Goal: Information Seeking & Learning: Learn about a topic

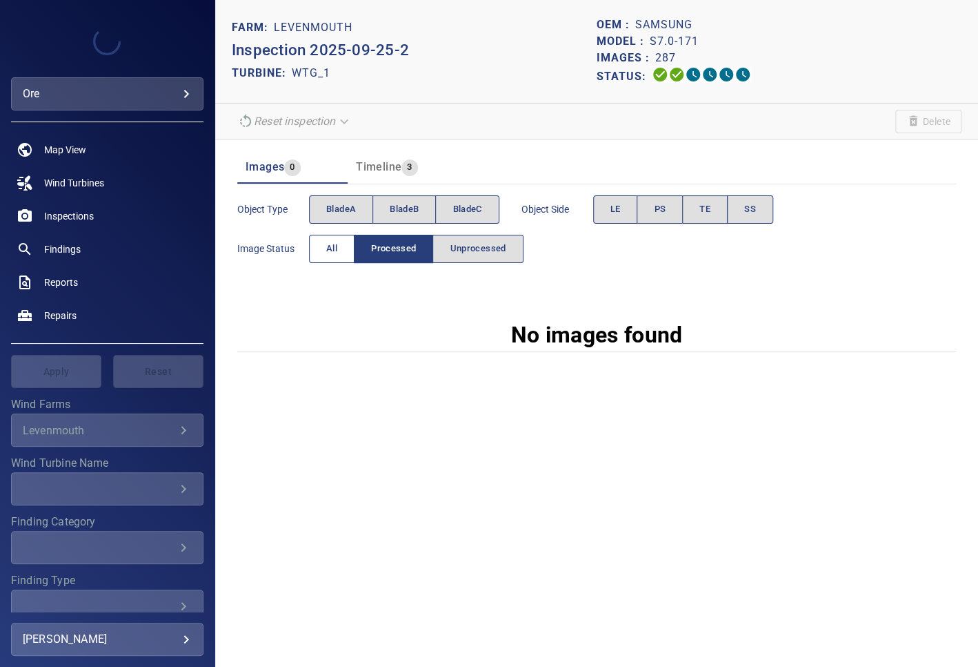
click at [342, 237] on button "All" at bounding box center [332, 249] width 46 height 28
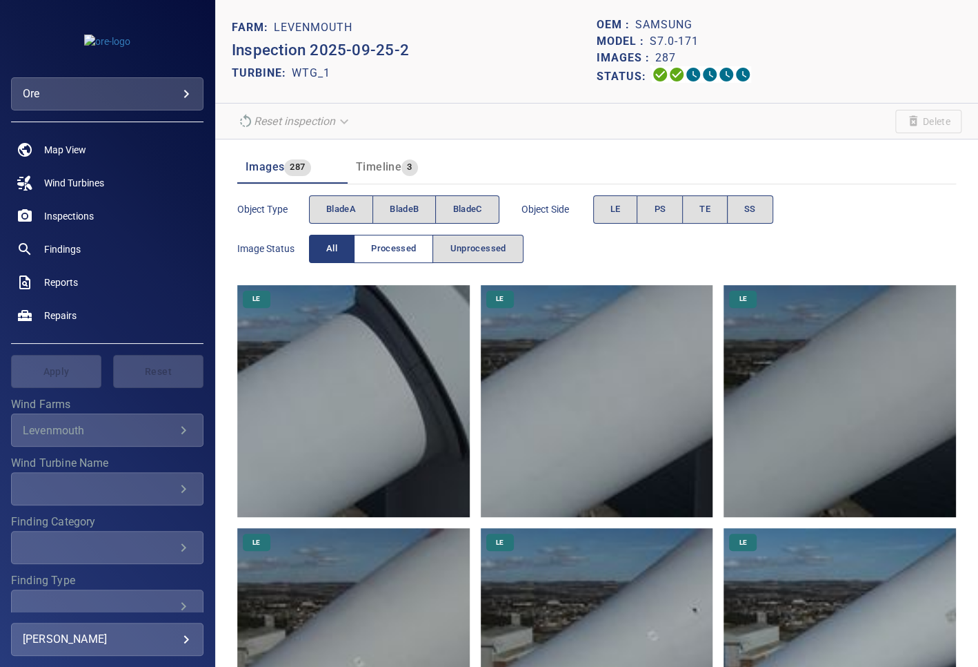
click at [402, 250] on span "Processed" at bounding box center [393, 249] width 45 height 16
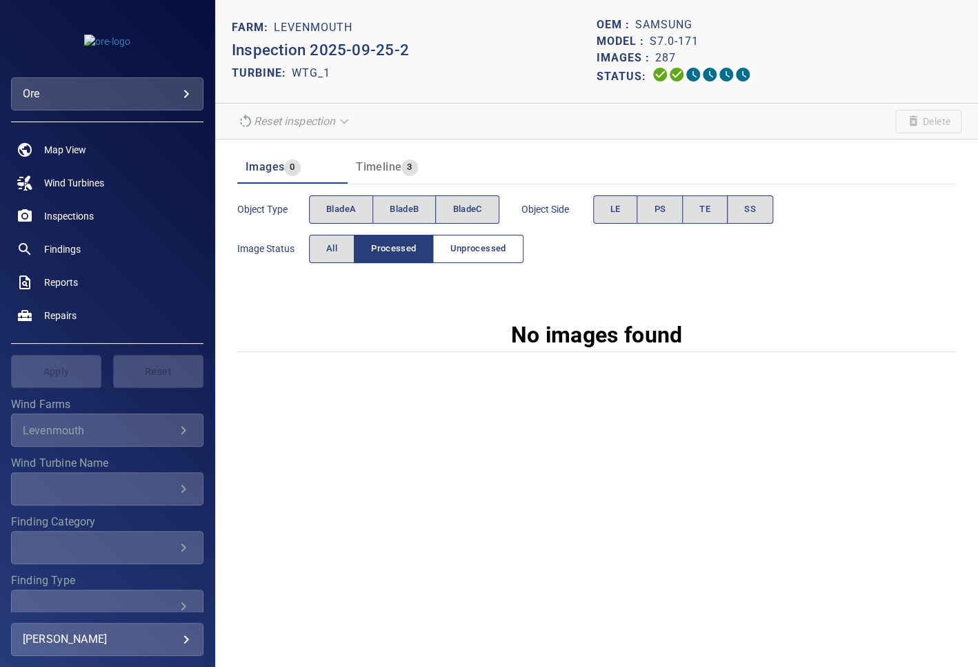
click at [469, 248] on span "Unprocessed" at bounding box center [478, 249] width 56 height 16
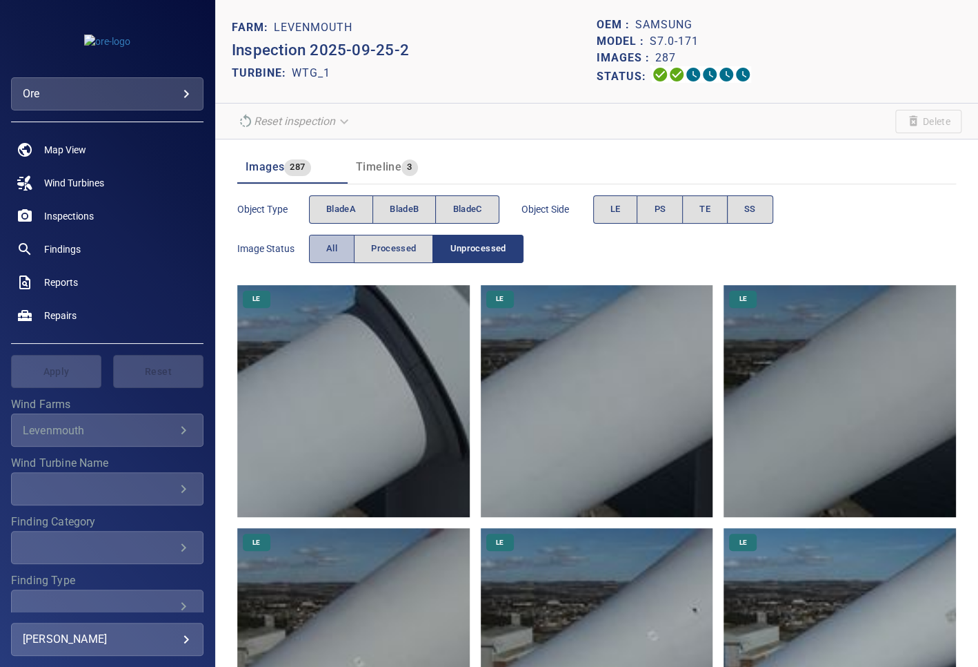
click at [337, 238] on button "All" at bounding box center [332, 249] width 46 height 28
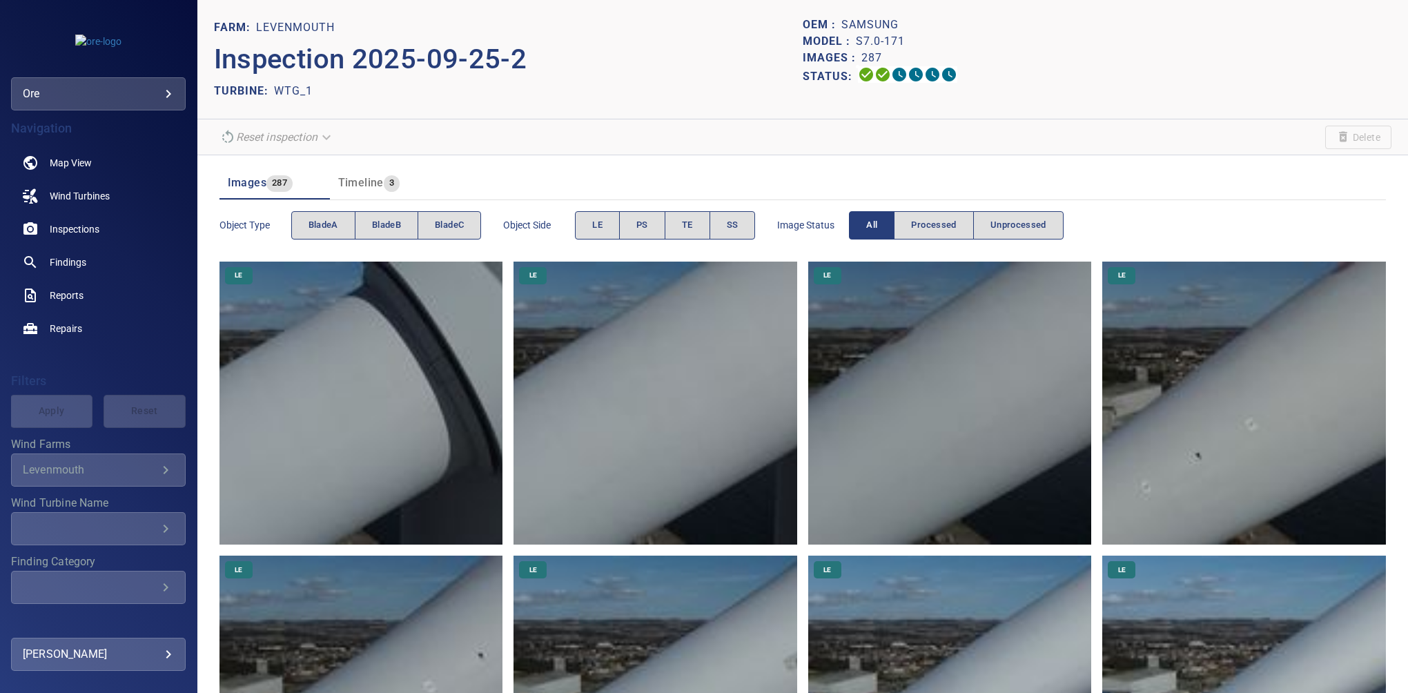
click at [978, 170] on header "Images 287 Timeline 3" at bounding box center [802, 182] width 1166 height 33
click at [383, 213] on button "bladeB" at bounding box center [386, 225] width 63 height 28
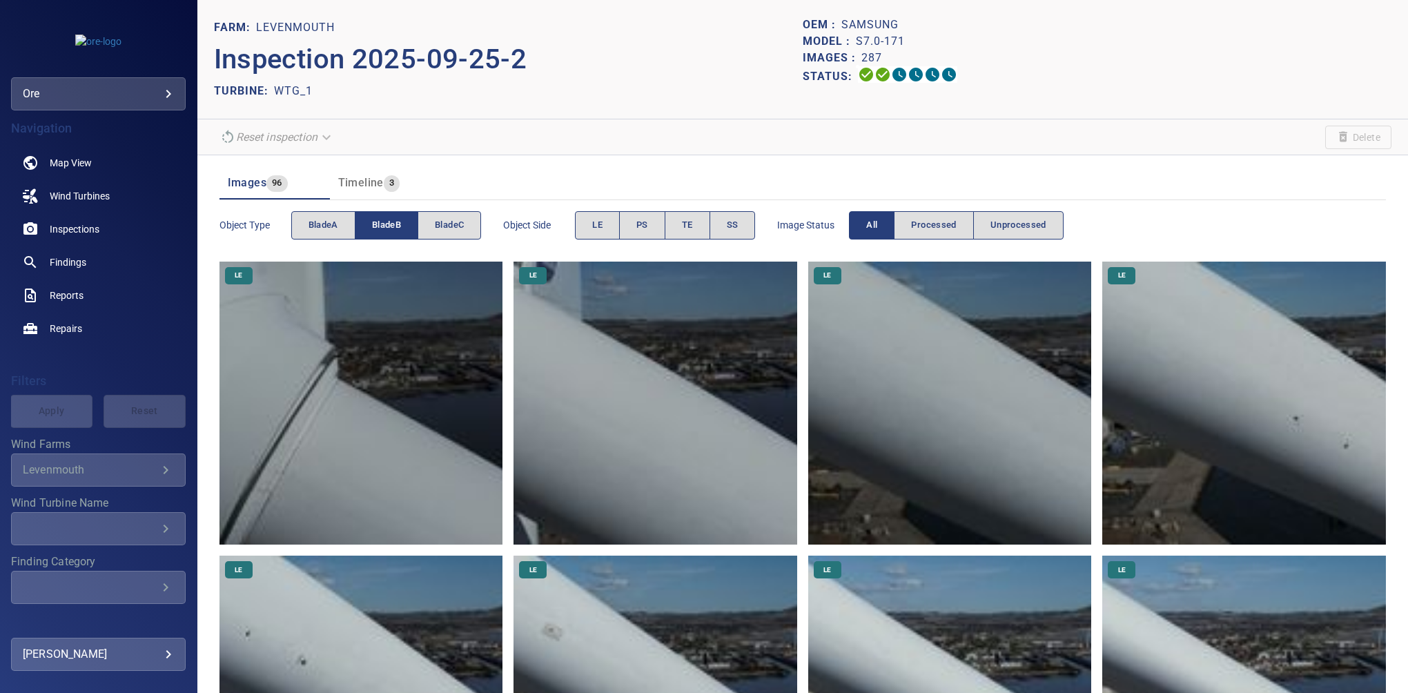
click at [408, 223] on button "bladeB" at bounding box center [386, 225] width 63 height 28
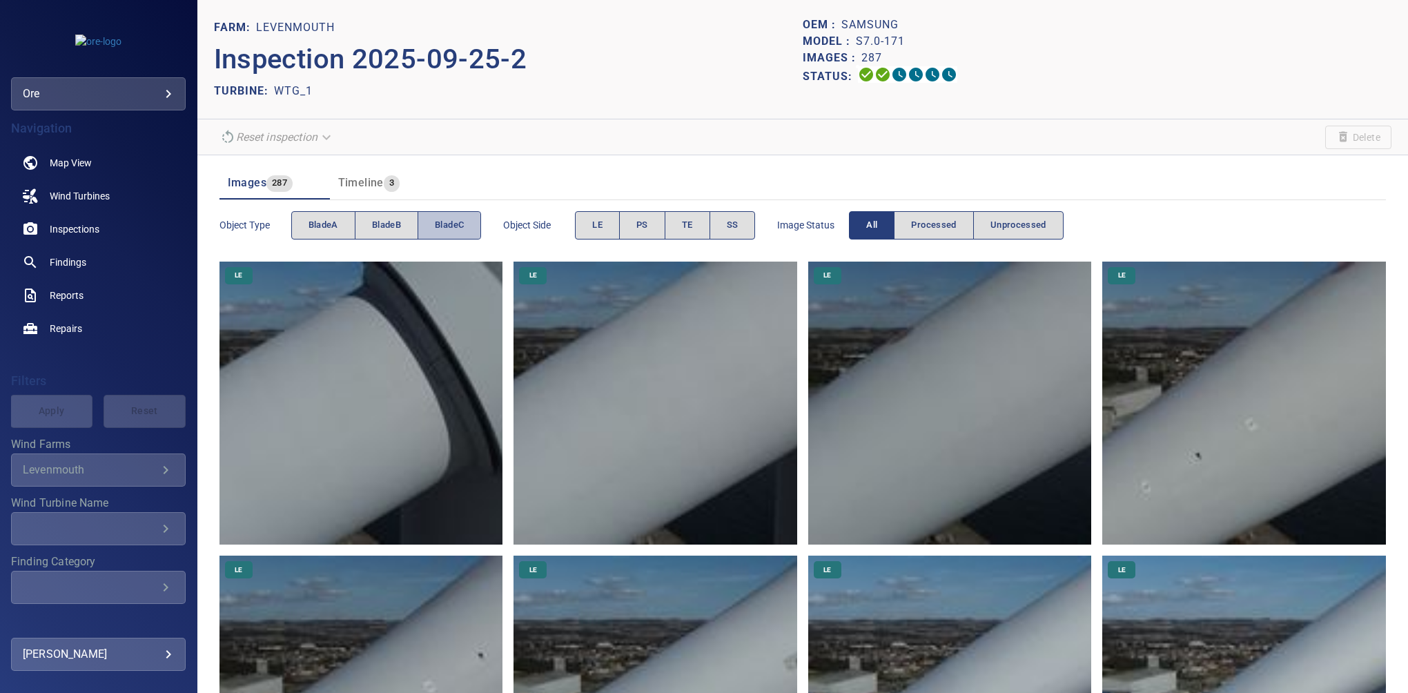
click at [469, 218] on button "bladeC" at bounding box center [448, 225] width 63 height 28
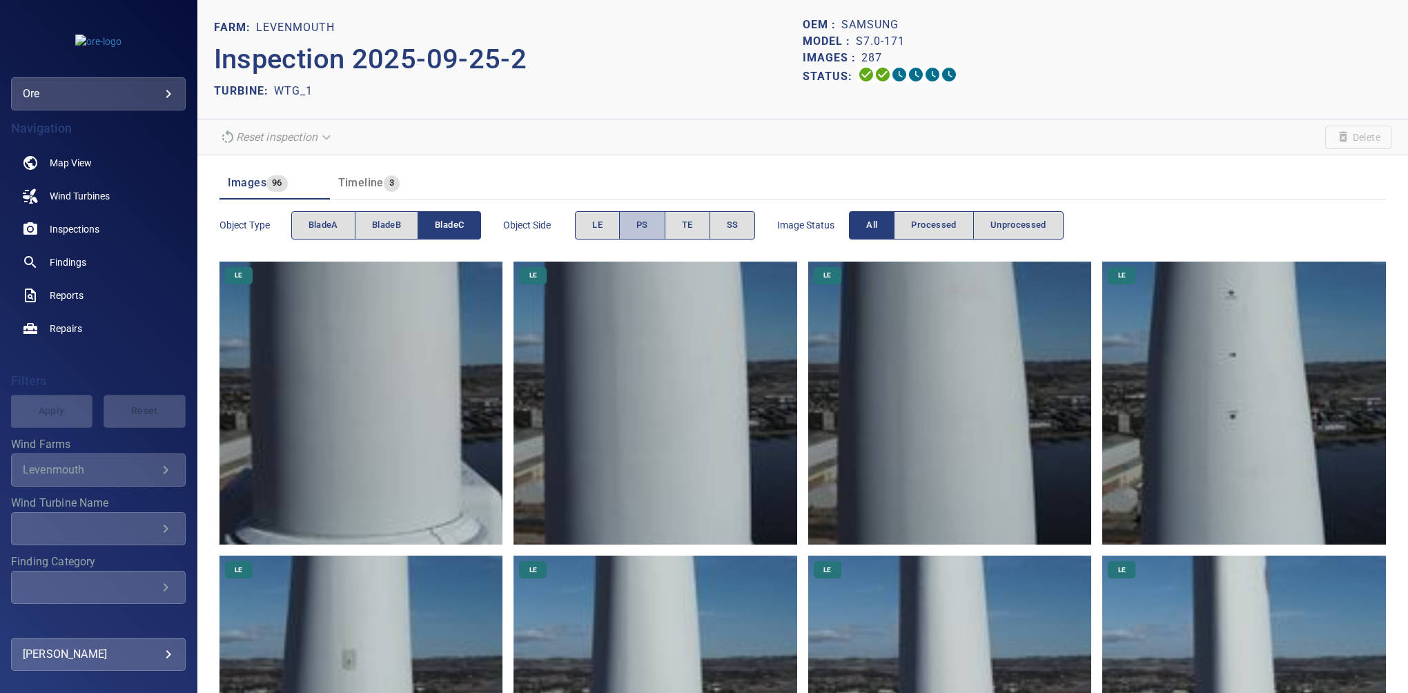
click at [638, 229] on span "PS" at bounding box center [642, 225] width 12 height 16
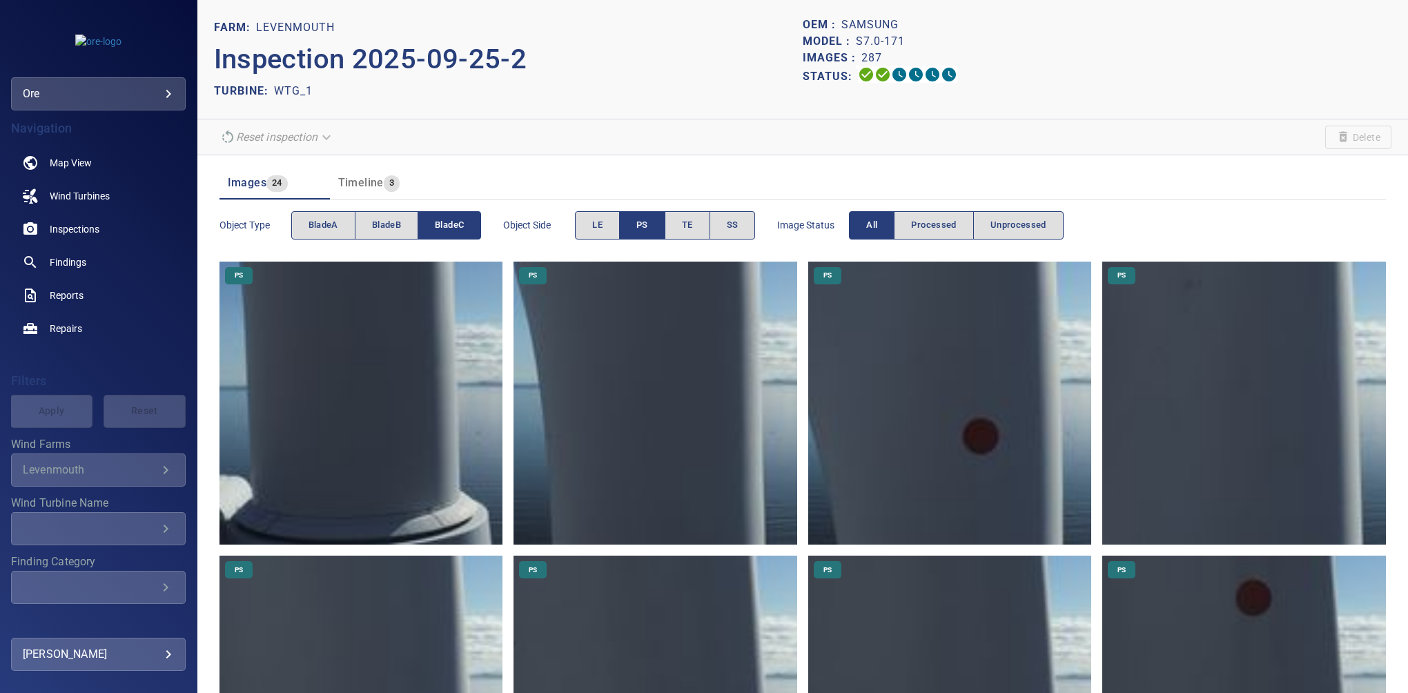
click at [647, 229] on span "PS" at bounding box center [642, 225] width 12 height 16
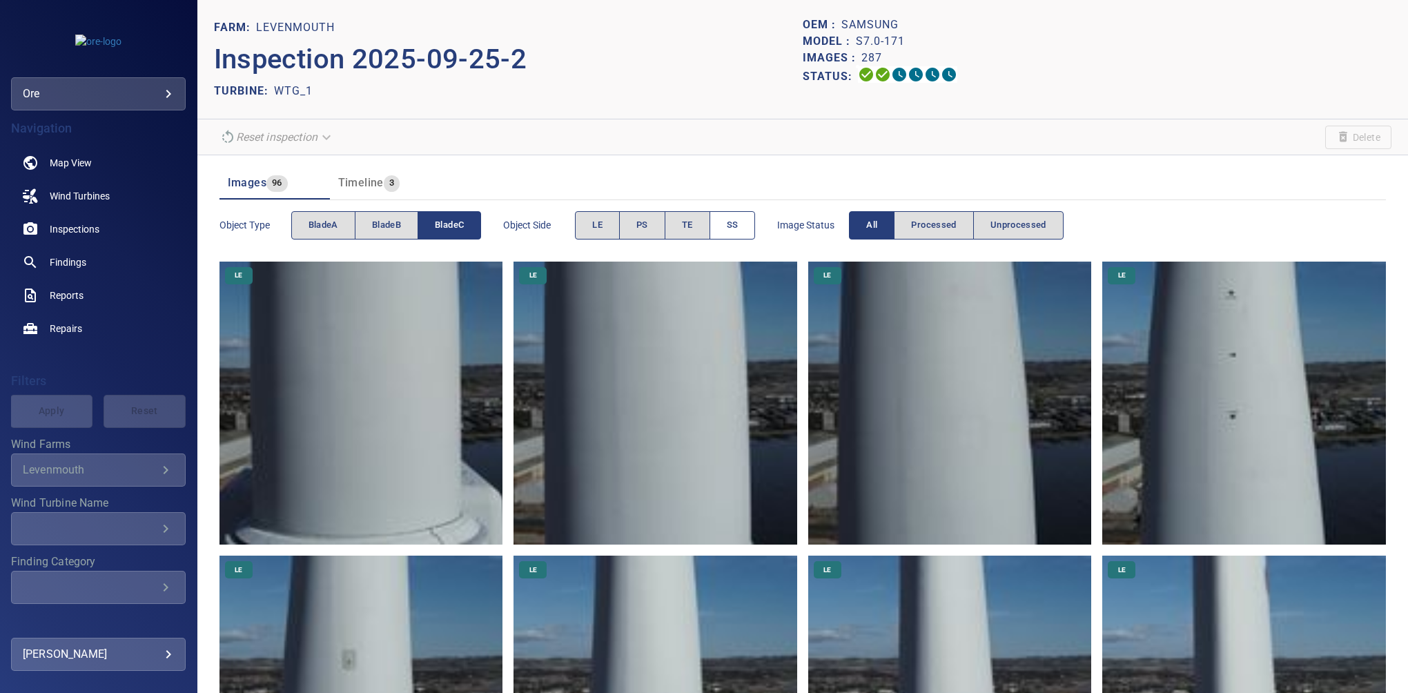
click at [742, 232] on button "SS" at bounding box center [732, 225] width 46 height 28
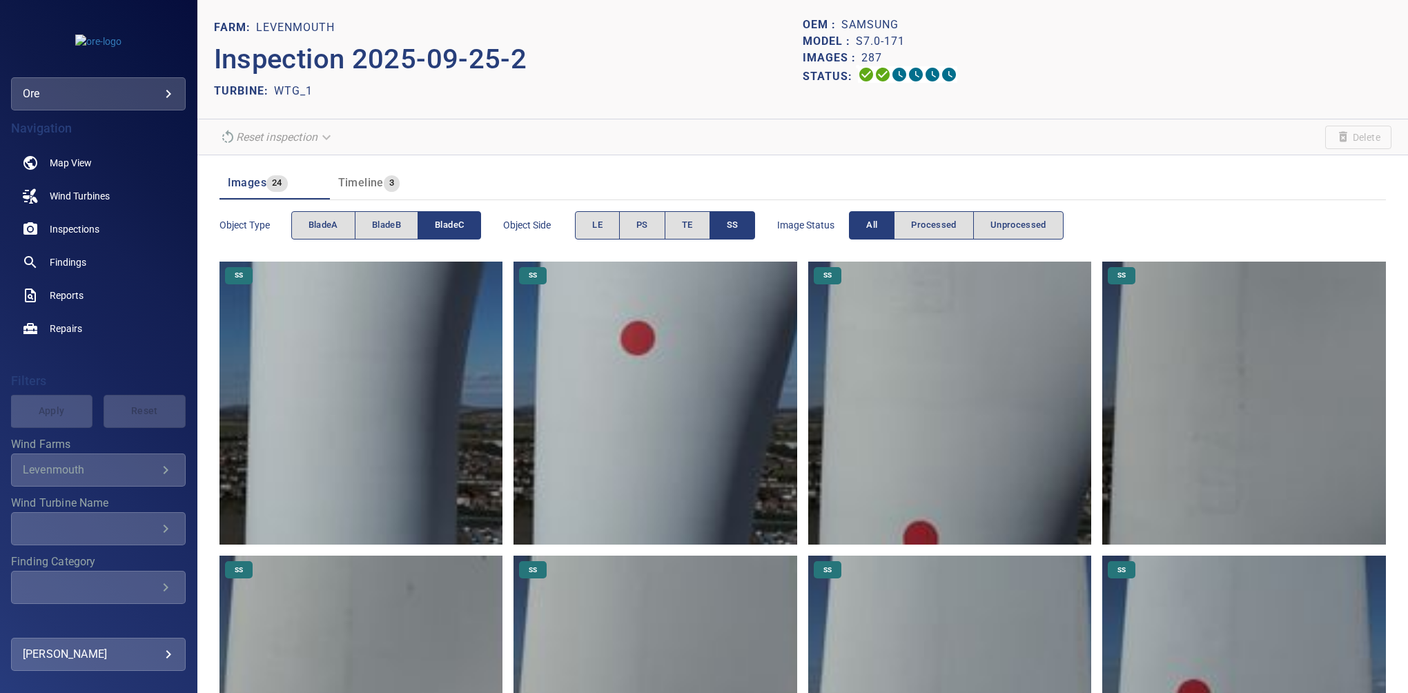
click at [444, 157] on div "Images 24 Timeline 3" at bounding box center [802, 177] width 1166 height 44
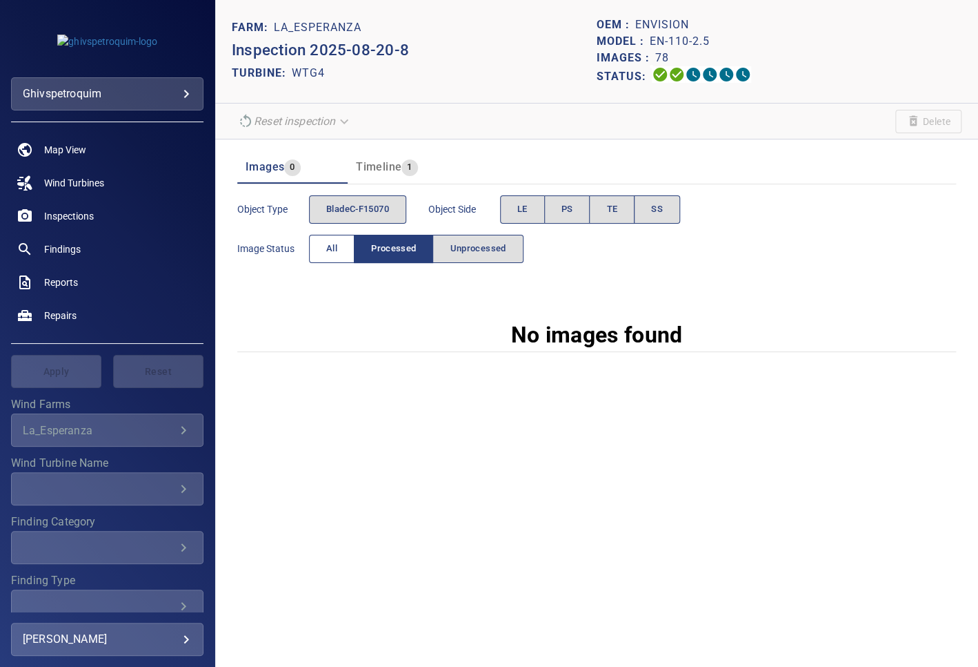
click at [334, 255] on span "All" at bounding box center [331, 249] width 11 height 16
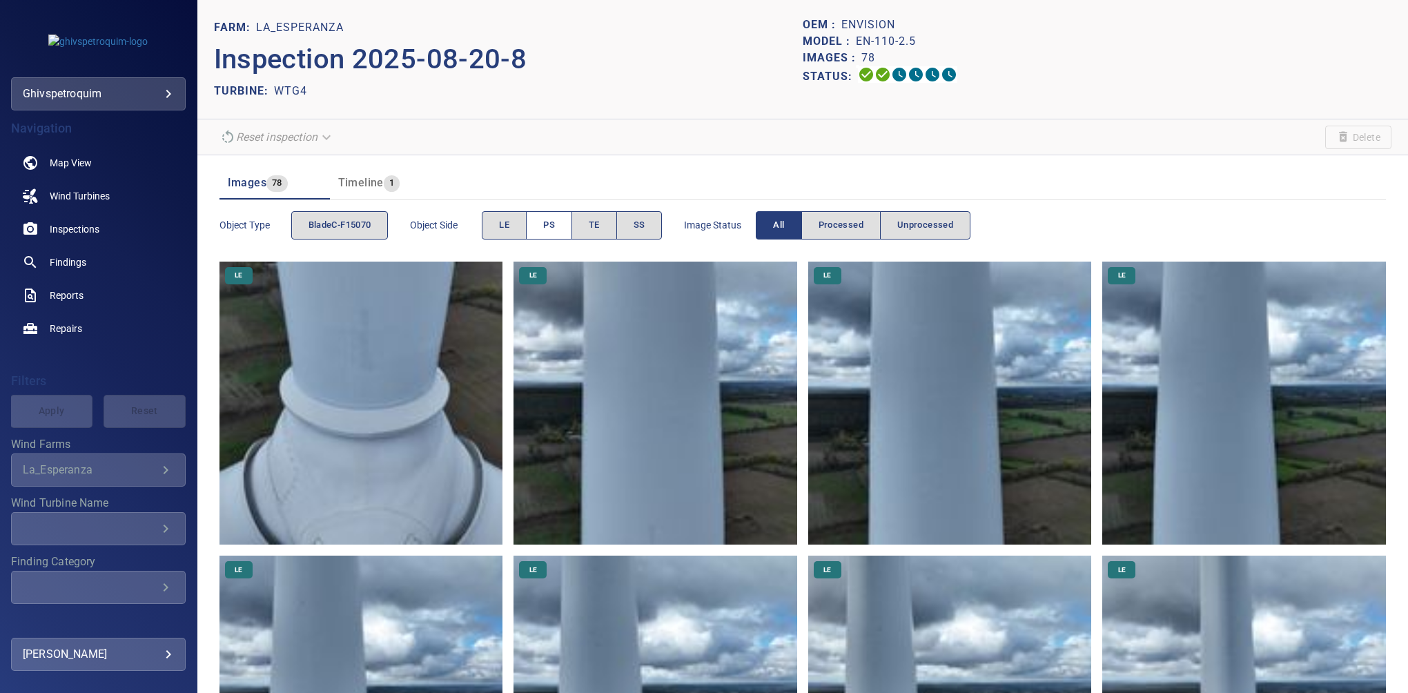
click at [551, 222] on span "PS" at bounding box center [549, 225] width 12 height 16
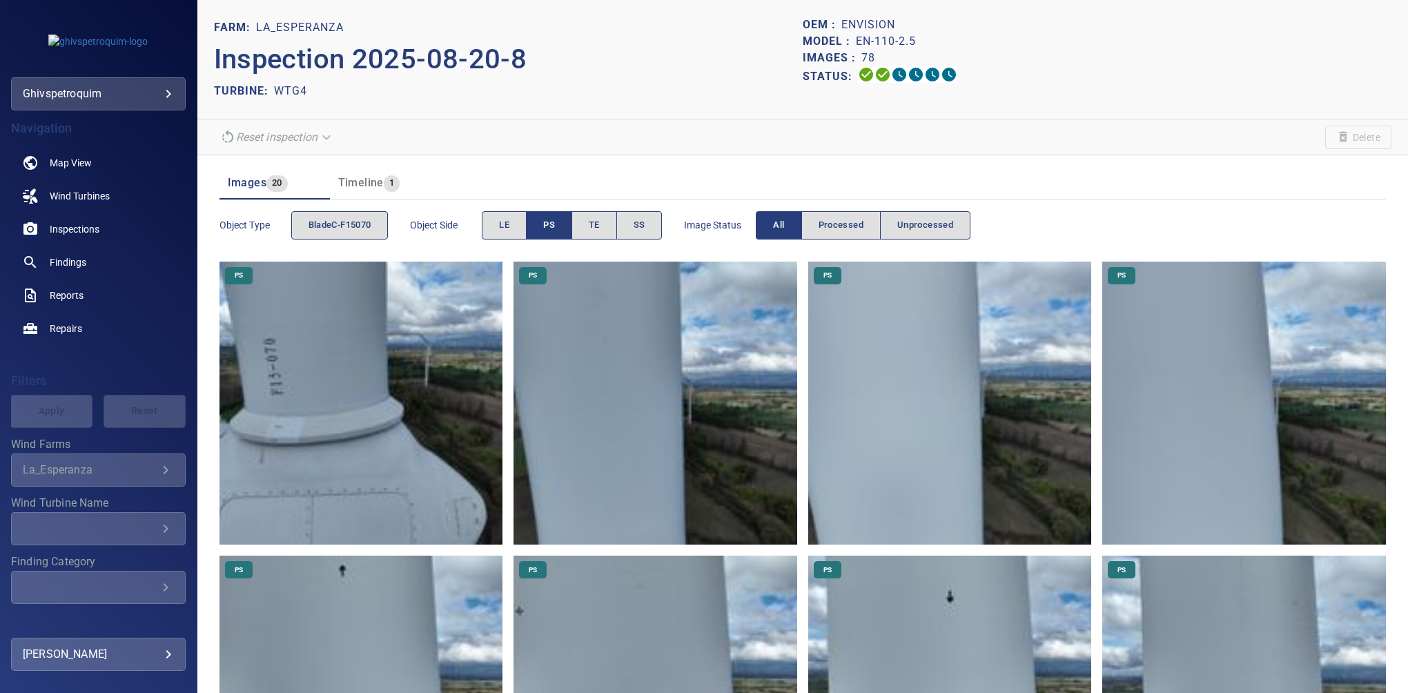
click at [304, 350] on img at bounding box center [361, 404] width 284 height 284
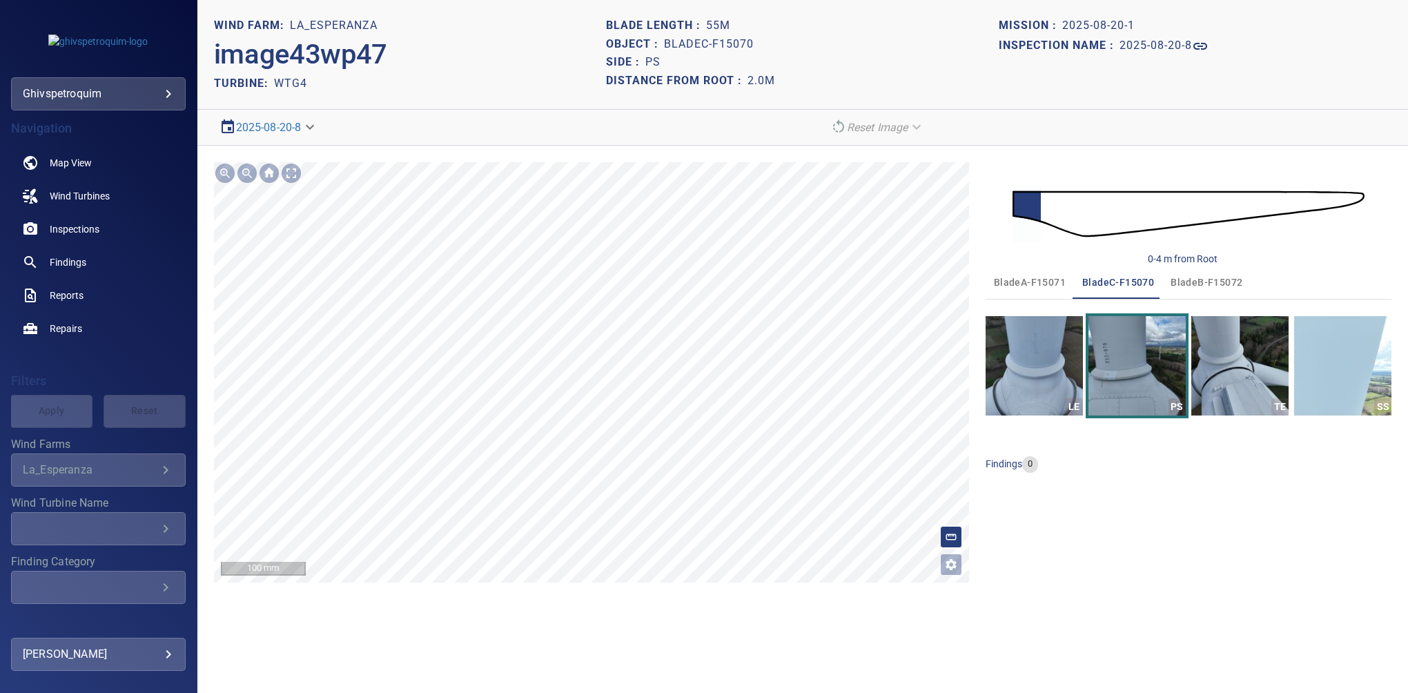
click at [642, 148] on div "**********" at bounding box center [802, 372] width 1210 height 453
click at [451, 100] on section "**********" at bounding box center [802, 346] width 1210 height 693
click at [1165, 41] on h1 "2025-08-20-8" at bounding box center [1155, 45] width 72 height 13
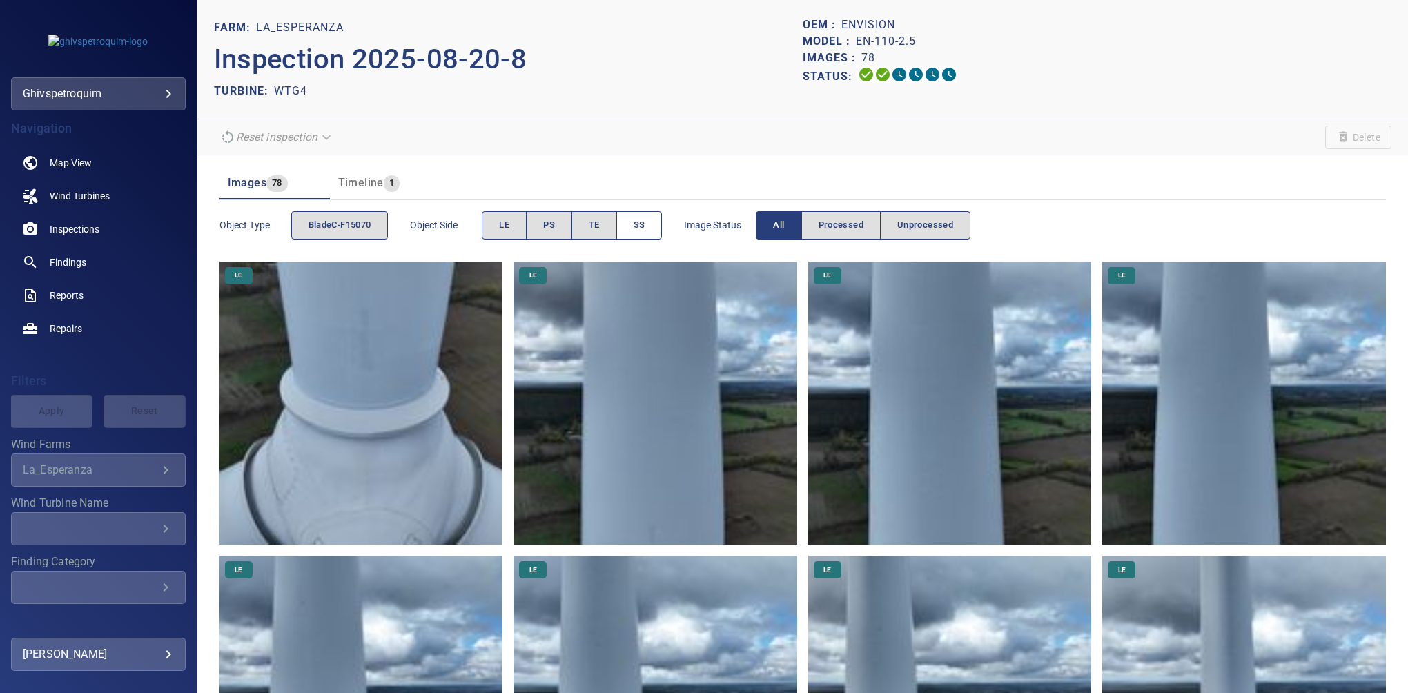
click at [644, 221] on span "SS" at bounding box center [639, 225] width 12 height 16
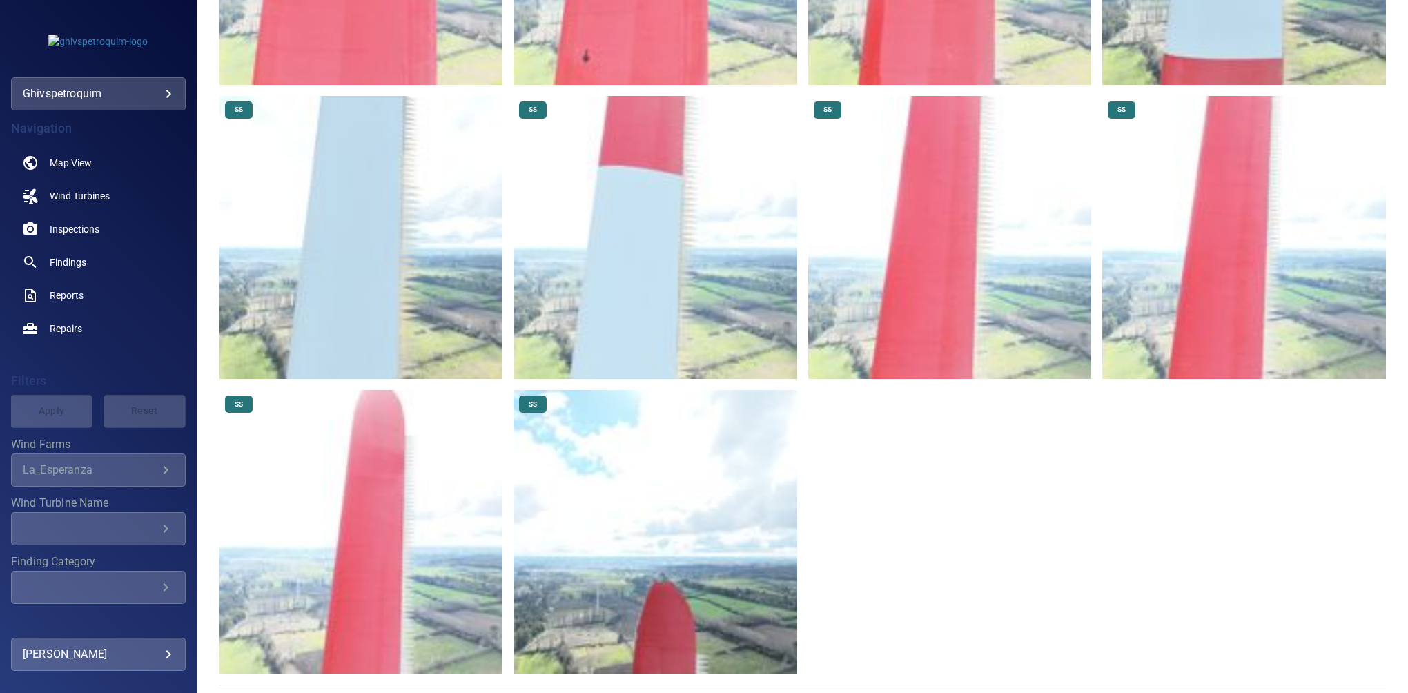
scroll to position [235, 0]
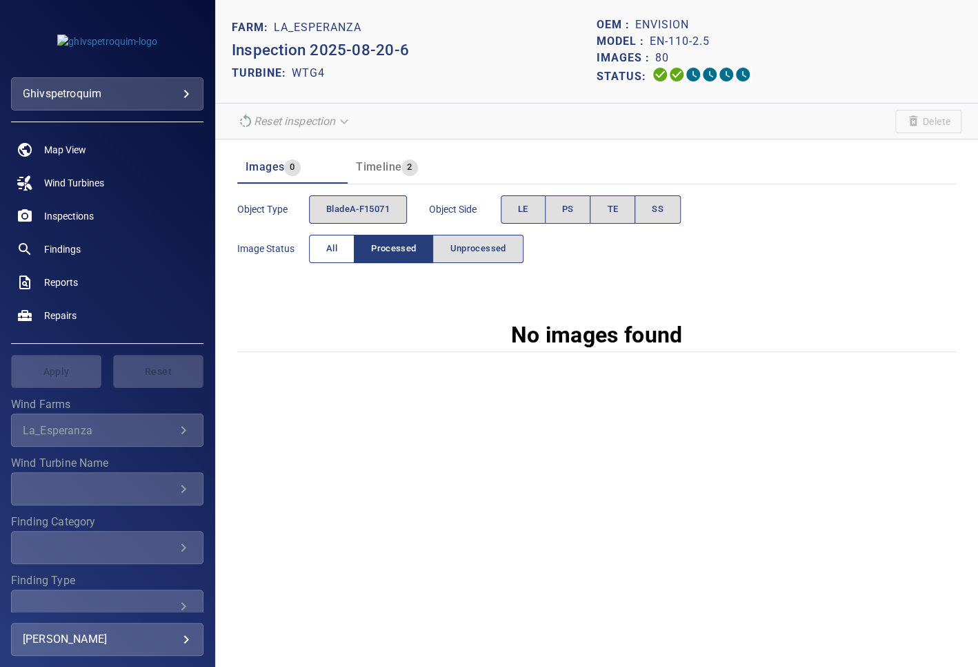
click at [337, 244] on span "All" at bounding box center [331, 249] width 11 height 16
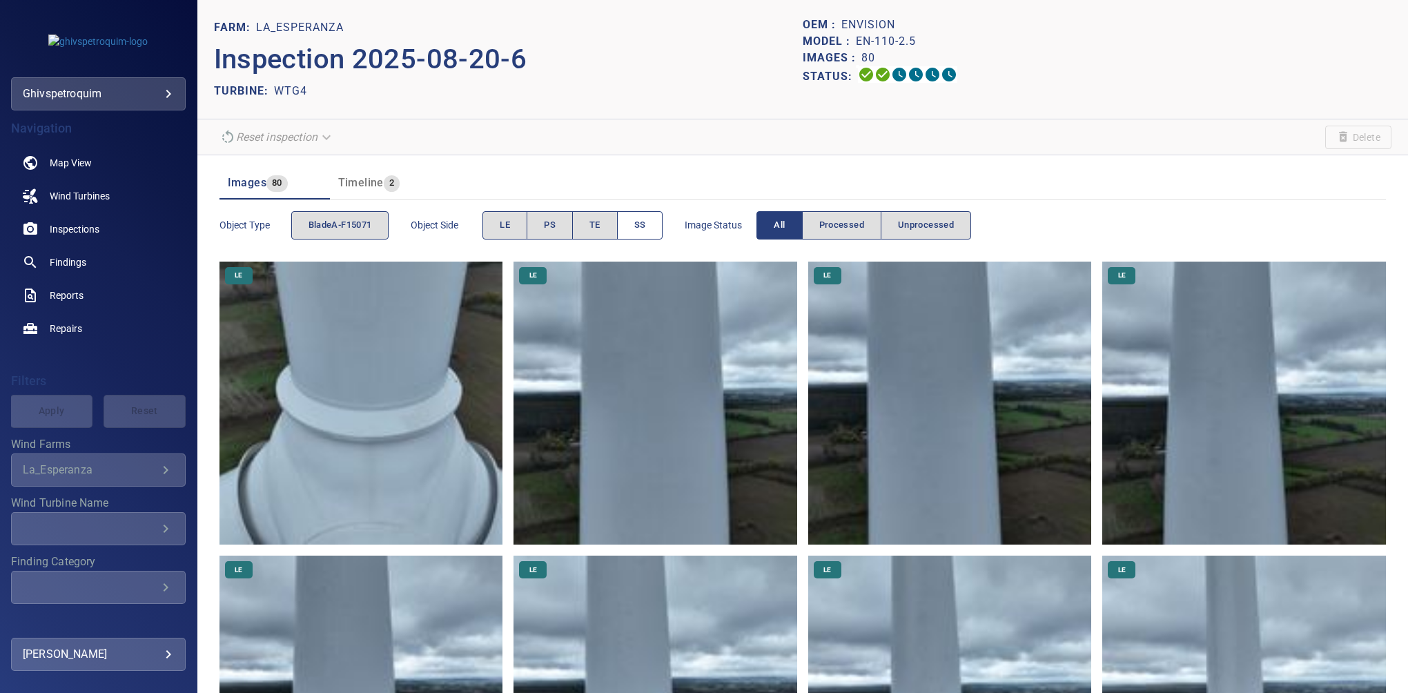
click at [651, 220] on button "SS" at bounding box center [640, 225] width 46 height 28
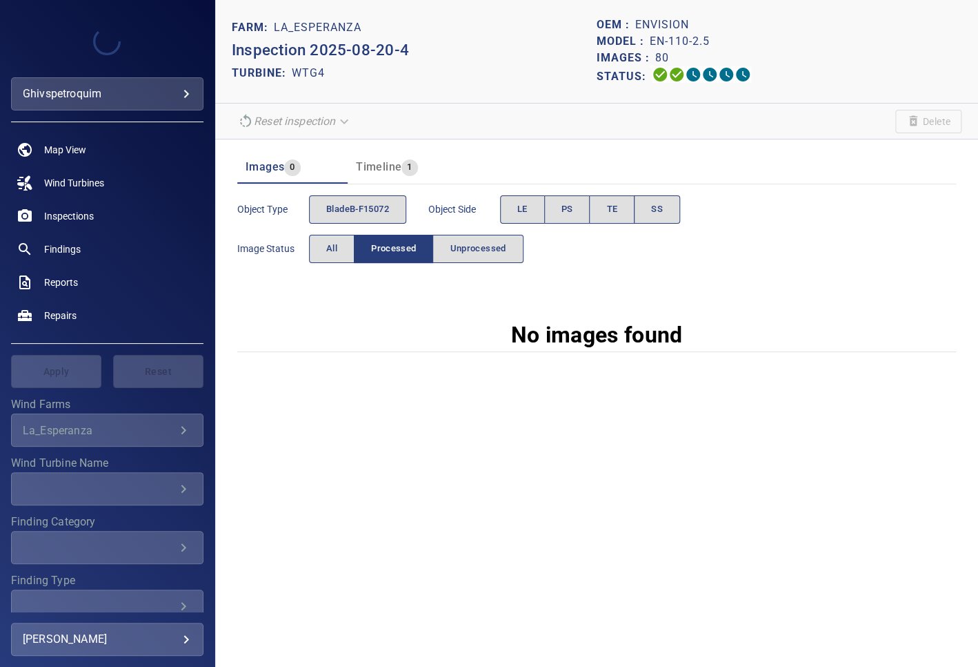
click at [342, 262] on div "Image Status All Processed Unprocessed" at bounding box center [380, 248] width 286 height 39
click at [327, 243] on span "All" at bounding box center [331, 249] width 11 height 16
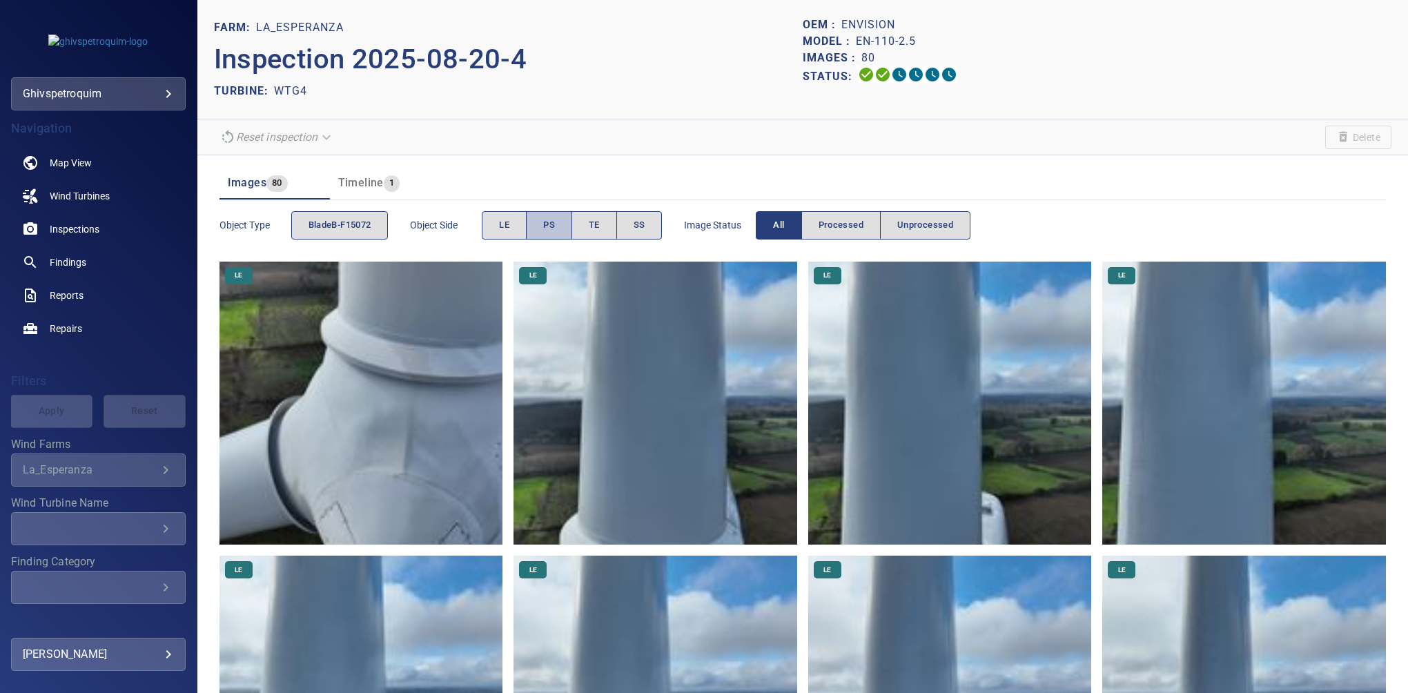
click at [555, 222] on span "PS" at bounding box center [549, 225] width 12 height 16
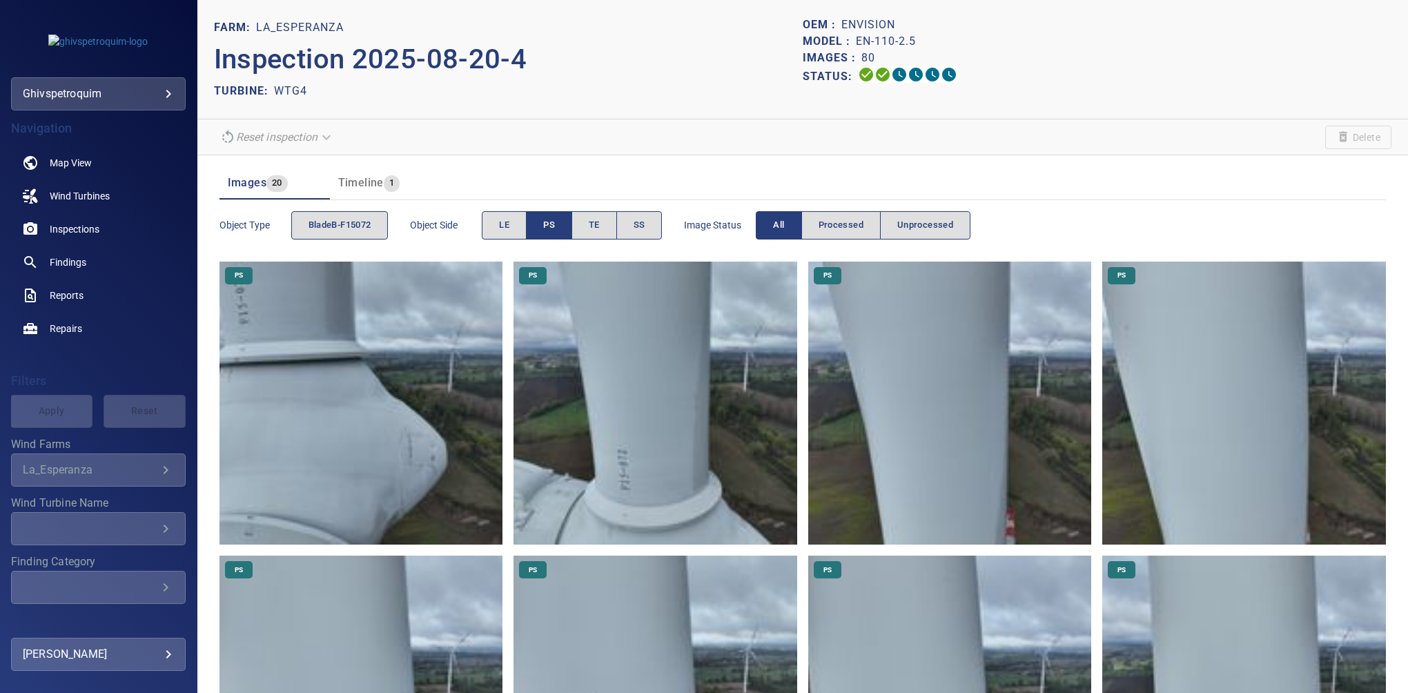
click at [637, 454] on img at bounding box center [655, 404] width 284 height 284
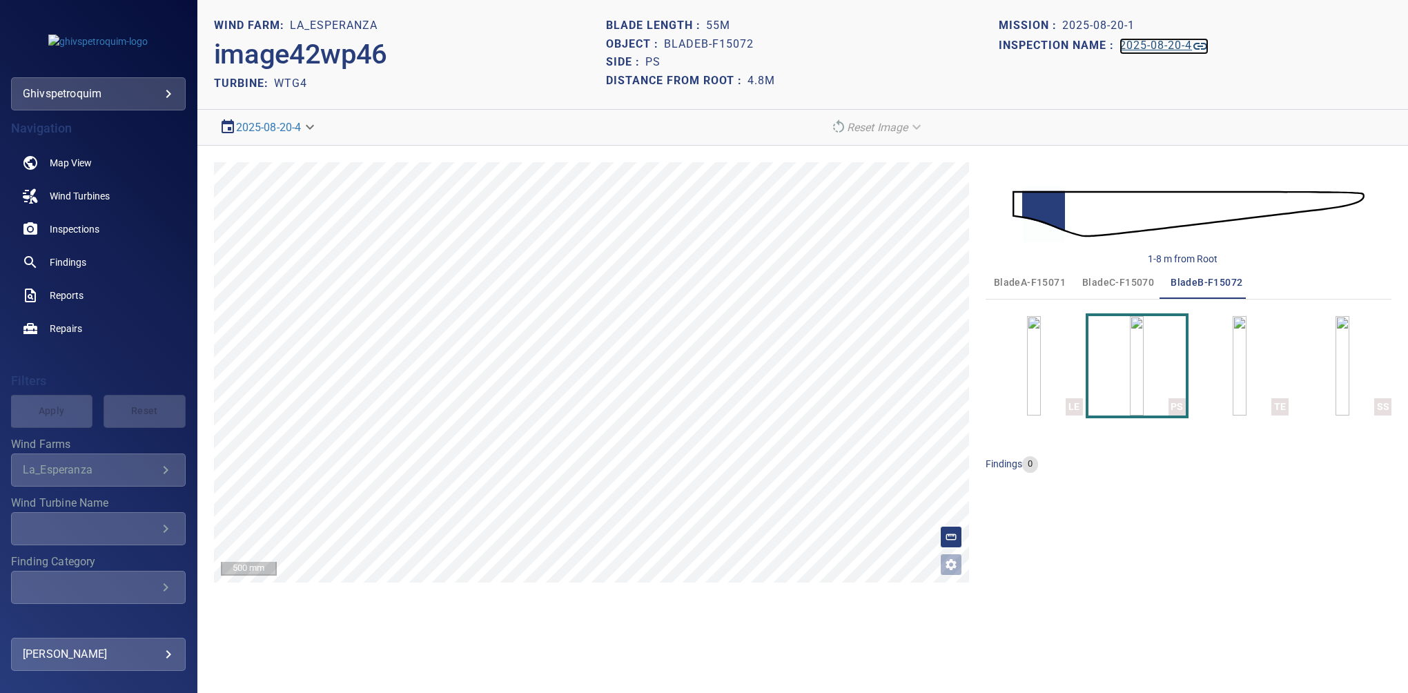
click at [978, 44] on h1 "2025-08-20-4" at bounding box center [1155, 45] width 72 height 13
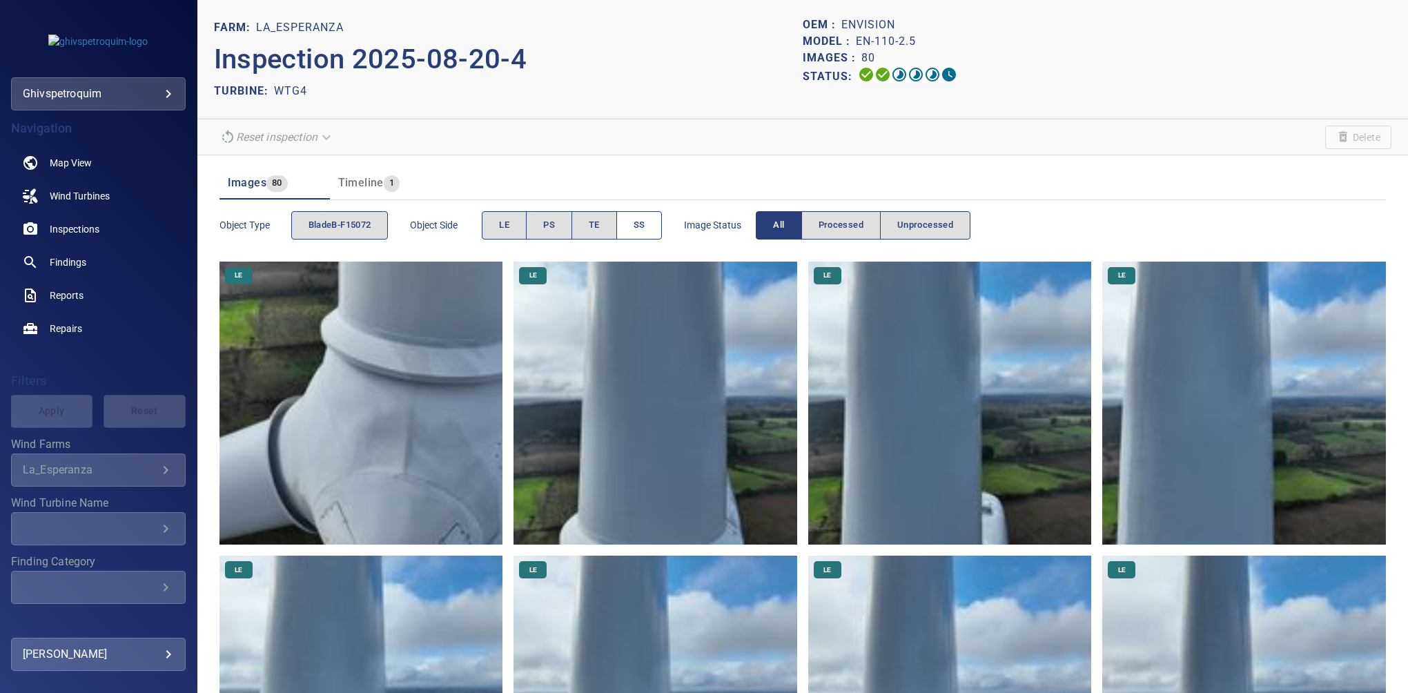
click at [638, 221] on span "SS" at bounding box center [639, 225] width 12 height 16
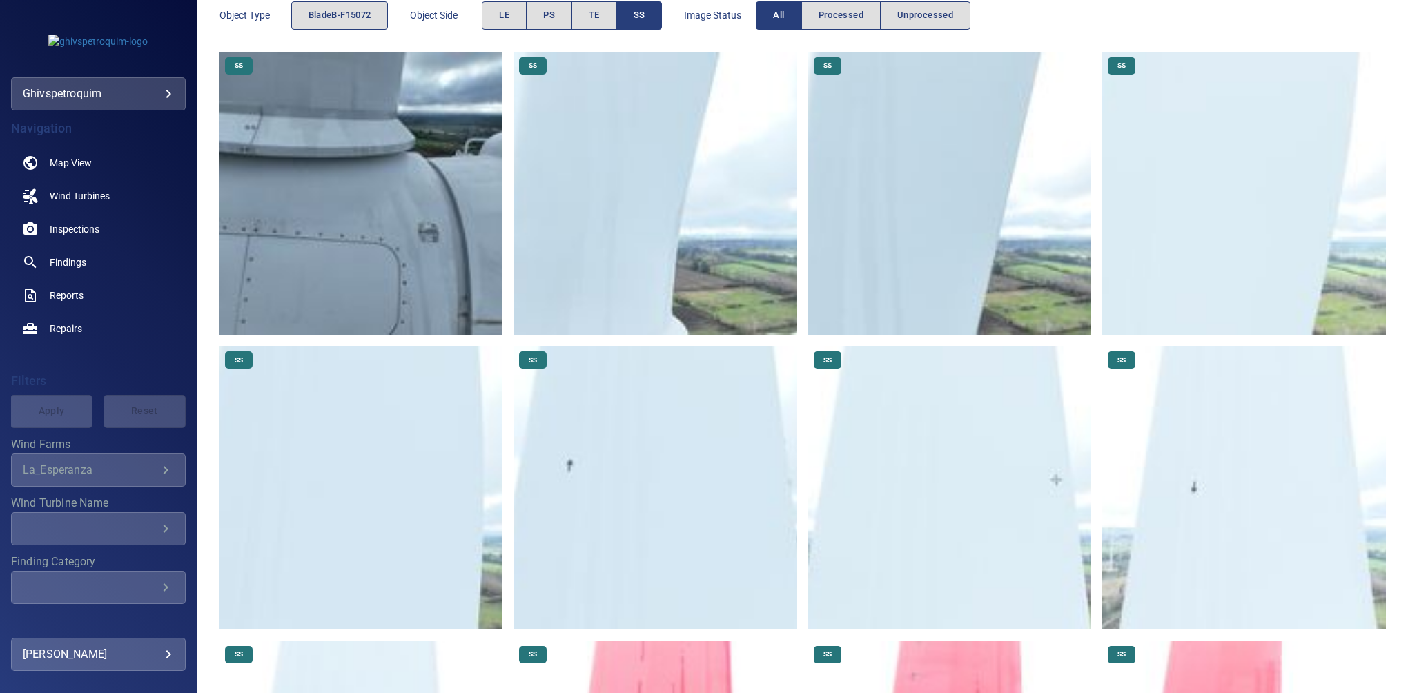
scroll to position [515, 0]
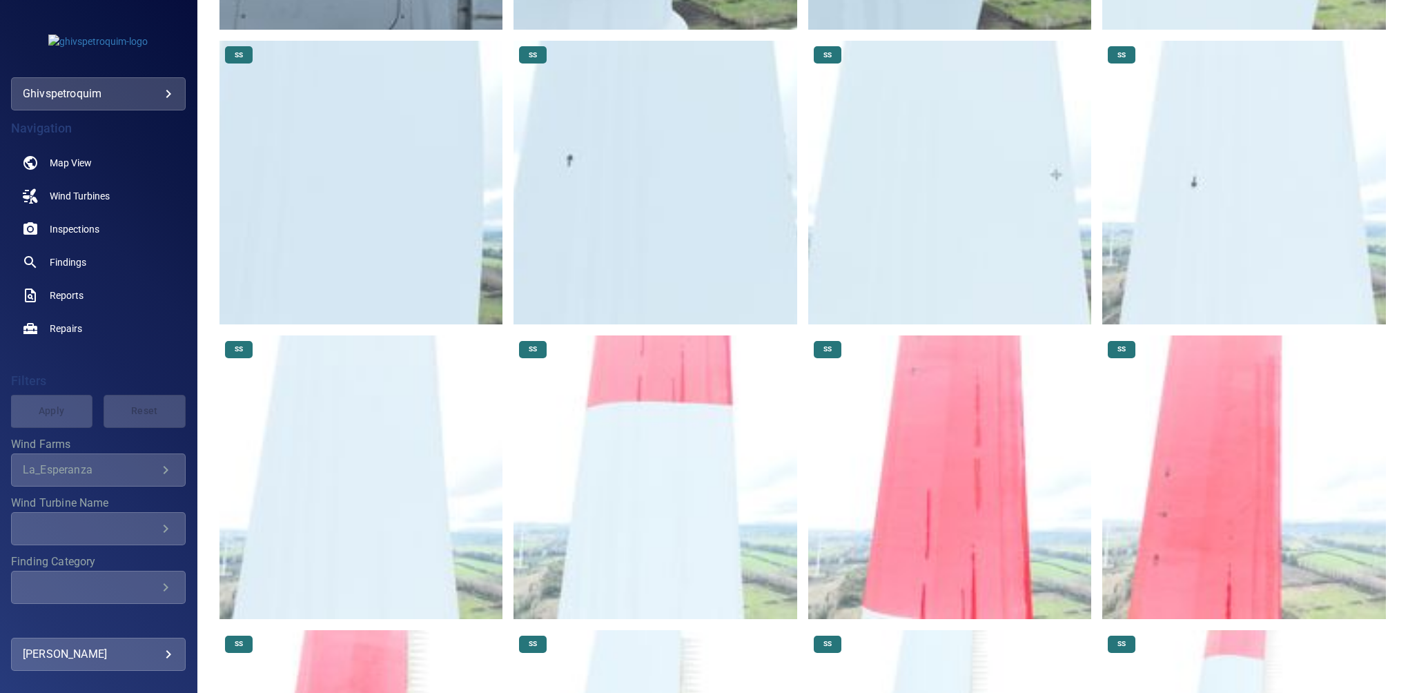
click at [970, 464] on img at bounding box center [950, 477] width 284 height 284
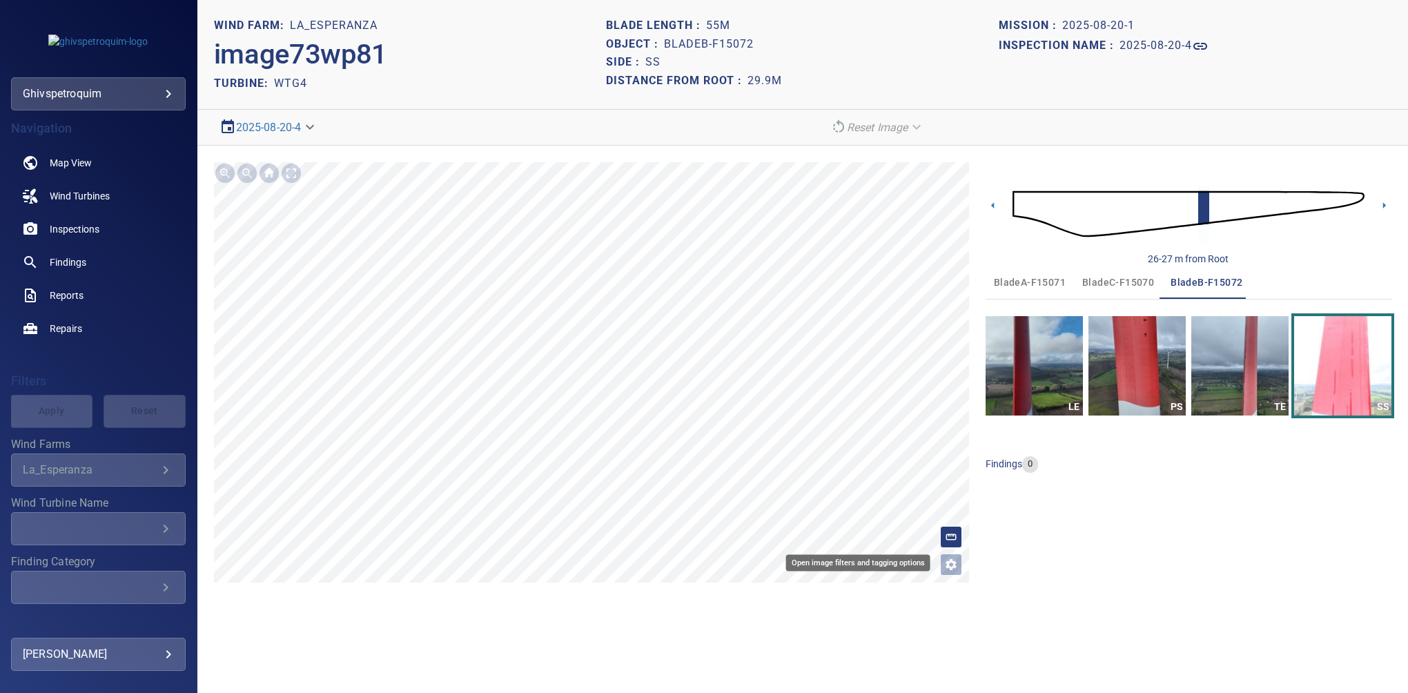
click at [947, 563] on icon "Open image filters and tagging options" at bounding box center [950, 564] width 11 height 11
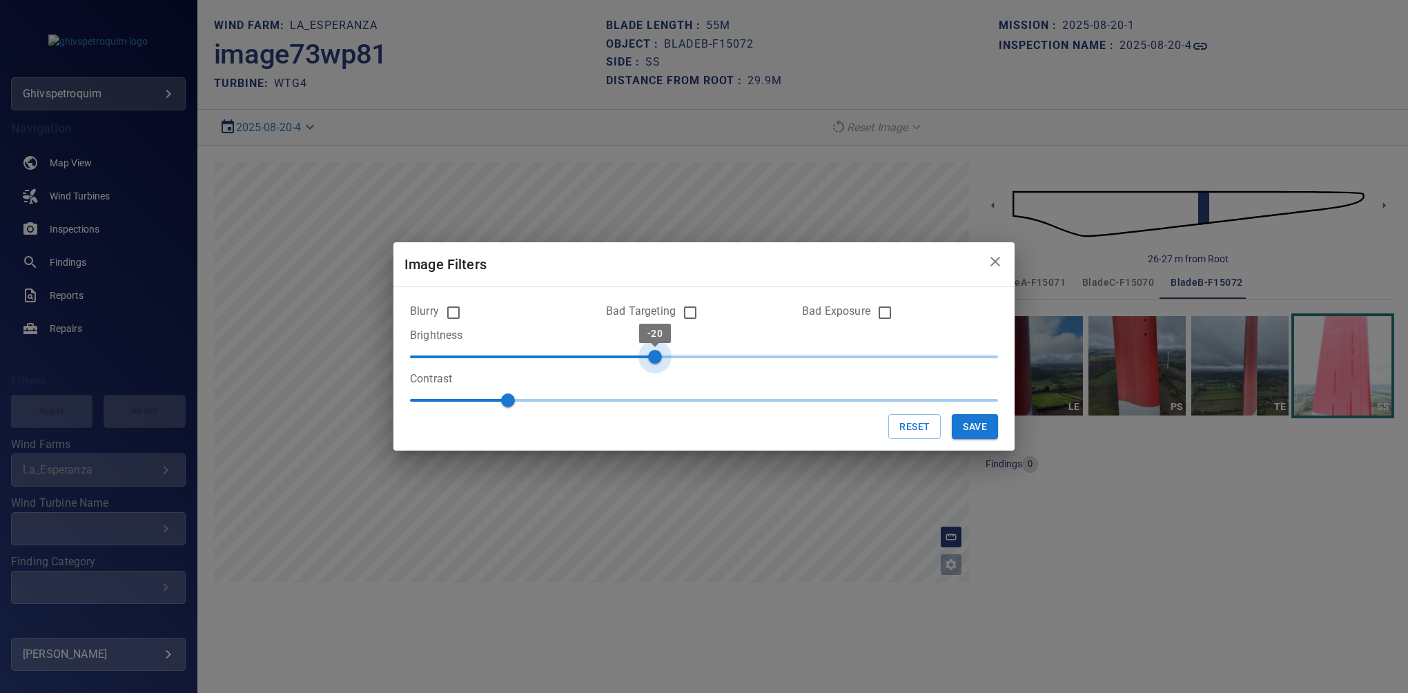
type input "***"
drag, startPoint x: 649, startPoint y: 351, endPoint x: 673, endPoint y: 346, distance: 24.6
click at [673, 350] on span "-10" at bounding box center [679, 357] width 14 height 14
click at [968, 422] on button "Save" at bounding box center [975, 427] width 46 height 26
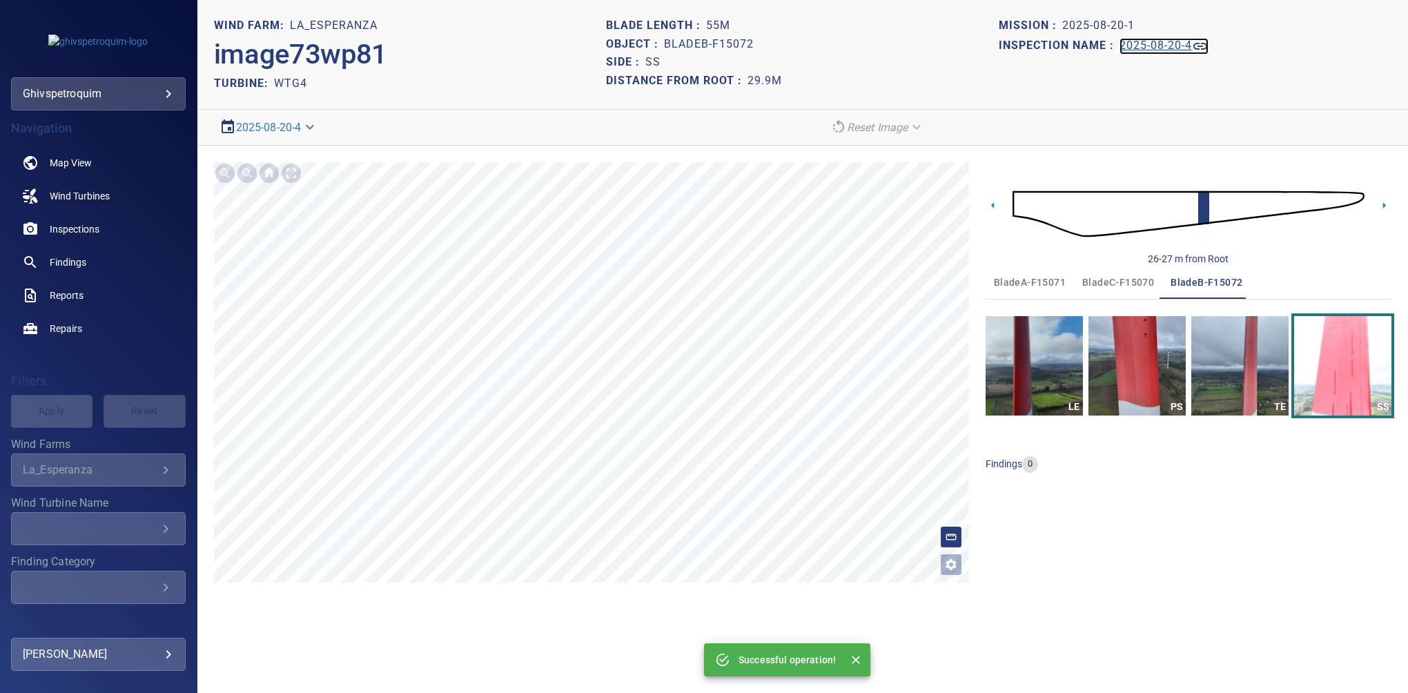
click at [978, 50] on h1 "2025-08-20-4" at bounding box center [1155, 45] width 72 height 13
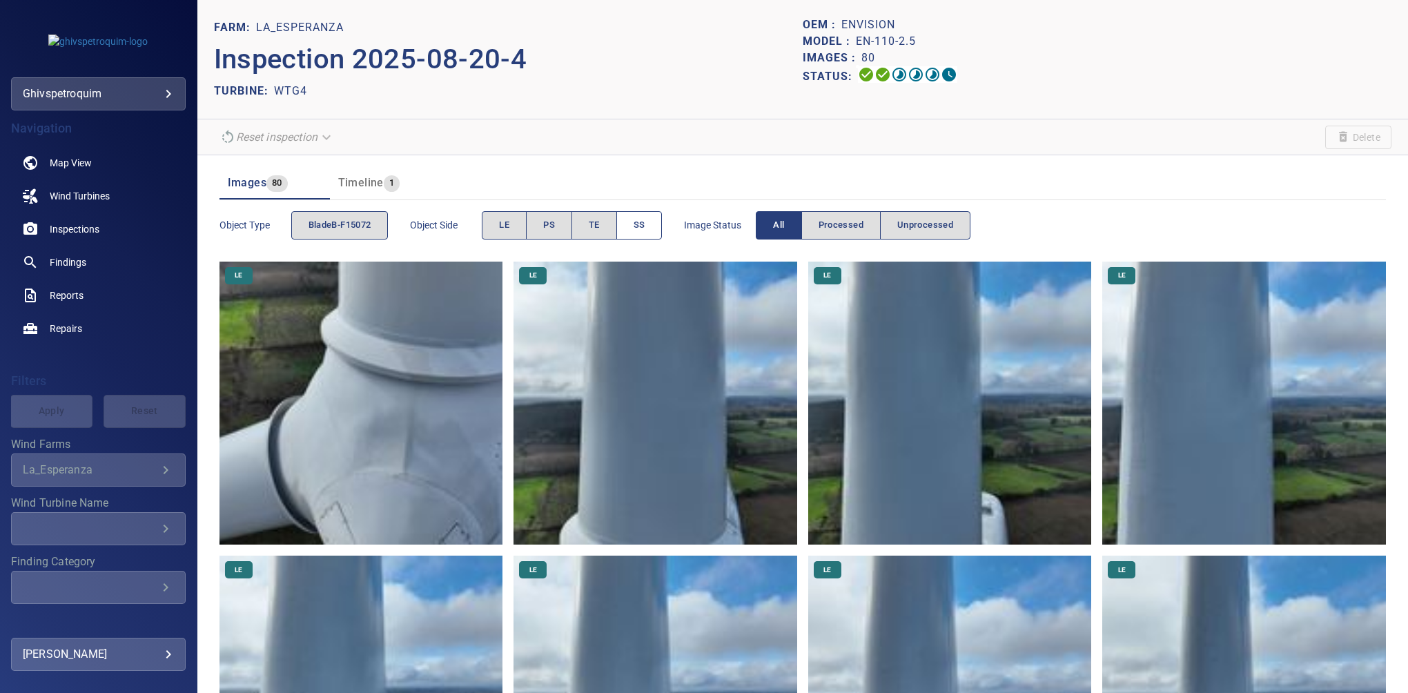
click at [632, 230] on button "SS" at bounding box center [639, 225] width 46 height 28
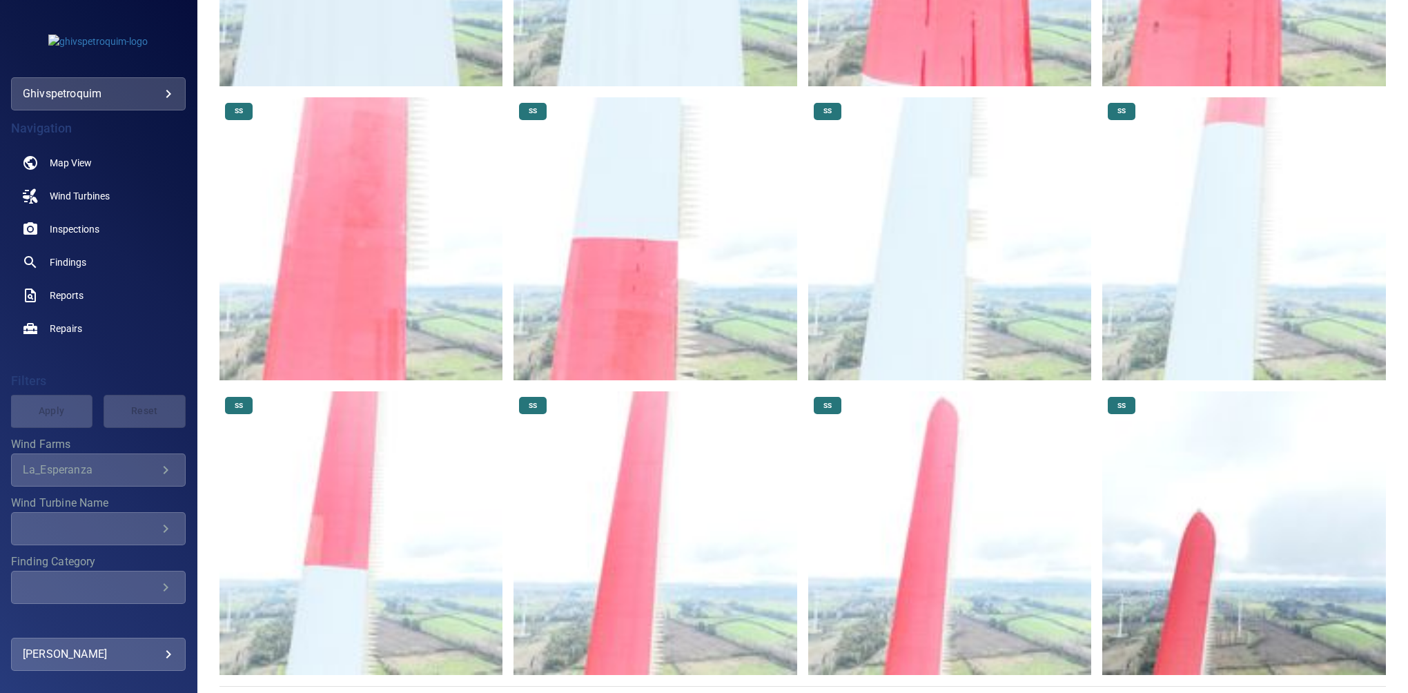
scroll to position [1049, 0]
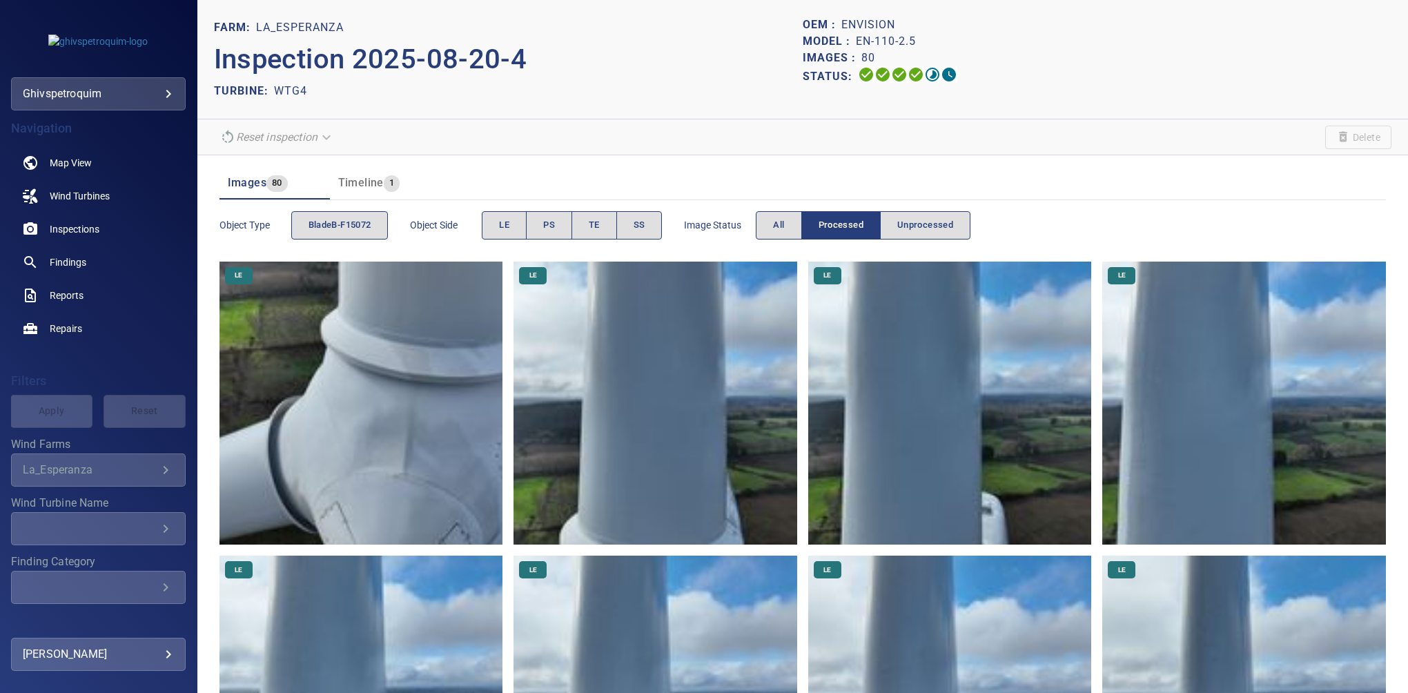
click at [980, 472] on img at bounding box center [950, 404] width 284 height 284
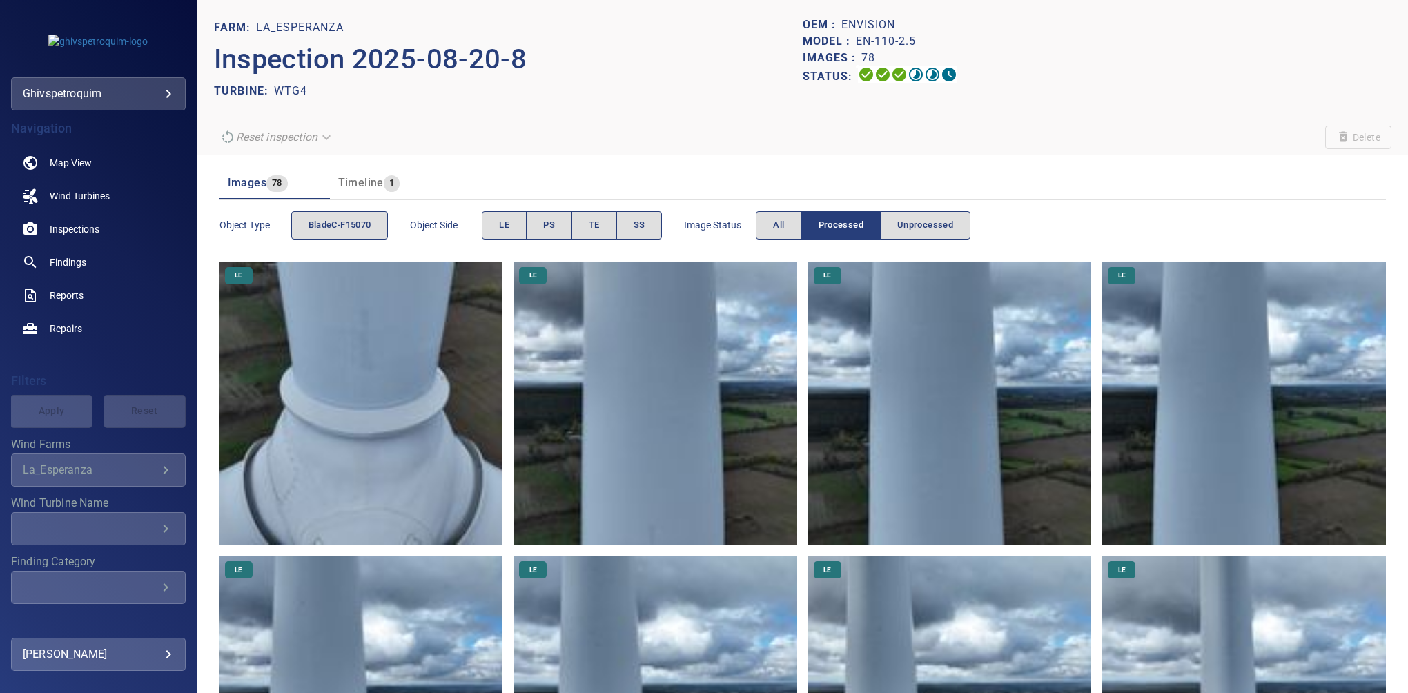
click at [402, 97] on div "TURBINE: WTG4" at bounding box center [508, 91] width 589 height 22
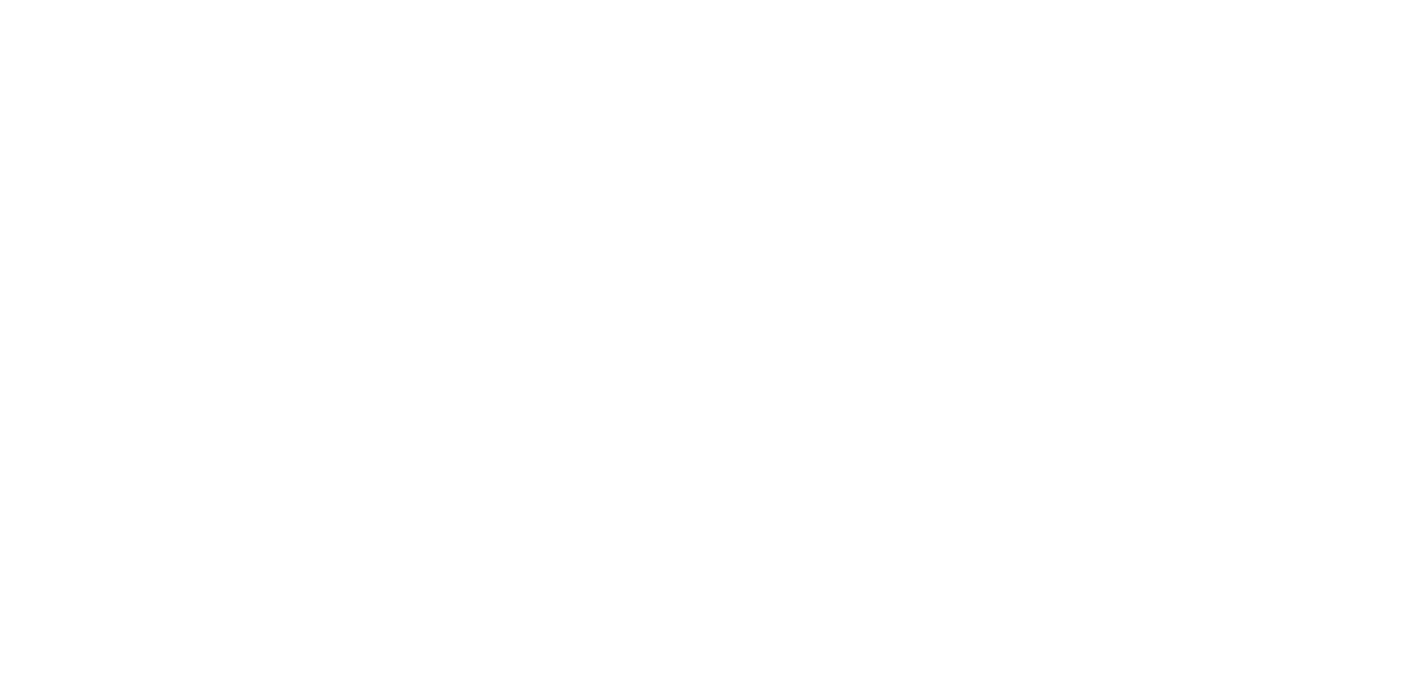
click at [1054, 0] on html at bounding box center [704, 0] width 1408 height 0
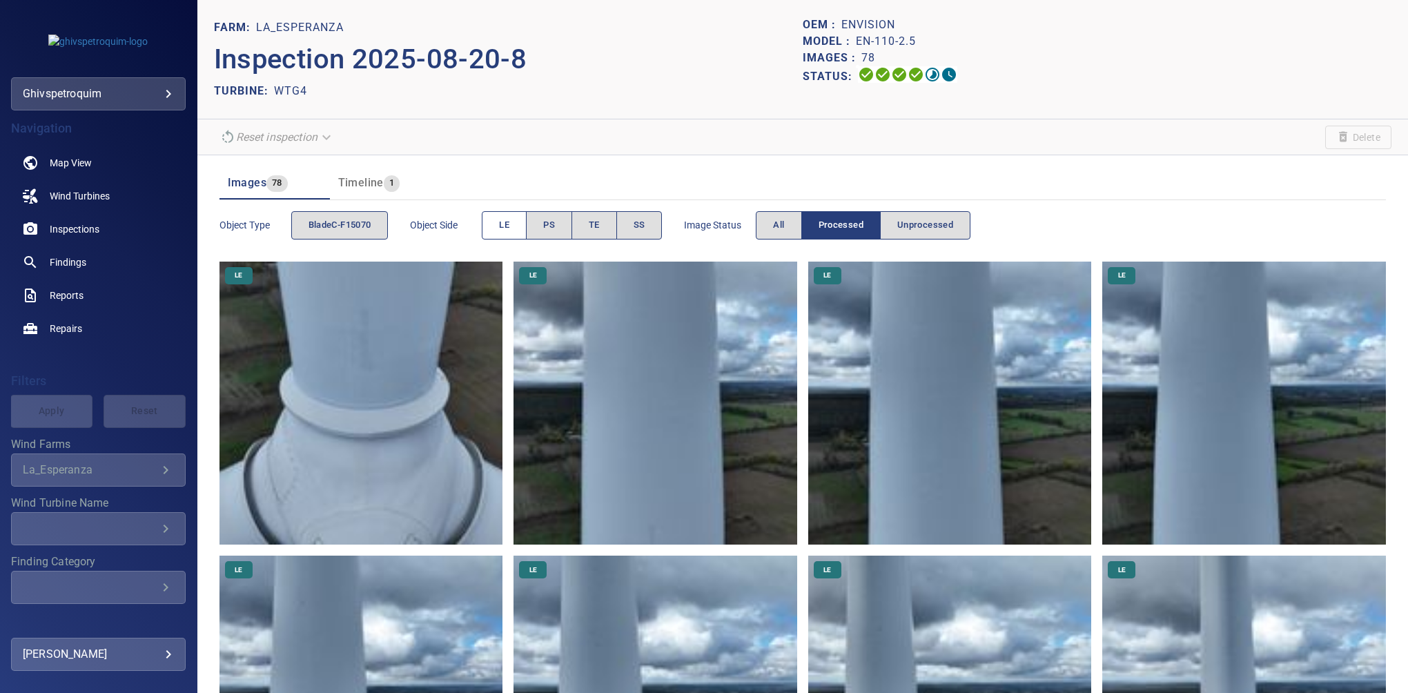
click at [504, 222] on span "LE" at bounding box center [504, 225] width 10 height 16
click at [519, 224] on button "LE" at bounding box center [504, 225] width 45 height 28
click at [538, 226] on button "PS" at bounding box center [549, 225] width 46 height 28
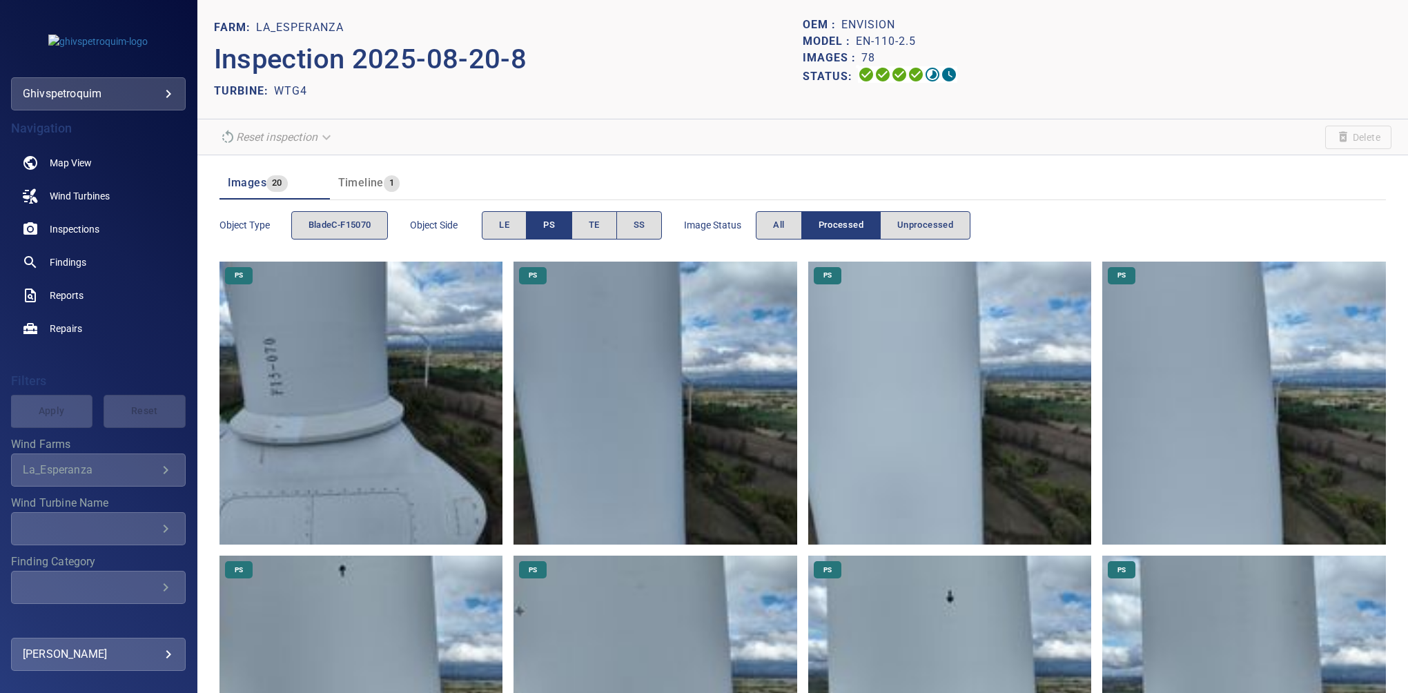
click at [550, 232] on span "PS" at bounding box center [549, 225] width 12 height 16
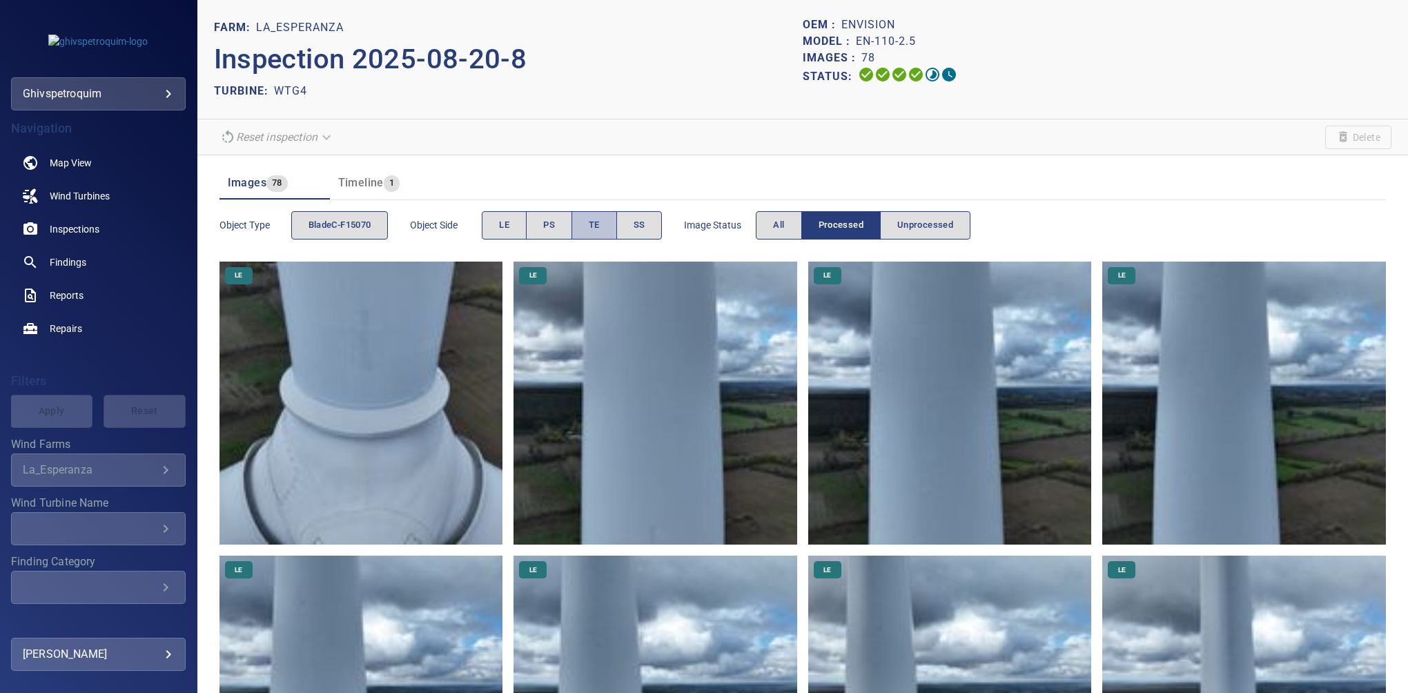
click at [579, 232] on button "TE" at bounding box center [594, 225] width 46 height 28
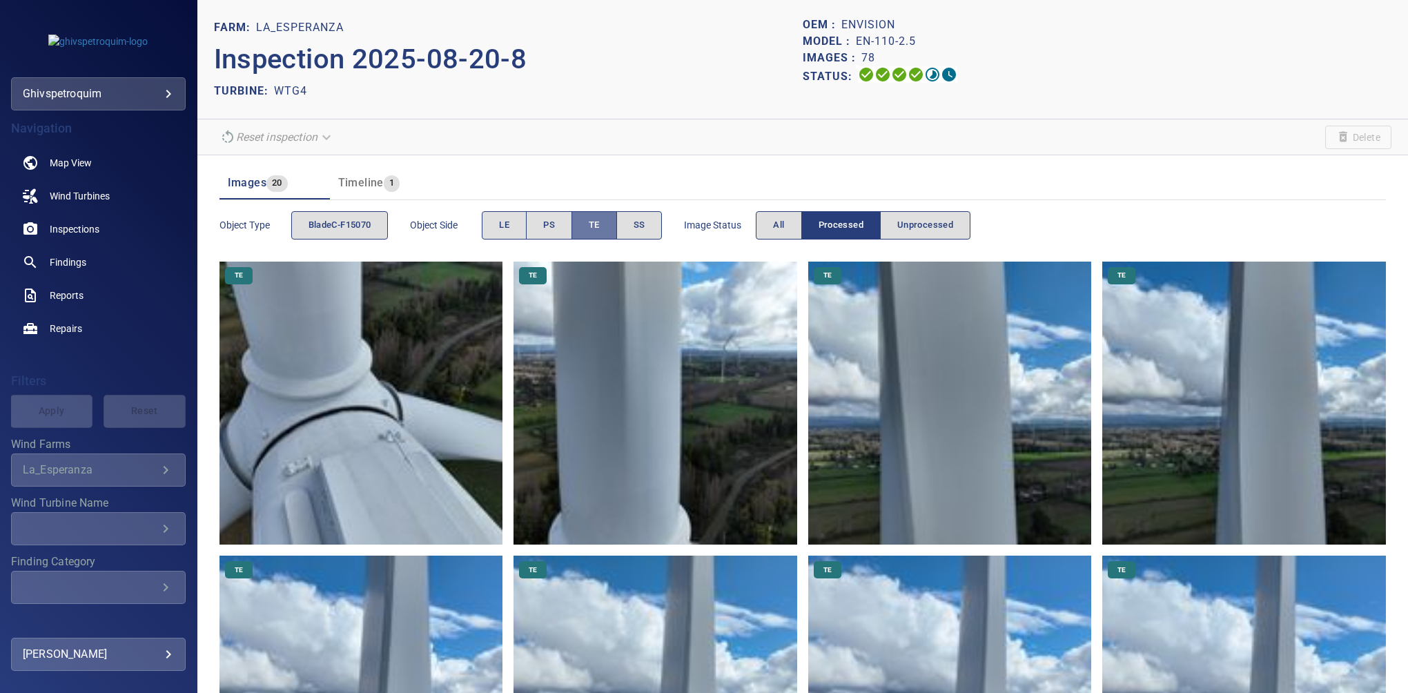
click at [591, 225] on span "TE" at bounding box center [594, 225] width 11 height 16
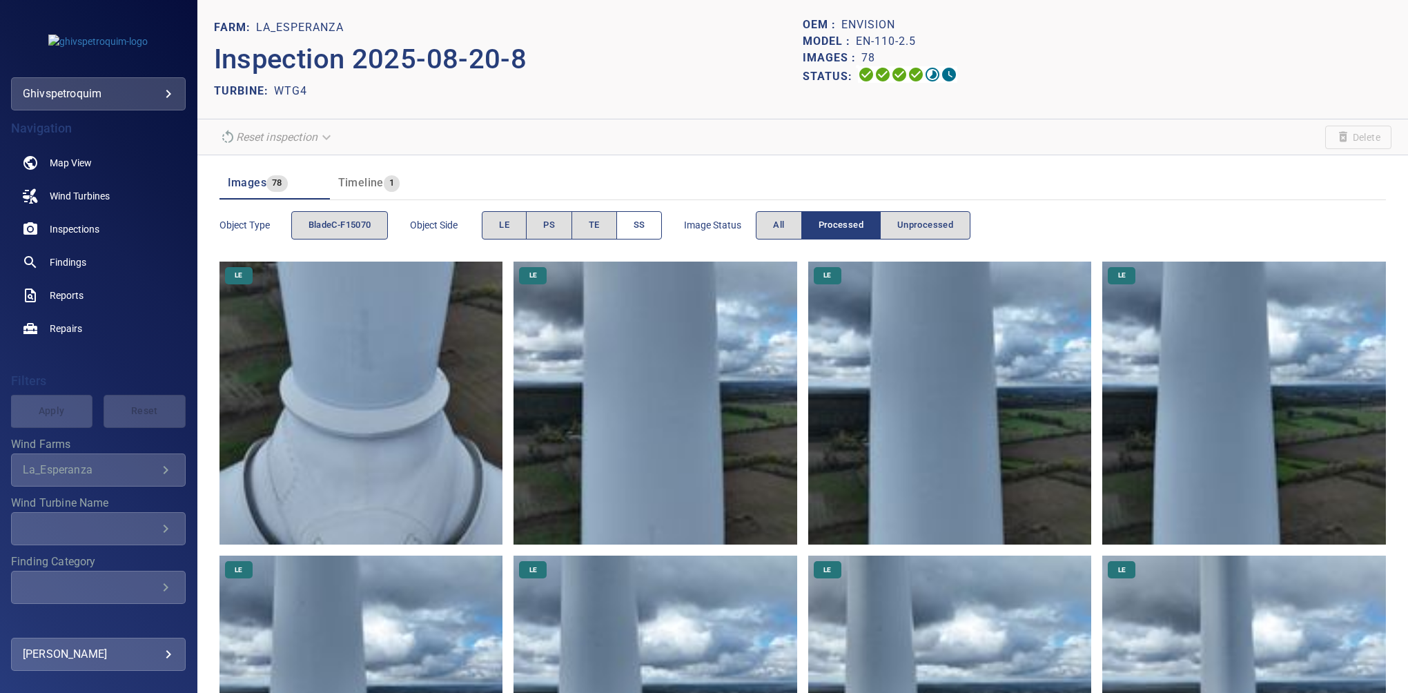
click at [632, 229] on button "SS" at bounding box center [639, 225] width 46 height 28
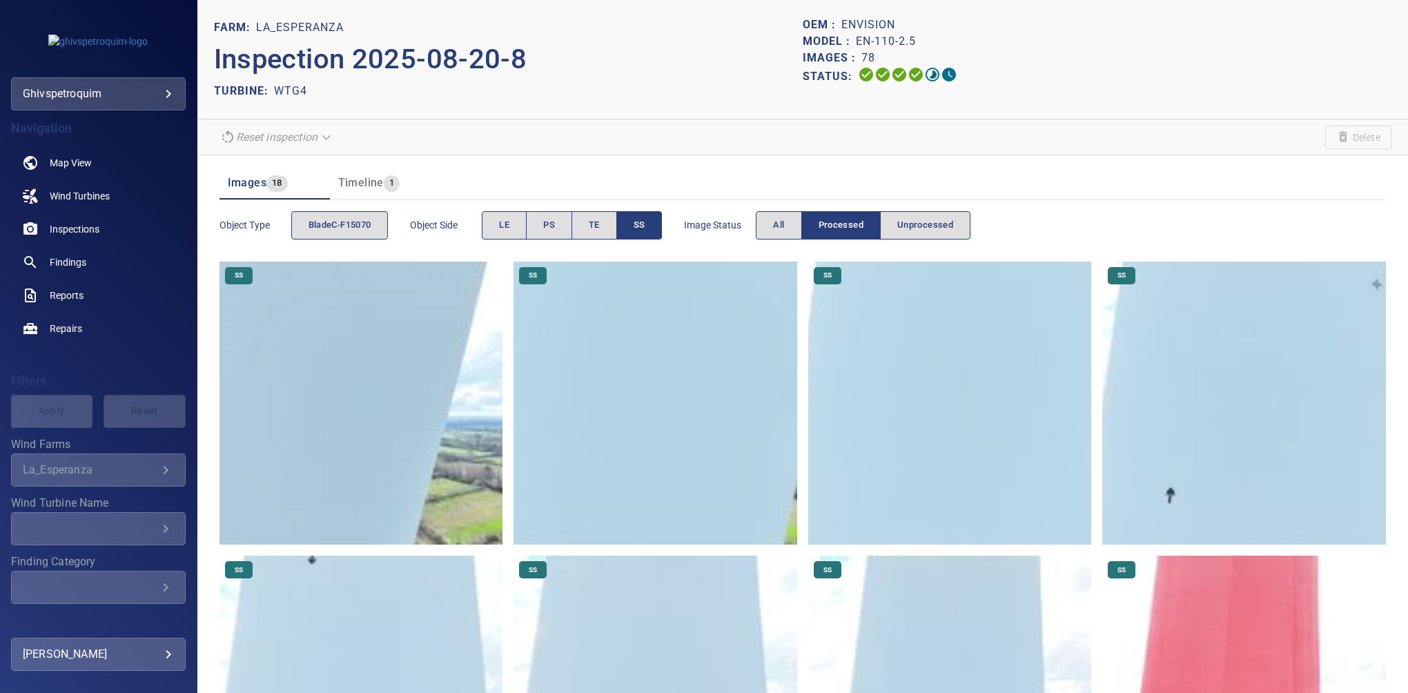
click at [642, 235] on button "SS" at bounding box center [639, 225] width 46 height 28
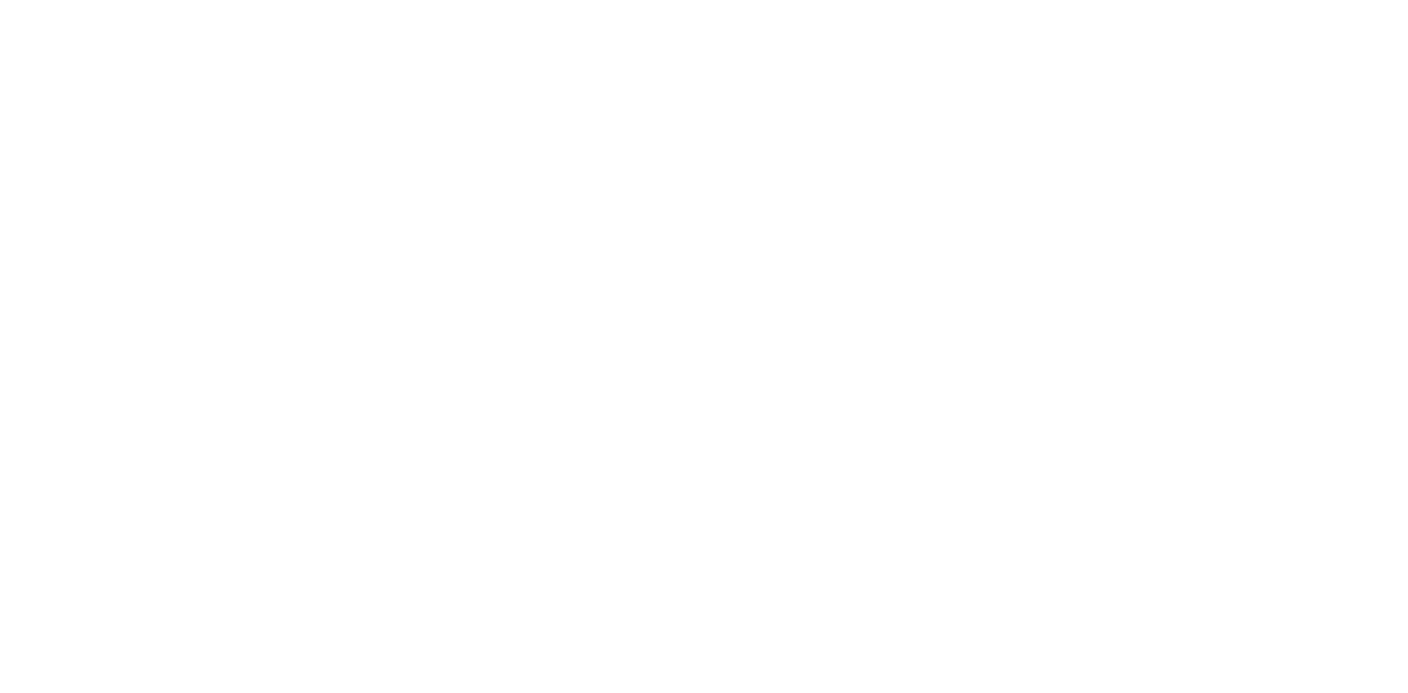
click at [951, 0] on html at bounding box center [704, 0] width 1408 height 0
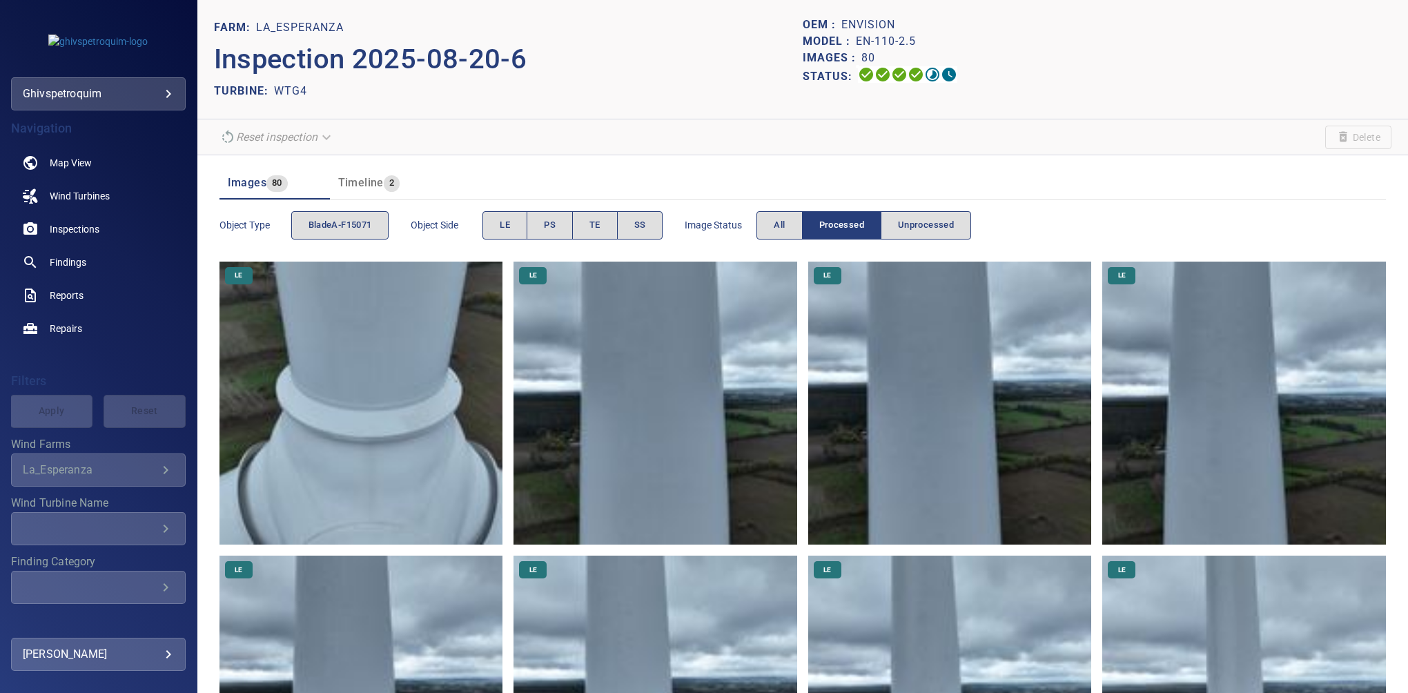
drag, startPoint x: 1394, startPoint y: 75, endPoint x: 1402, endPoint y: 140, distance: 65.4
click at [1402, 140] on div "FARM: La_Esperanza Inspection 2025-08-20-6 TURBINE: WTG4 OEM : Envision Model :…" at bounding box center [802, 346] width 1210 height 693
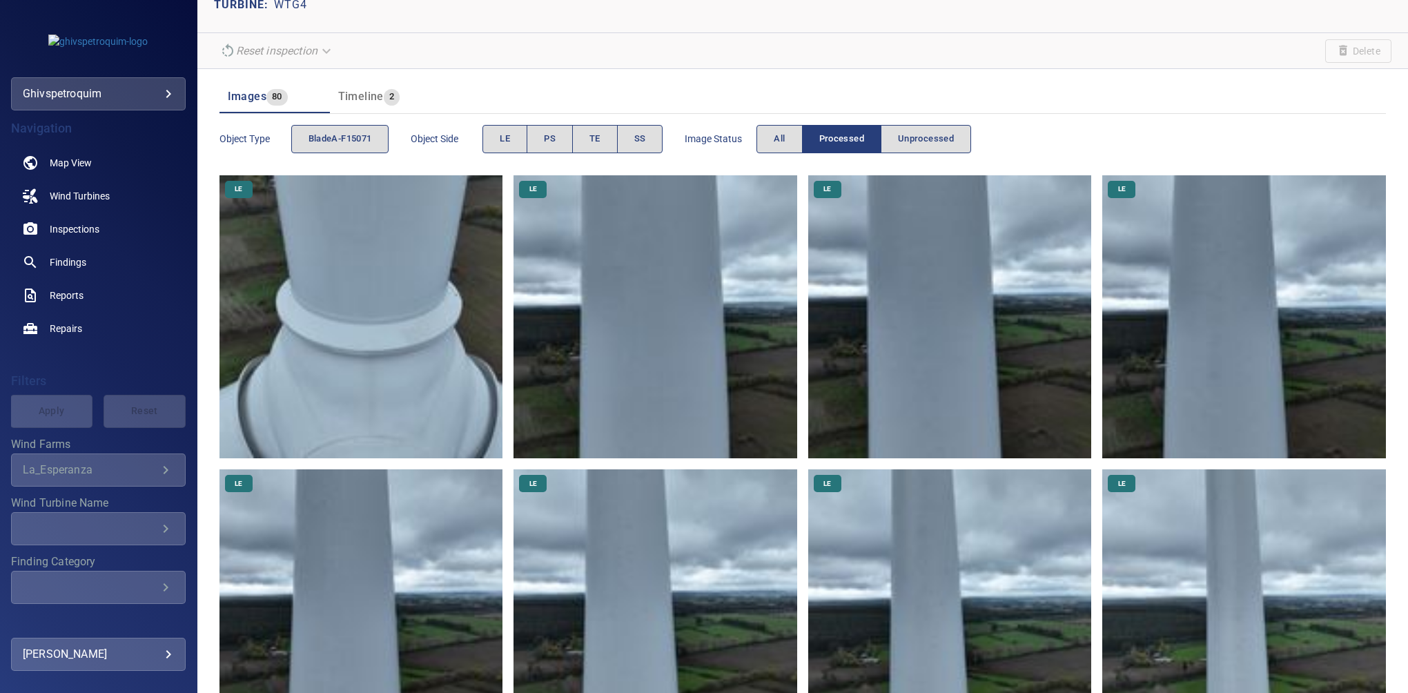
scroll to position [20, 0]
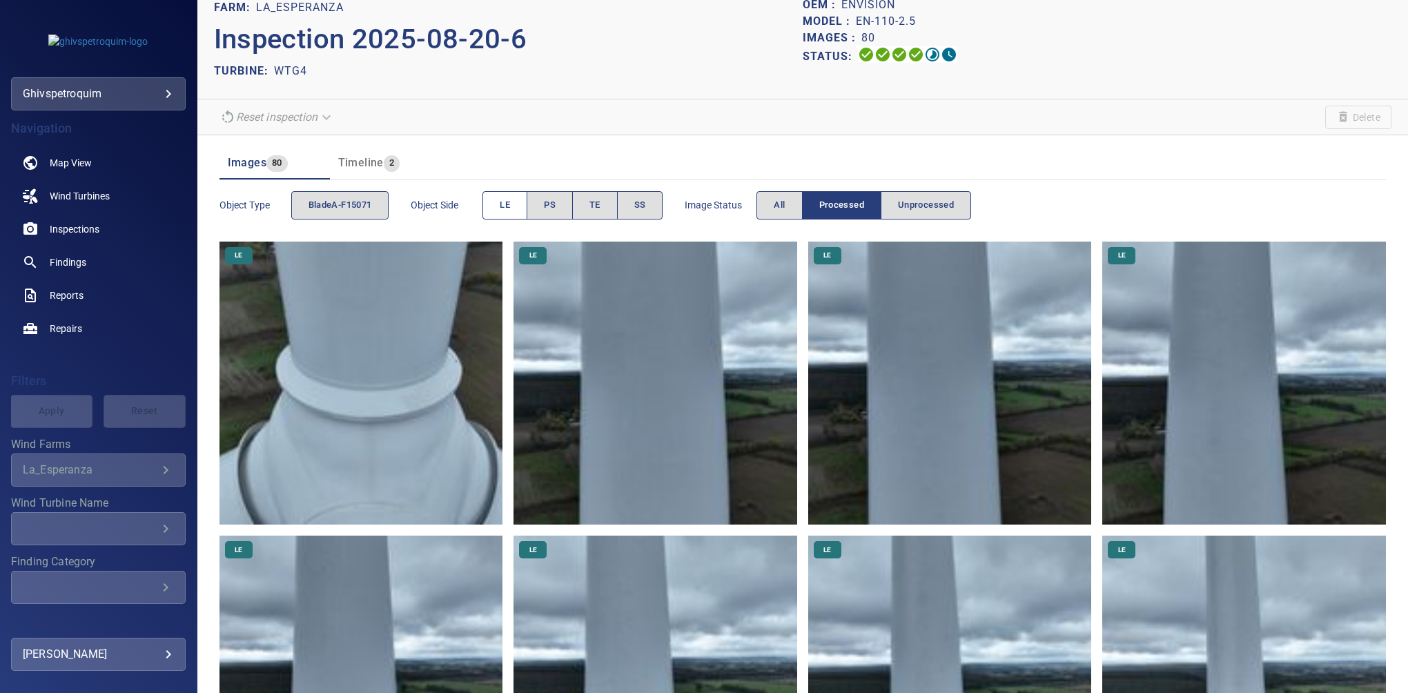
click at [500, 204] on button "LE" at bounding box center [504, 205] width 45 height 28
click at [507, 201] on span "LE" at bounding box center [505, 205] width 10 height 16
click at [547, 206] on span "PS" at bounding box center [550, 205] width 12 height 16
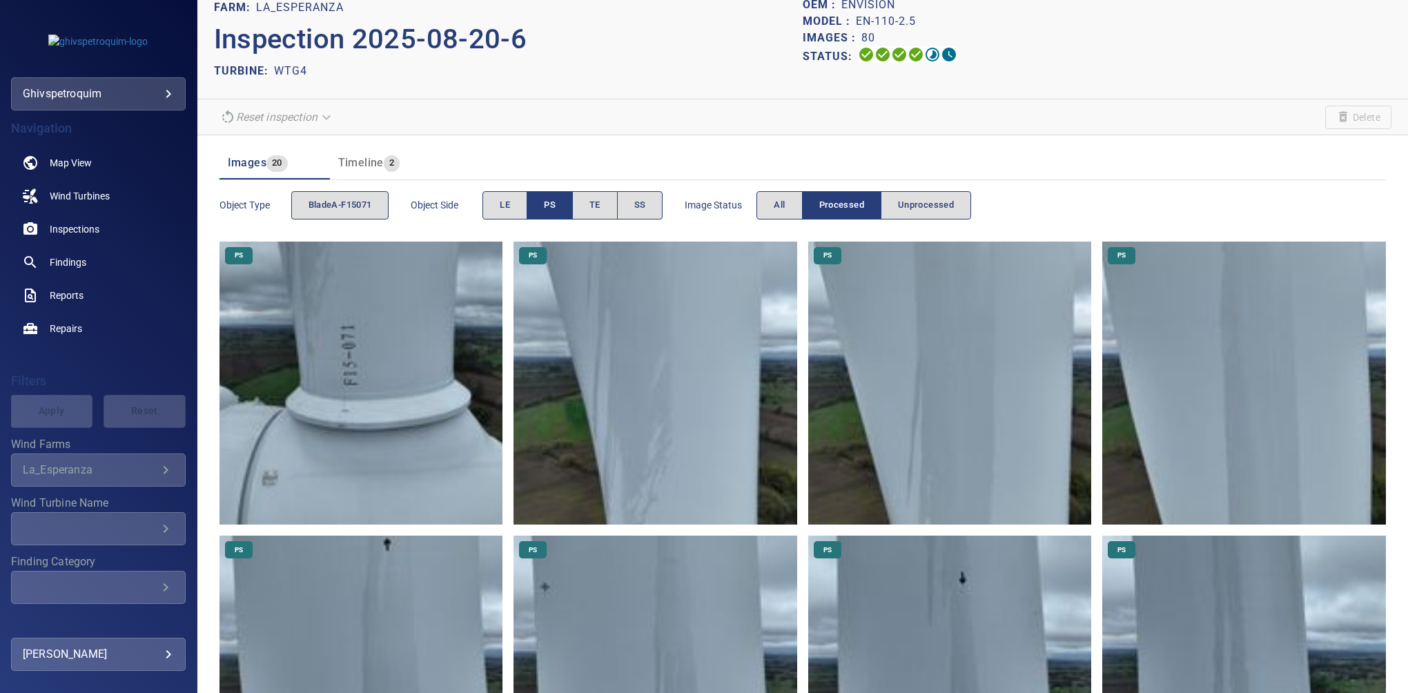
click at [542, 208] on button "PS" at bounding box center [549, 205] width 46 height 28
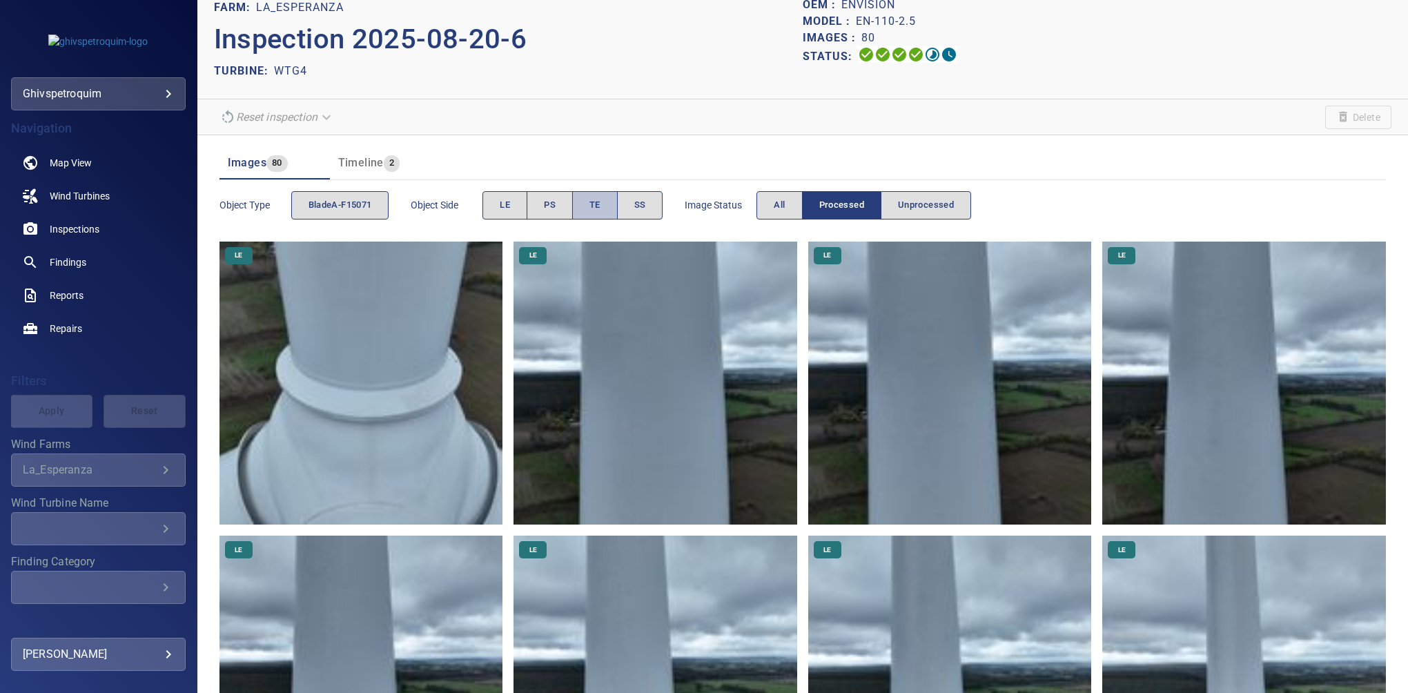
click at [596, 197] on span "TE" at bounding box center [594, 205] width 11 height 16
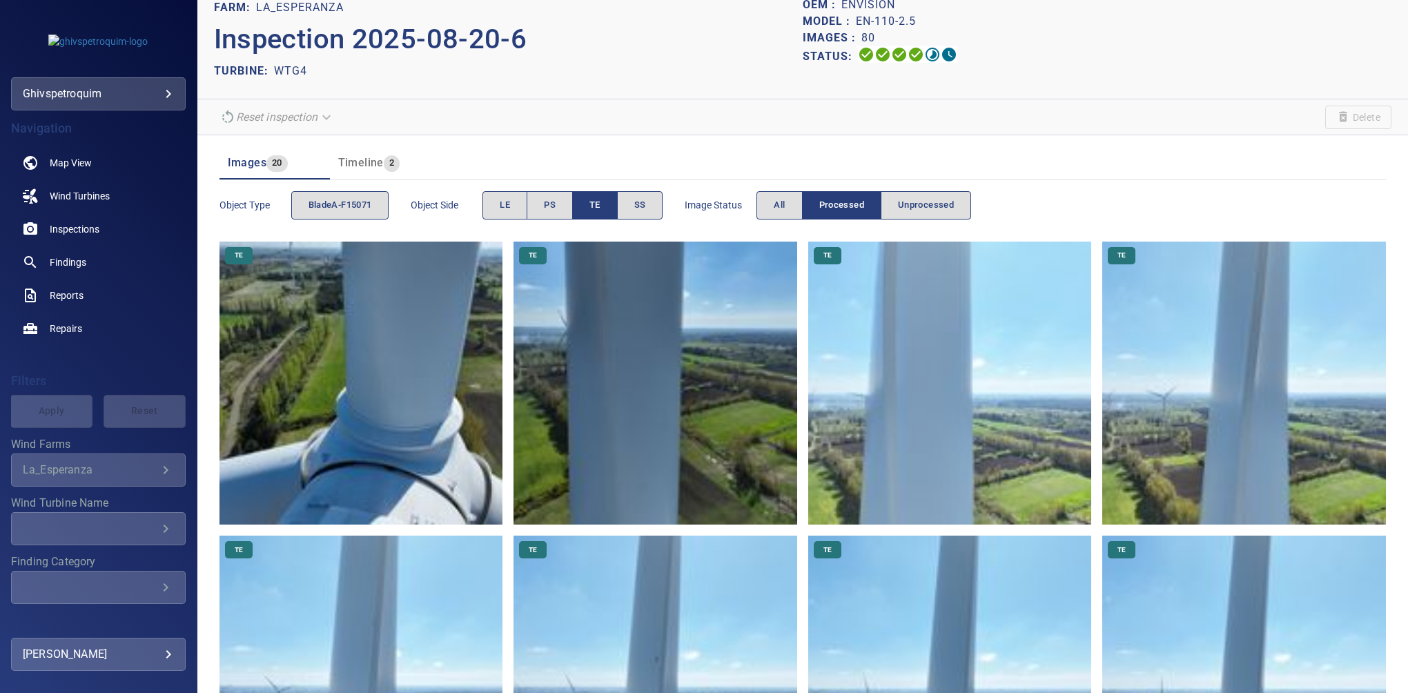
click at [606, 210] on button "TE" at bounding box center [595, 205] width 46 height 28
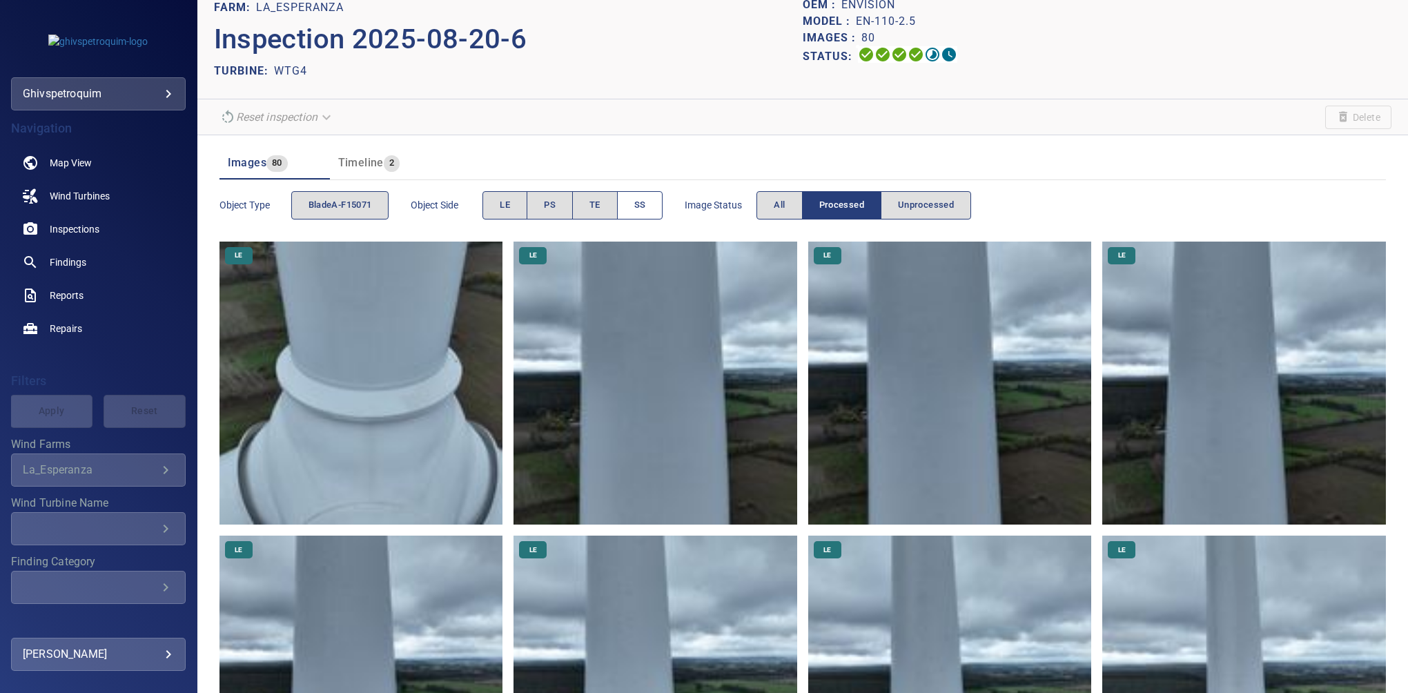
click at [649, 208] on button "SS" at bounding box center [640, 205] width 46 height 28
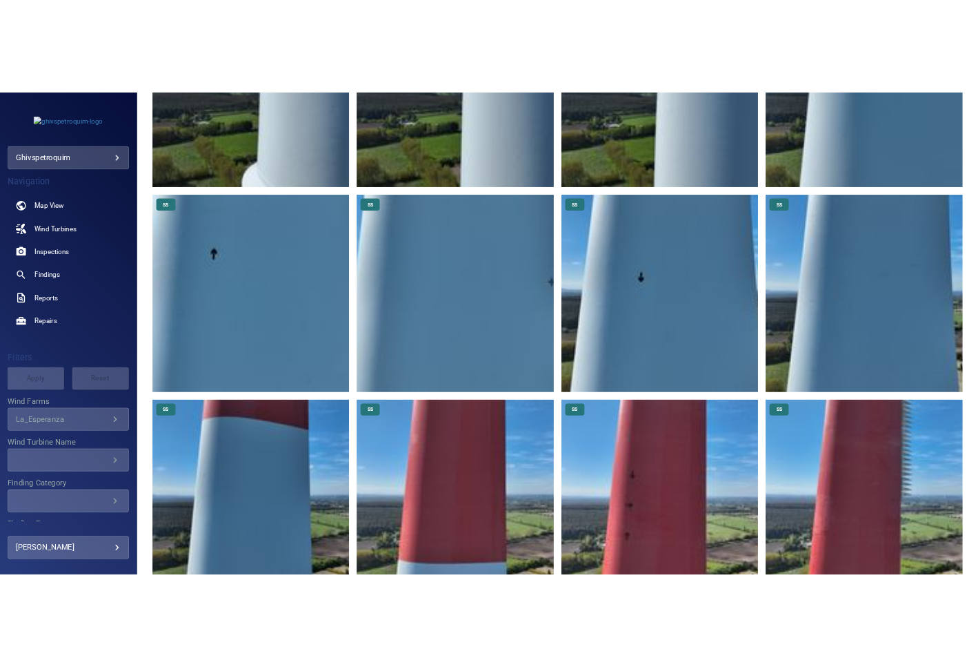
scroll to position [0, 0]
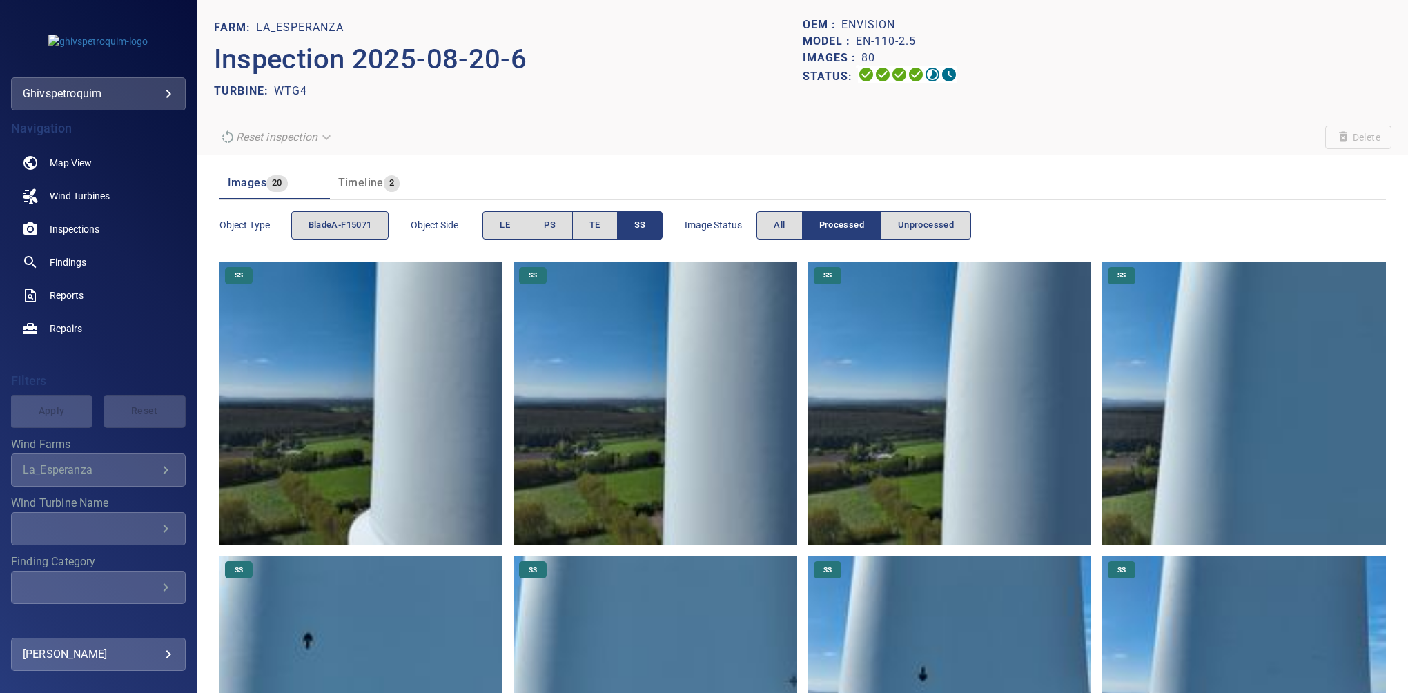
click at [634, 225] on button "SS" at bounding box center [640, 225] width 46 height 28
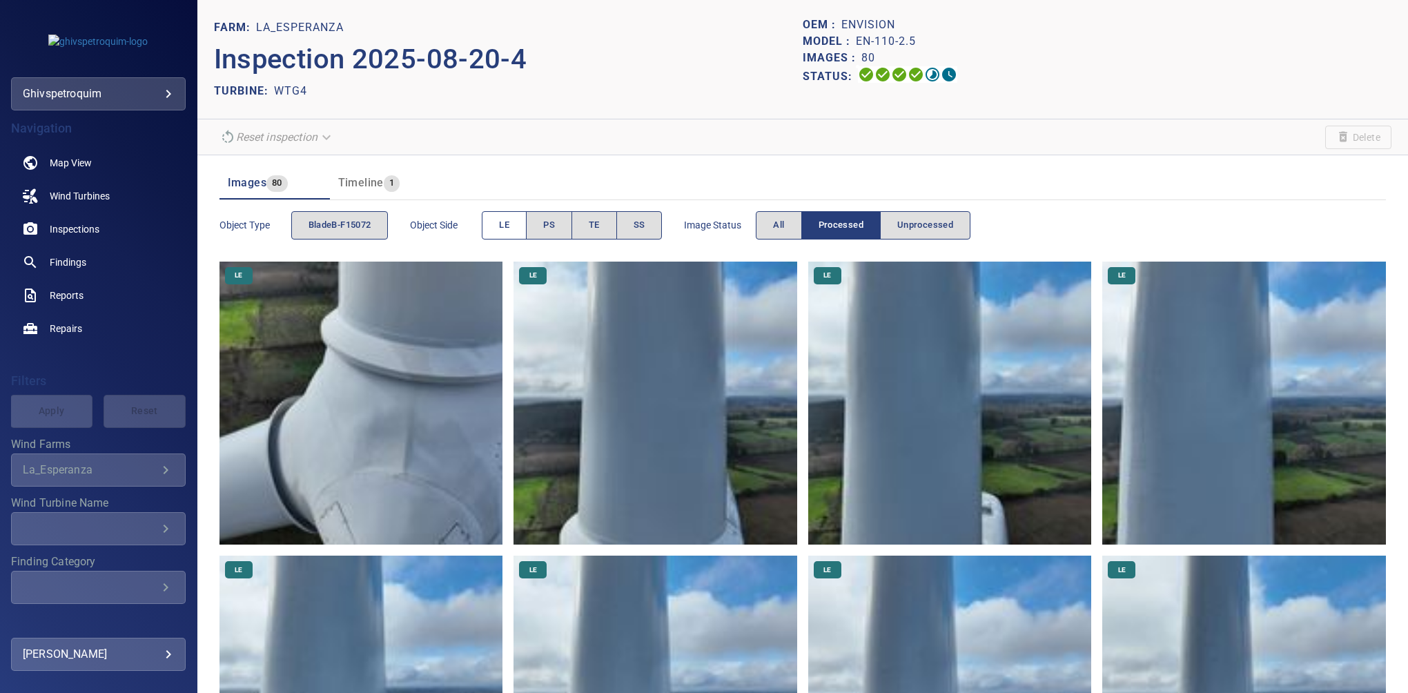
click at [499, 220] on button "LE" at bounding box center [504, 225] width 45 height 28
click at [509, 233] on button "LE" at bounding box center [504, 225] width 45 height 28
click at [547, 225] on button "PS" at bounding box center [549, 225] width 46 height 28
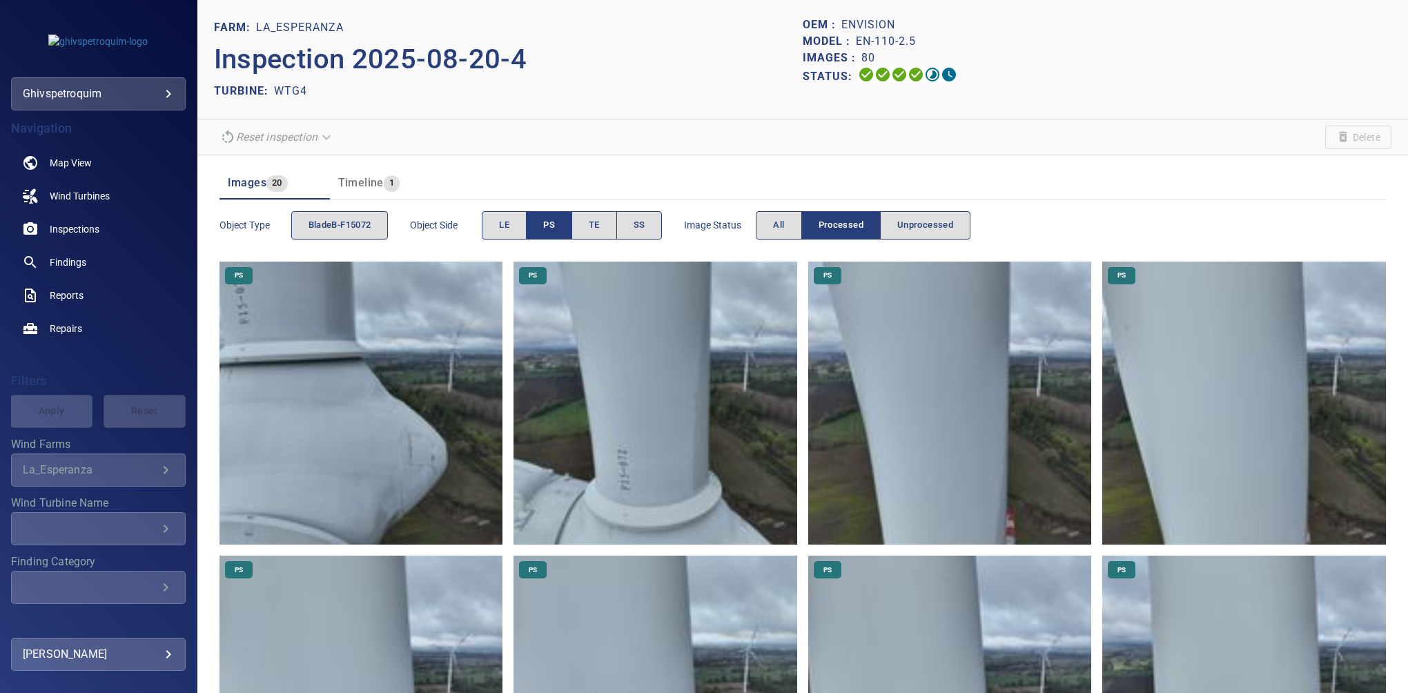
click at [553, 220] on span "PS" at bounding box center [549, 225] width 12 height 16
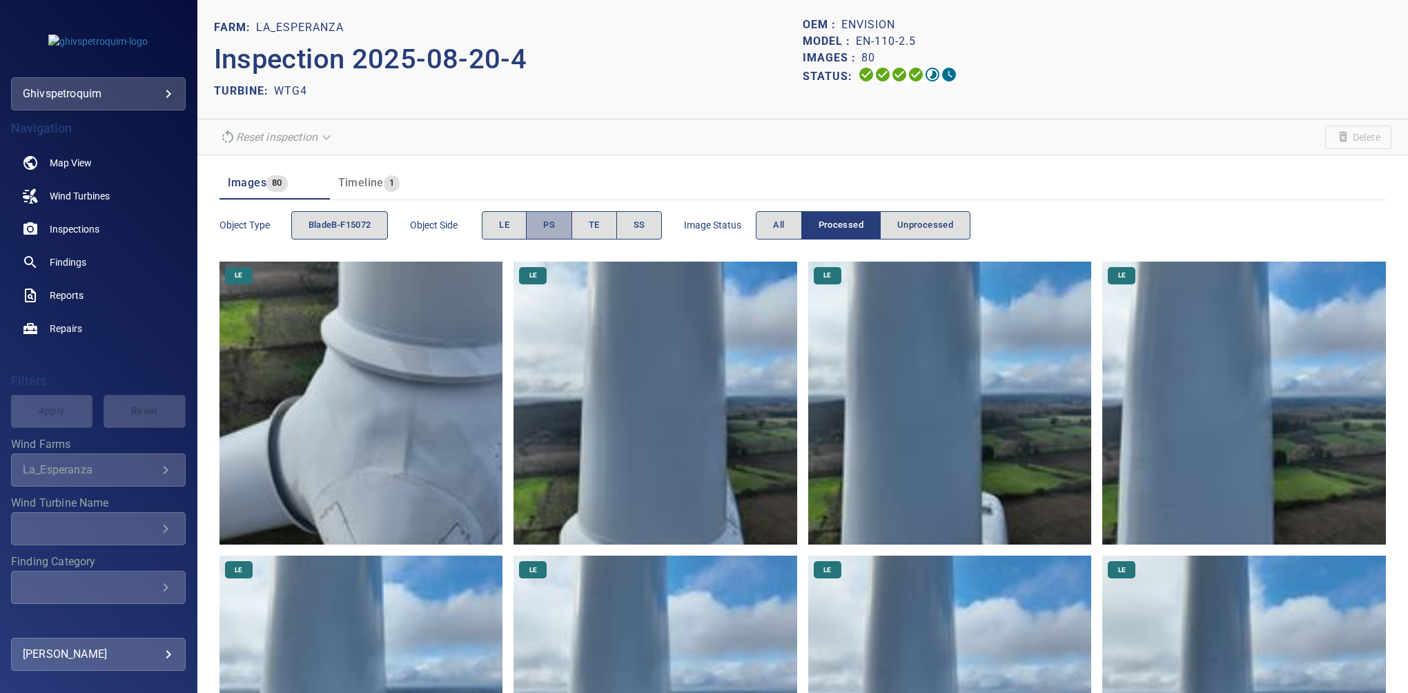
click at [553, 220] on span "PS" at bounding box center [549, 225] width 12 height 16
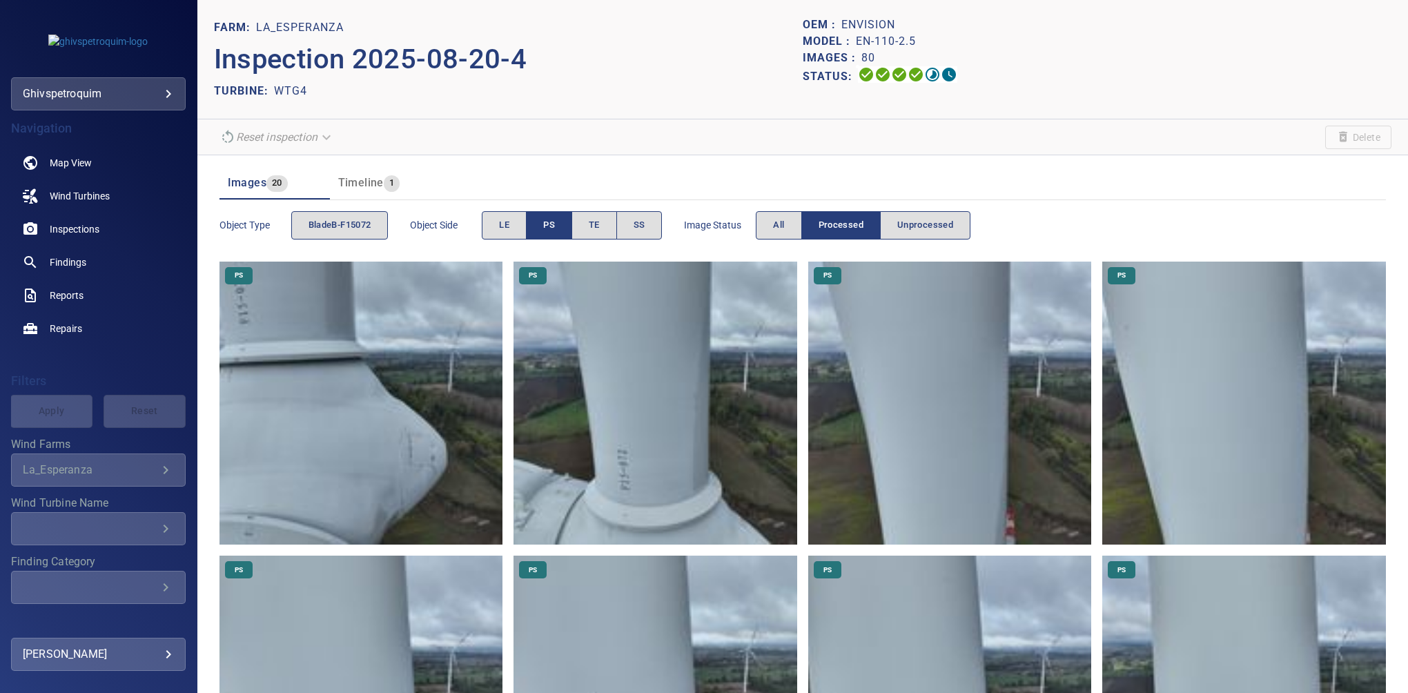
click at [569, 217] on button "PS" at bounding box center [549, 225] width 46 height 28
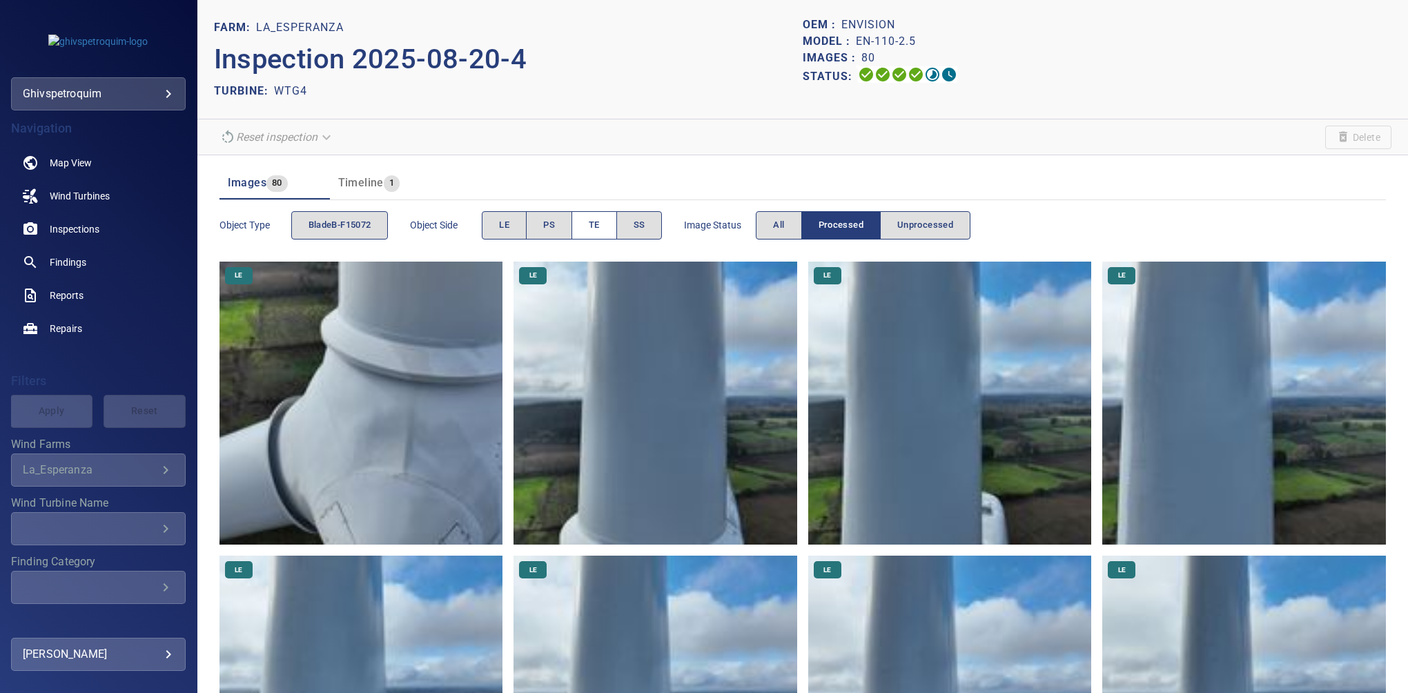
click at [586, 221] on button "TE" at bounding box center [594, 225] width 46 height 28
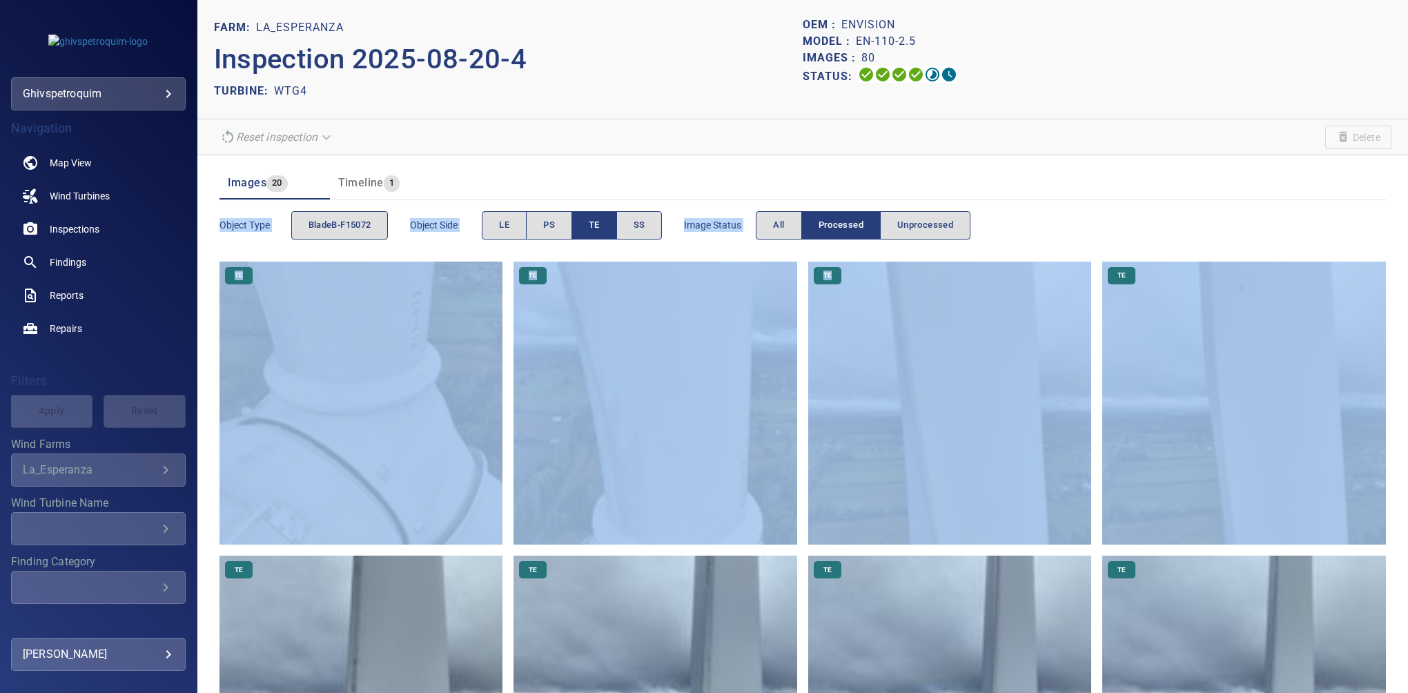
drag, startPoint x: 1396, startPoint y: 136, endPoint x: 1398, endPoint y: 449, distance: 313.3
click at [1398, 449] on div "FARM: La_Esperanza Inspection 2025-08-20-4 TURBINE: WTG4 OEM : Envision Model :…" at bounding box center [802, 346] width 1210 height 693
click at [600, 225] on span "TE" at bounding box center [594, 225] width 11 height 16
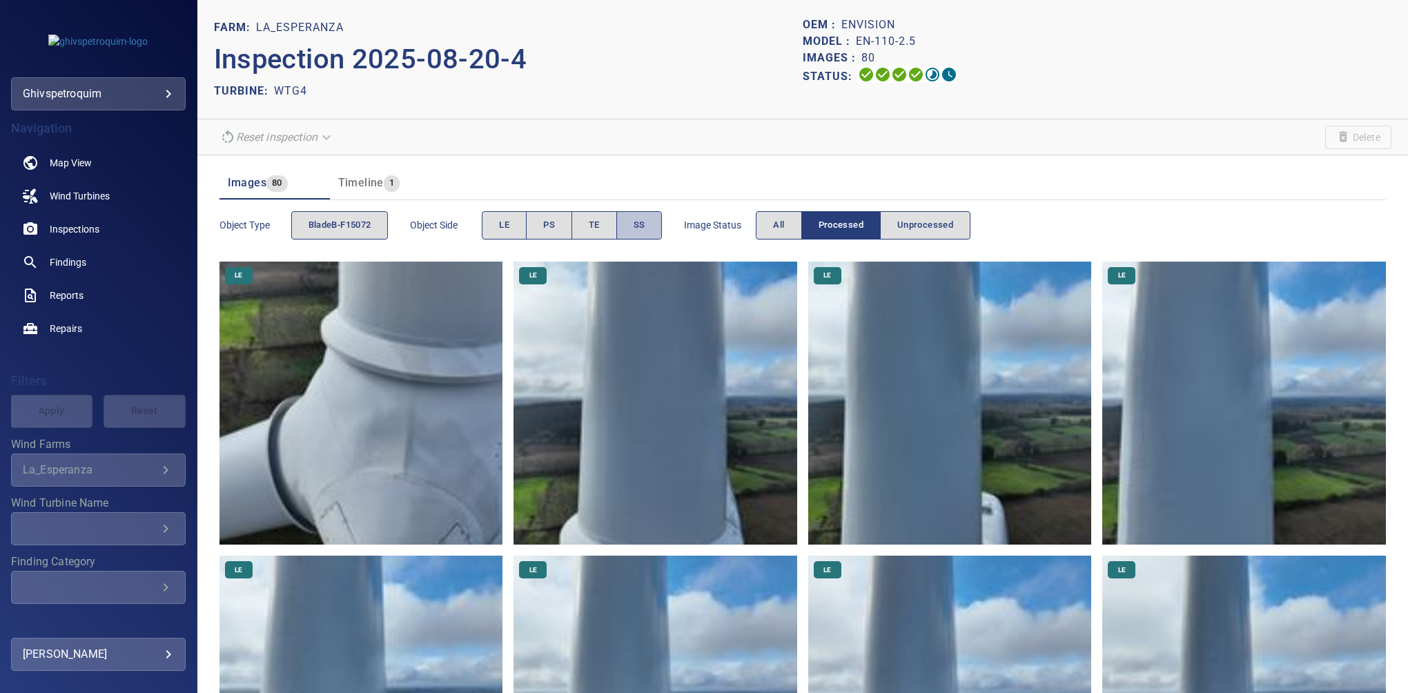
click at [627, 227] on button "SS" at bounding box center [639, 225] width 46 height 28
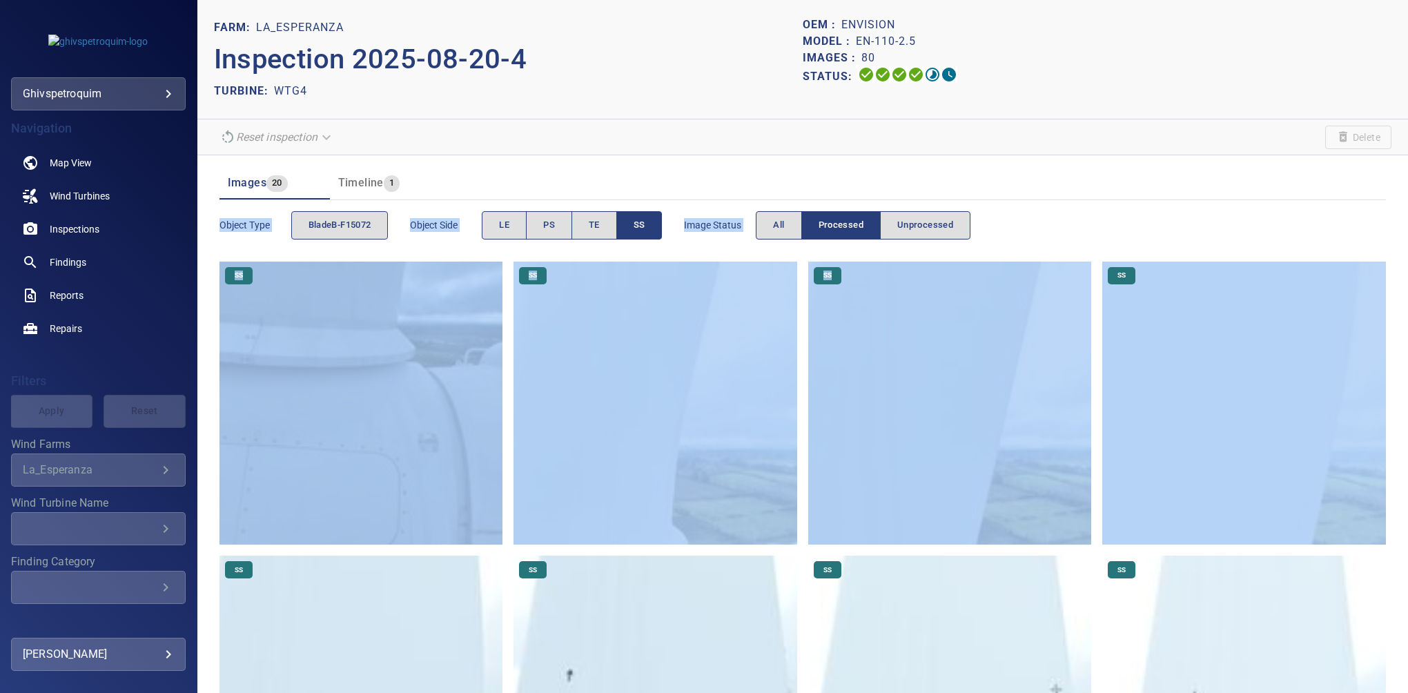
drag, startPoint x: 1397, startPoint y: 126, endPoint x: 1388, endPoint y: 268, distance: 142.4
click at [671, 191] on header "Images 20 Timeline 1" at bounding box center [802, 182] width 1166 height 33
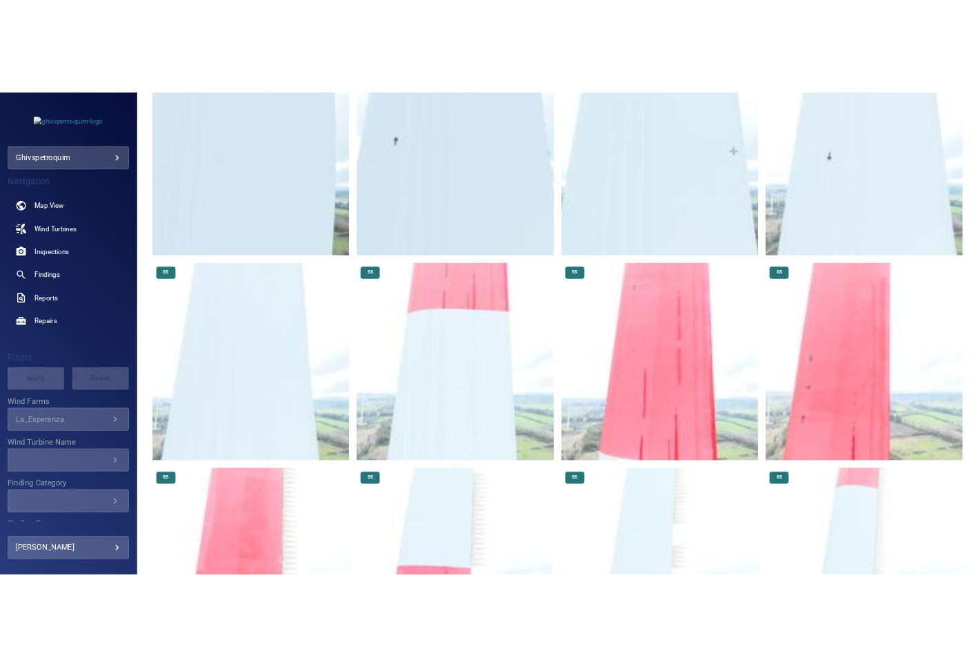
scroll to position [624, 0]
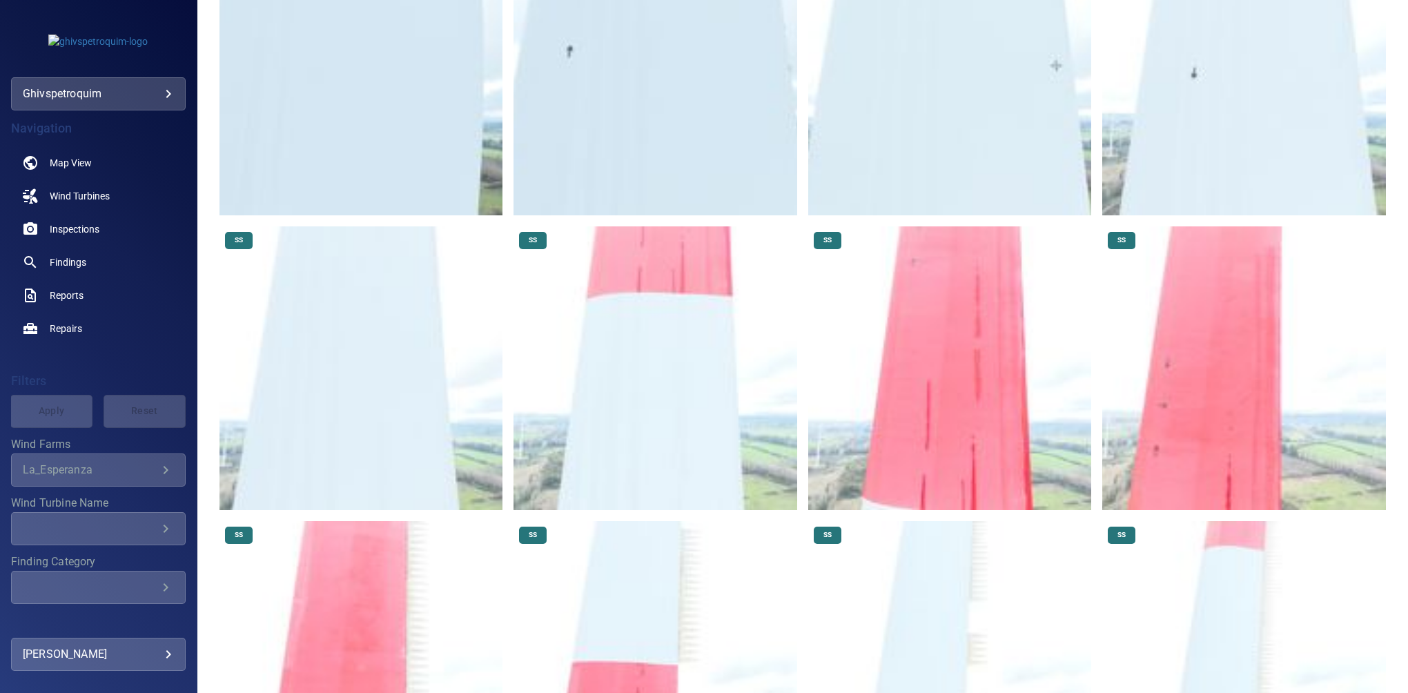
click at [664, 378] on img at bounding box center [655, 368] width 284 height 284
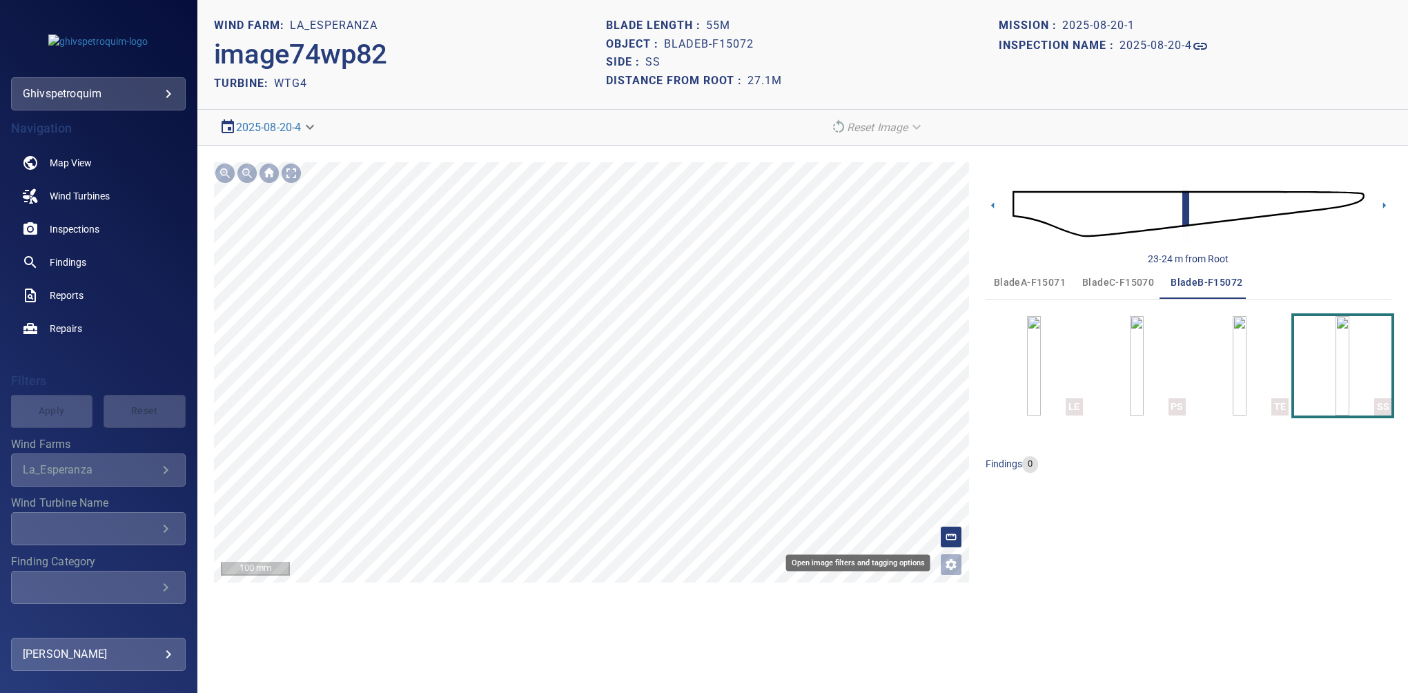
click at [956, 563] on icon "Open image filters and tagging options" at bounding box center [951, 565] width 14 height 14
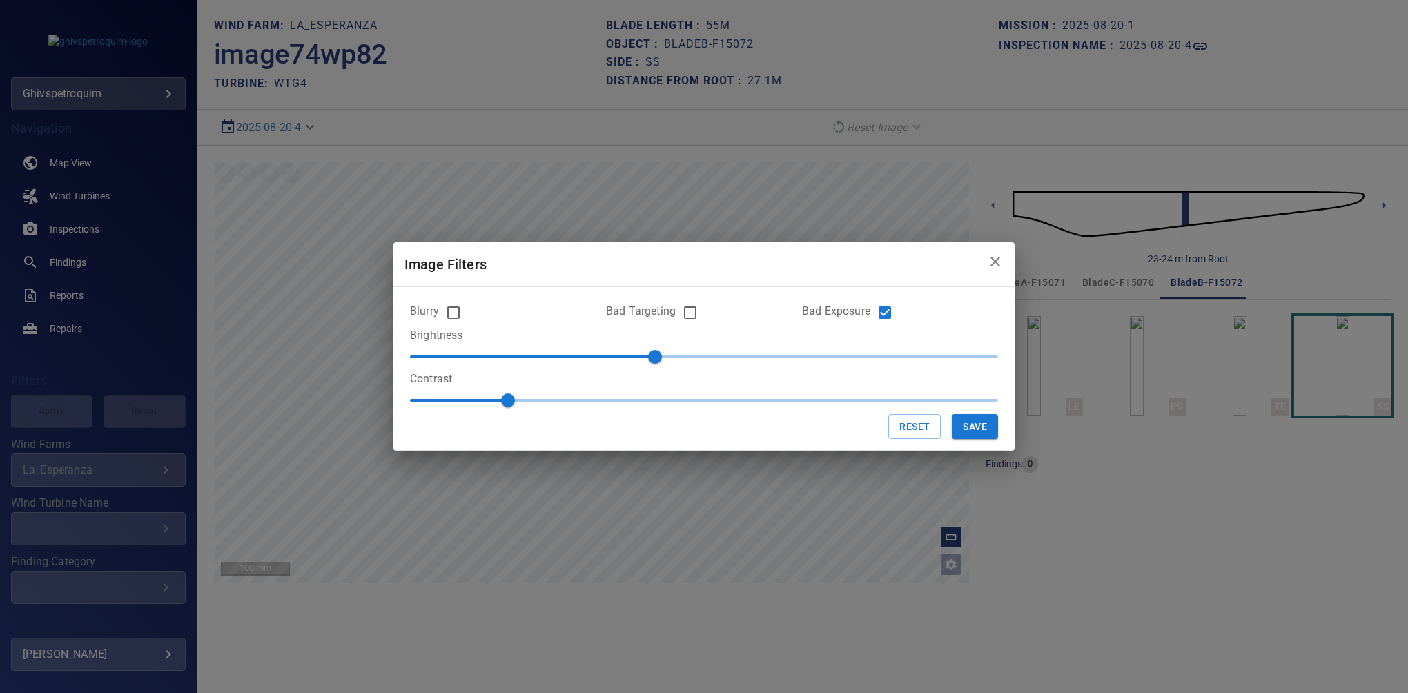
click at [1000, 257] on icon "close" at bounding box center [995, 261] width 17 height 17
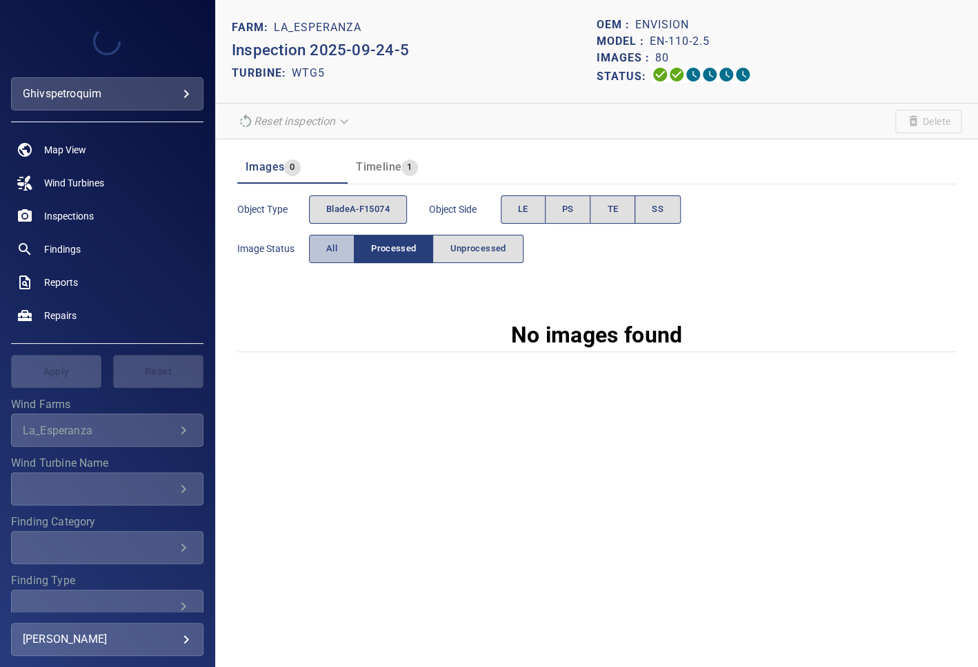
click at [332, 250] on span "All" at bounding box center [331, 249] width 11 height 16
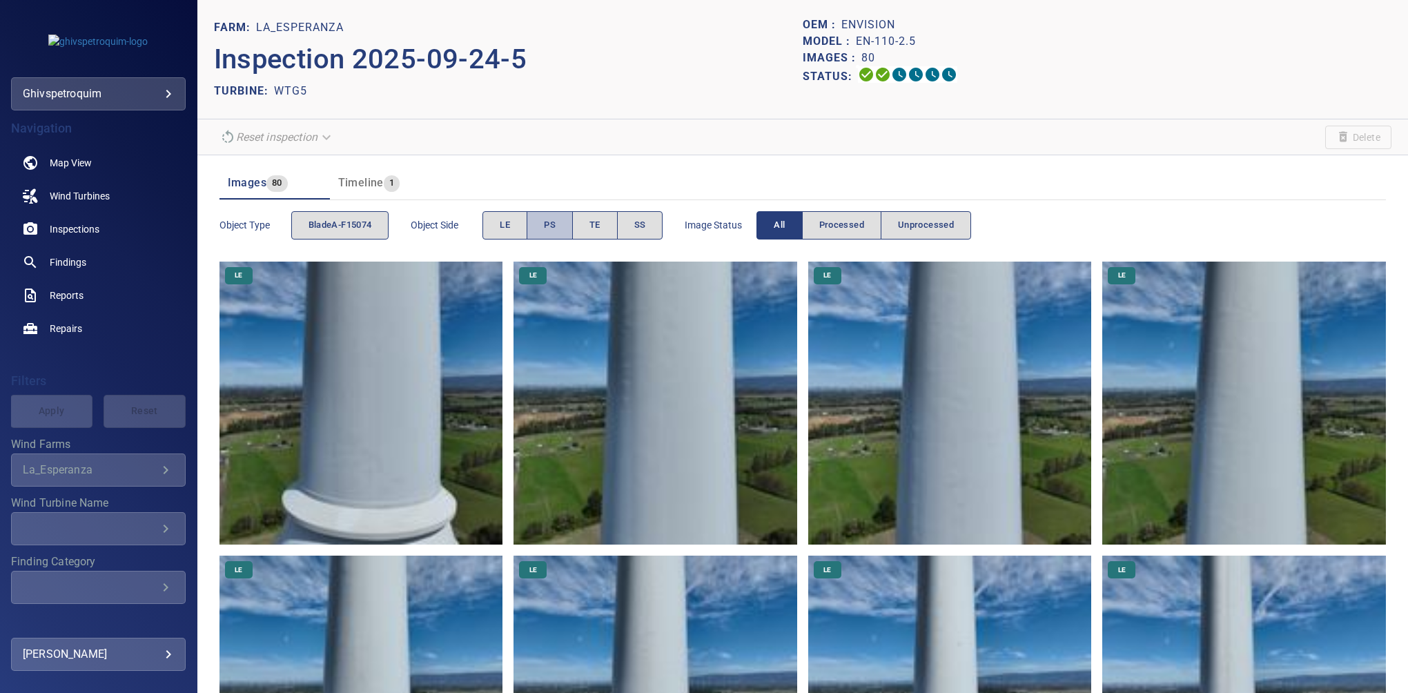
click at [553, 222] on span "PS" at bounding box center [550, 225] width 12 height 16
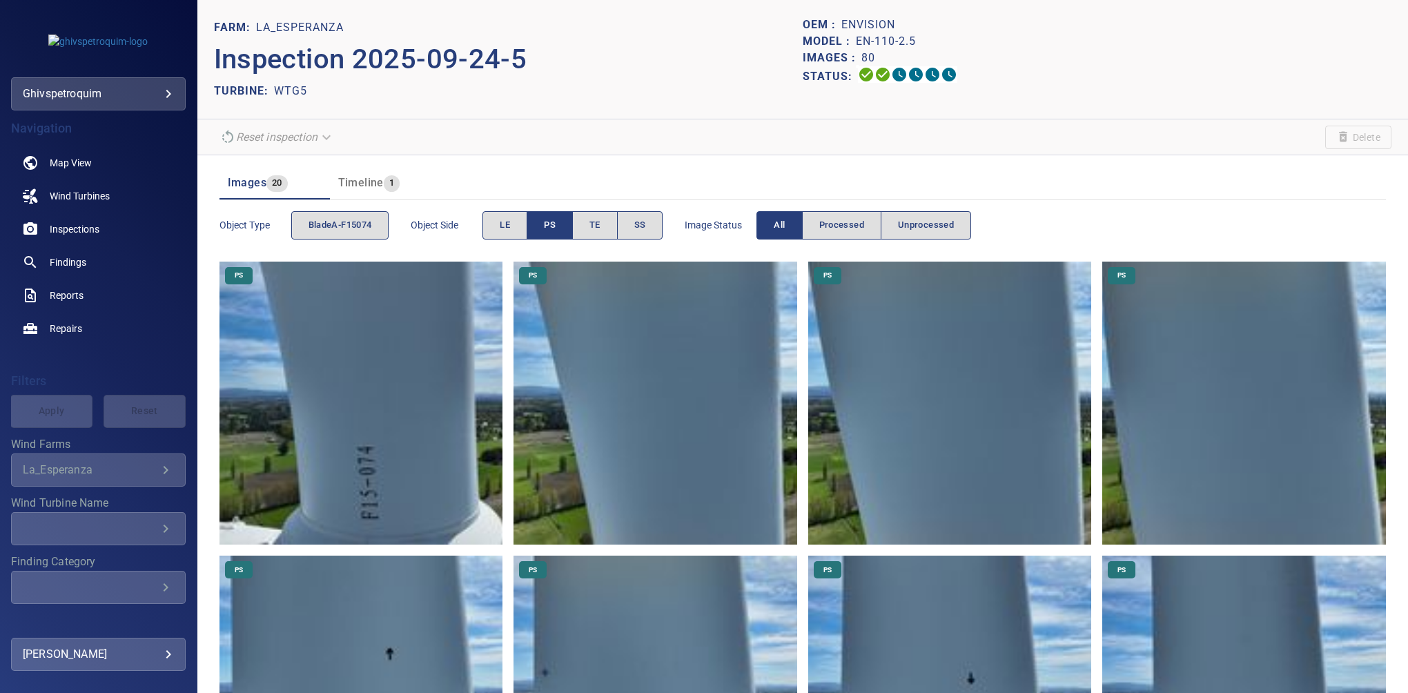
click at [553, 222] on span "PS" at bounding box center [550, 225] width 12 height 16
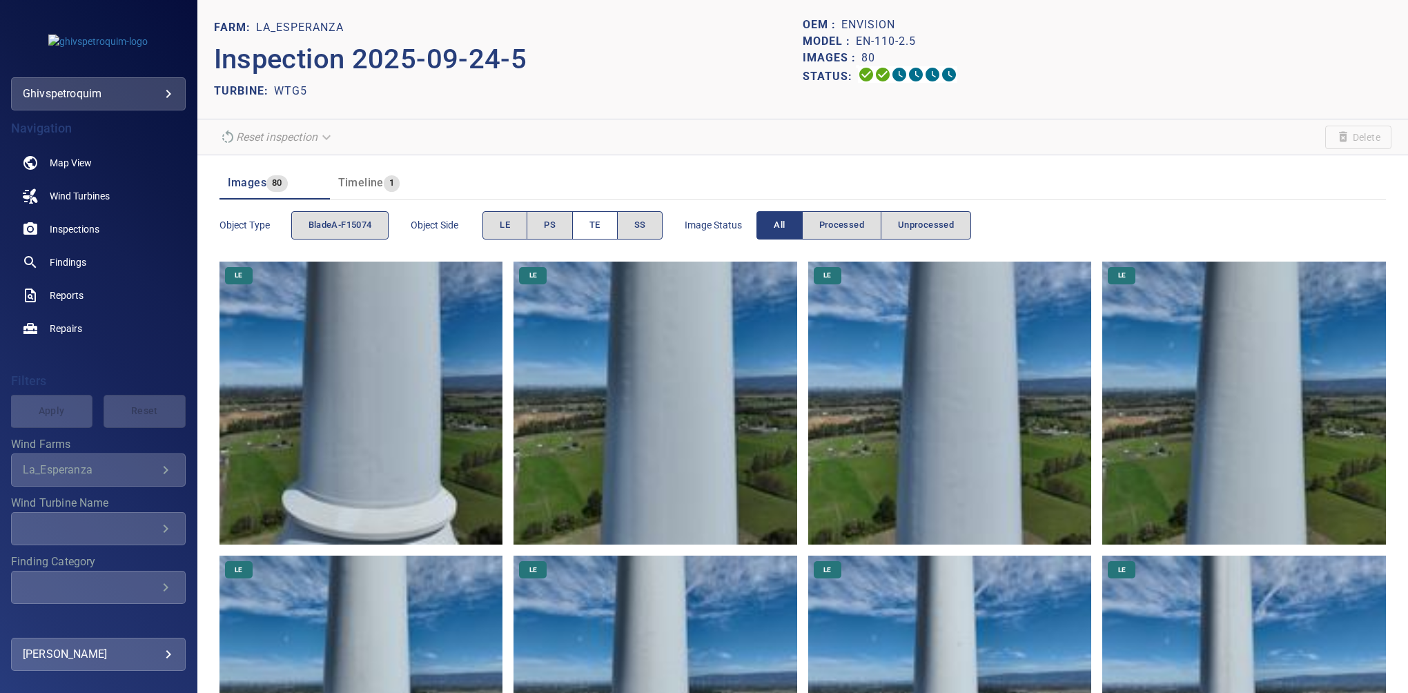
click at [581, 220] on button "TE" at bounding box center [595, 225] width 46 height 28
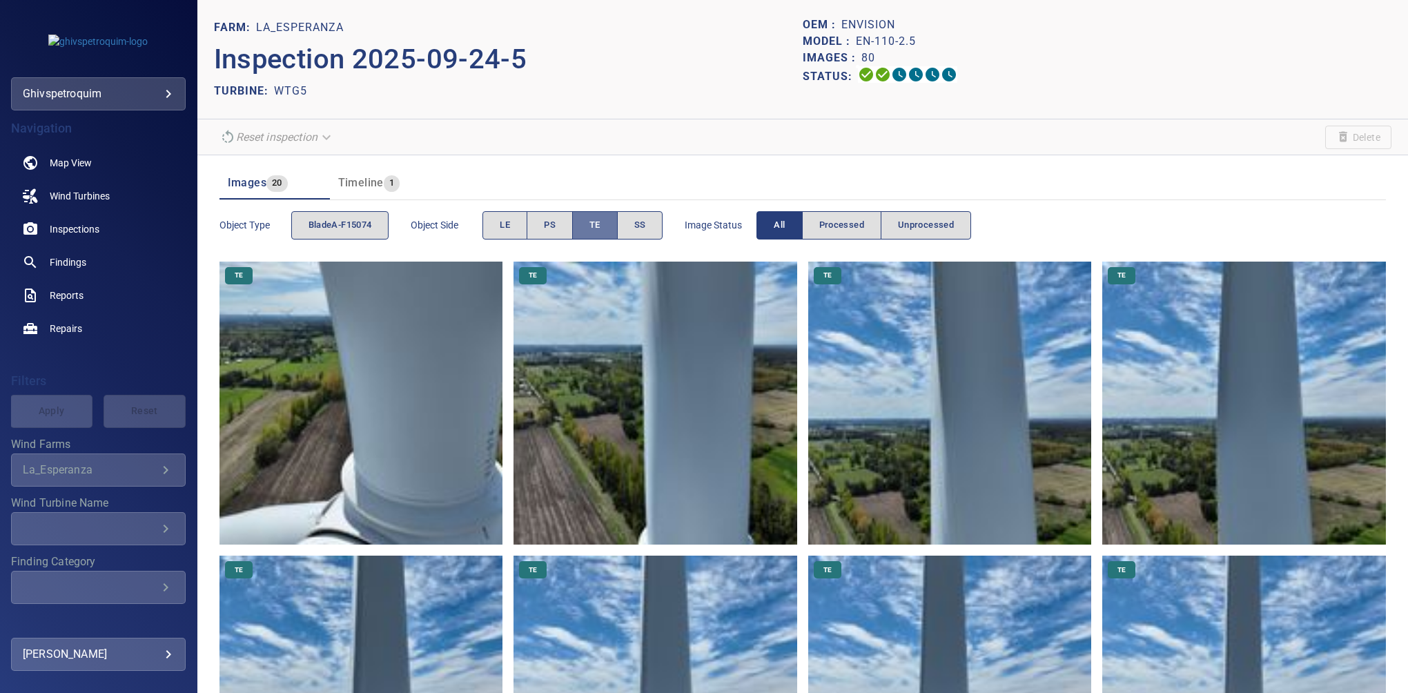
click at [584, 218] on button "TE" at bounding box center [595, 225] width 46 height 28
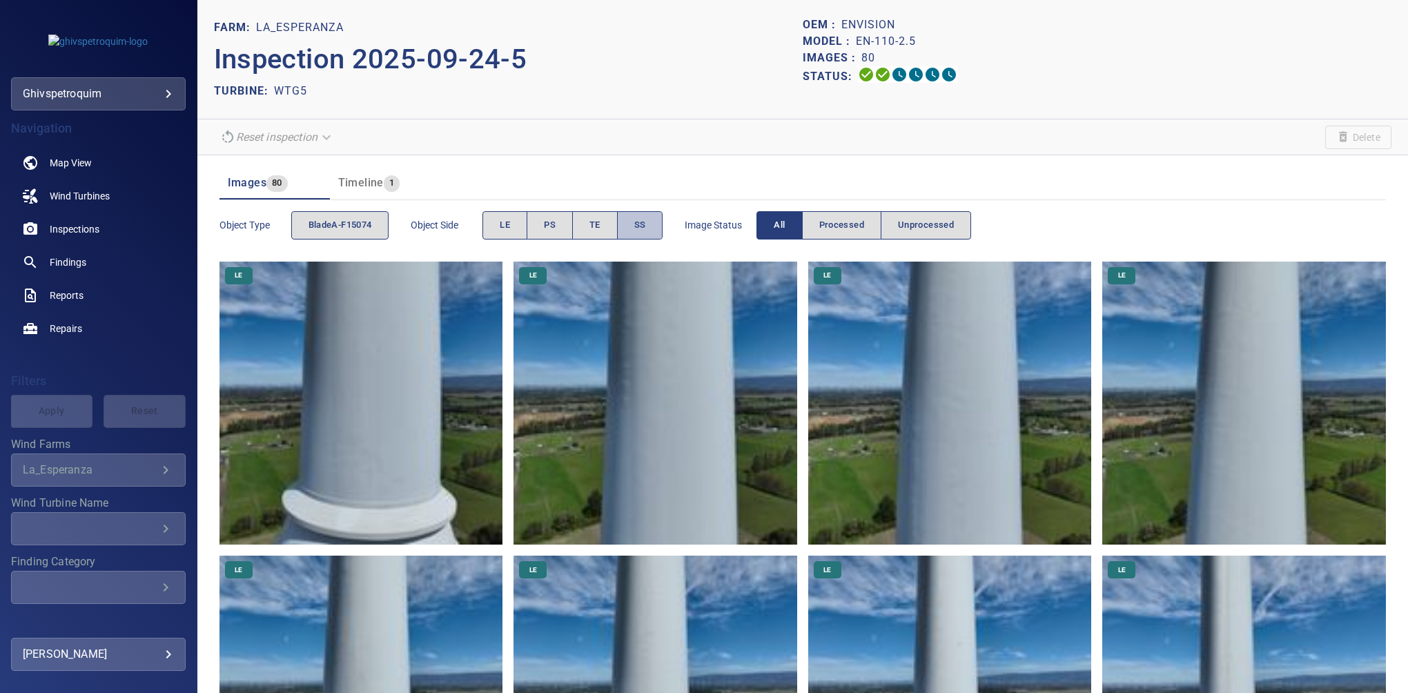
click at [624, 218] on button "SS" at bounding box center [640, 225] width 46 height 28
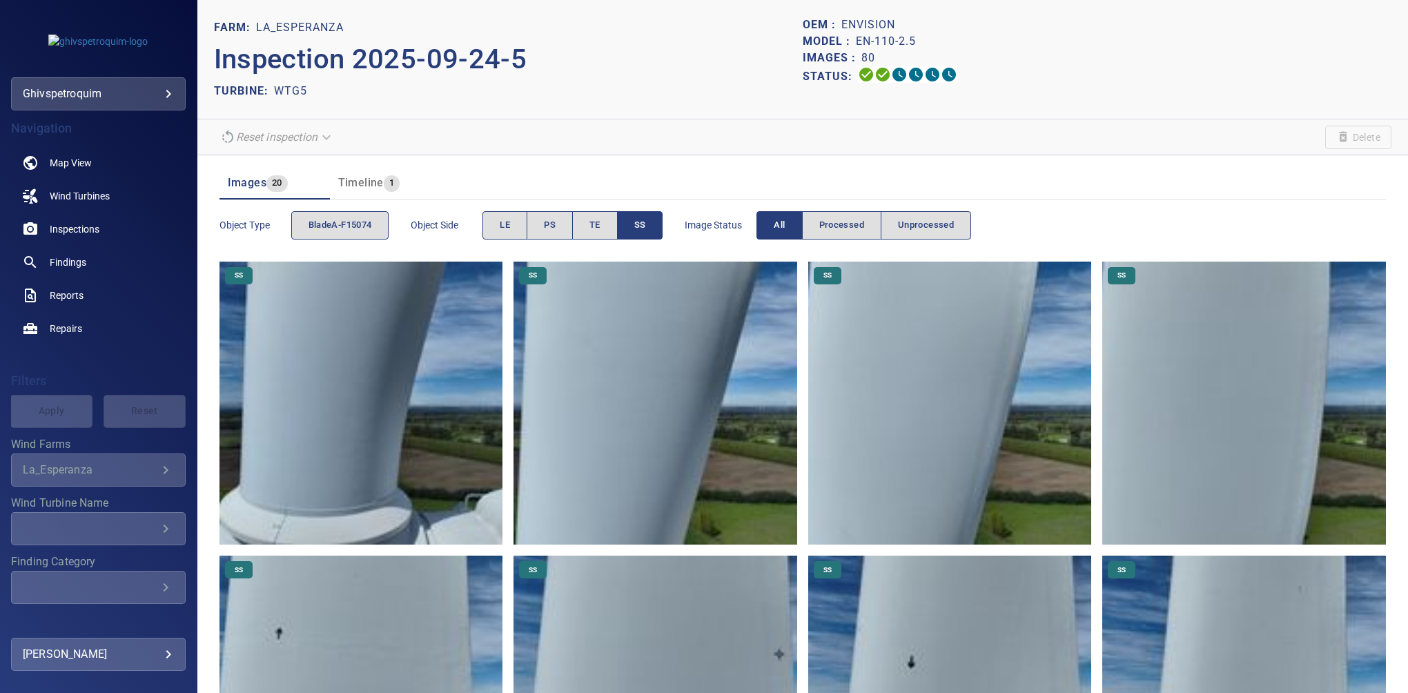
click at [624, 218] on button "SS" at bounding box center [640, 225] width 46 height 28
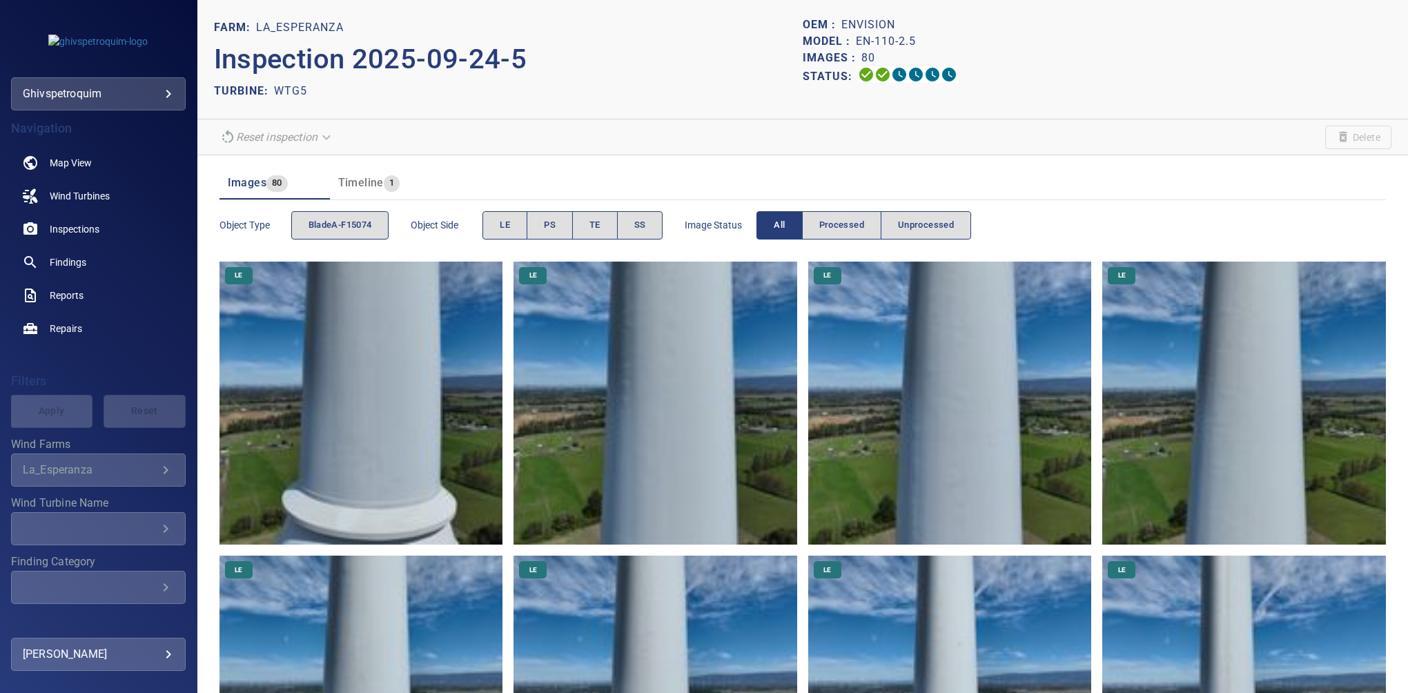
drag, startPoint x: 985, startPoint y: 77, endPoint x: 989, endPoint y: 68, distance: 10.2
click at [978, 77] on div "Status:" at bounding box center [1096, 76] width 589 height 20
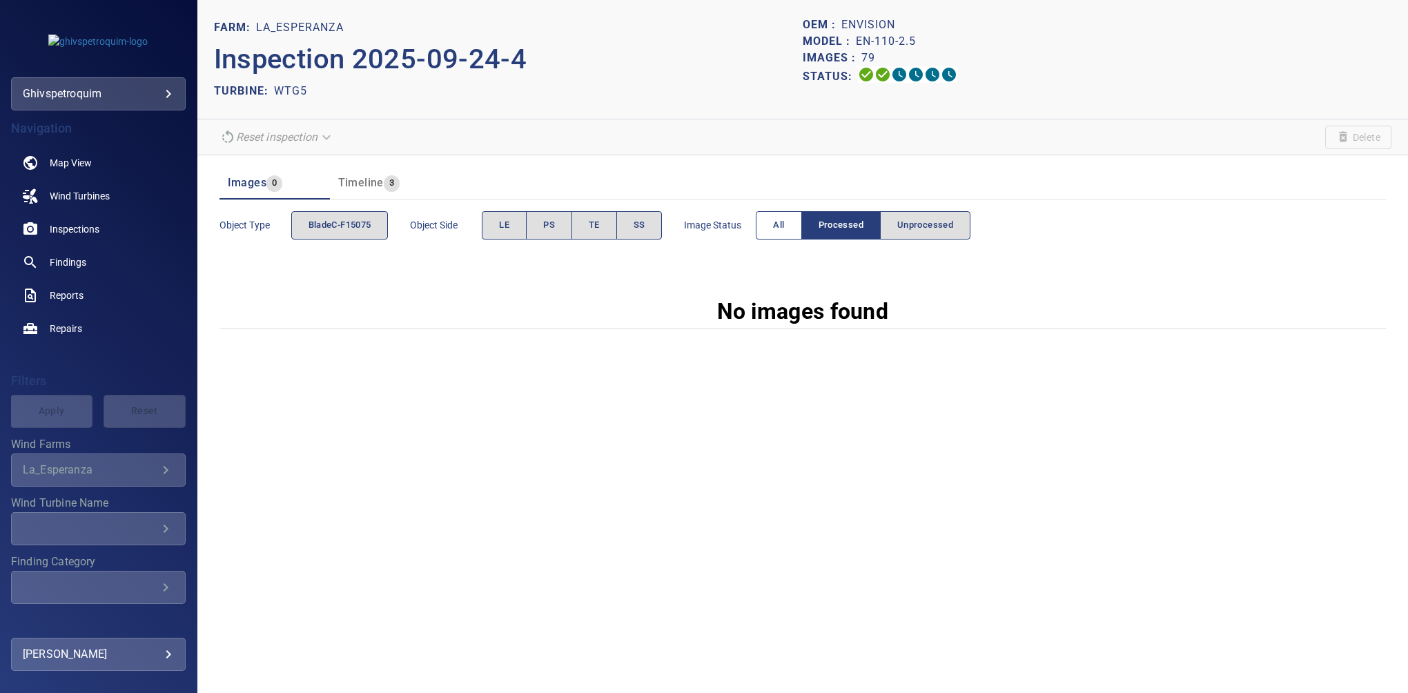
click at [760, 222] on button "All" at bounding box center [779, 225] width 46 height 28
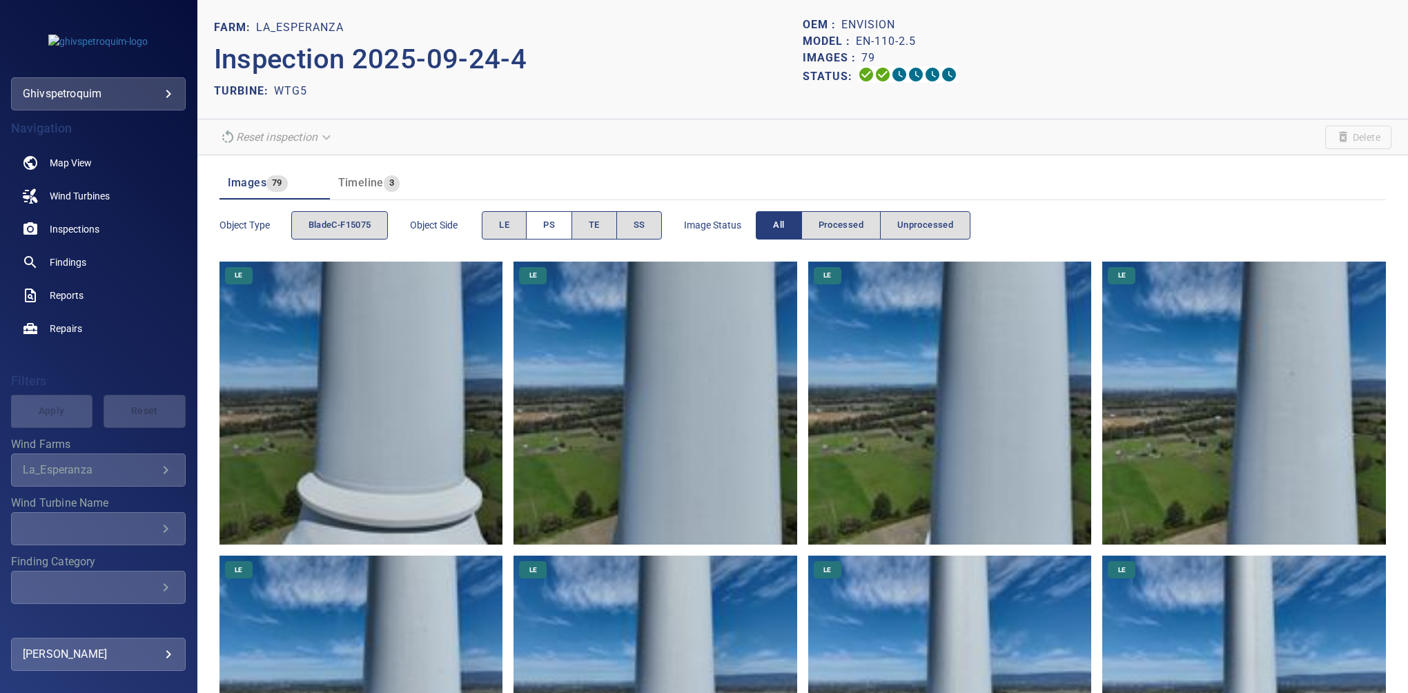
click at [547, 221] on span "PS" at bounding box center [549, 225] width 12 height 16
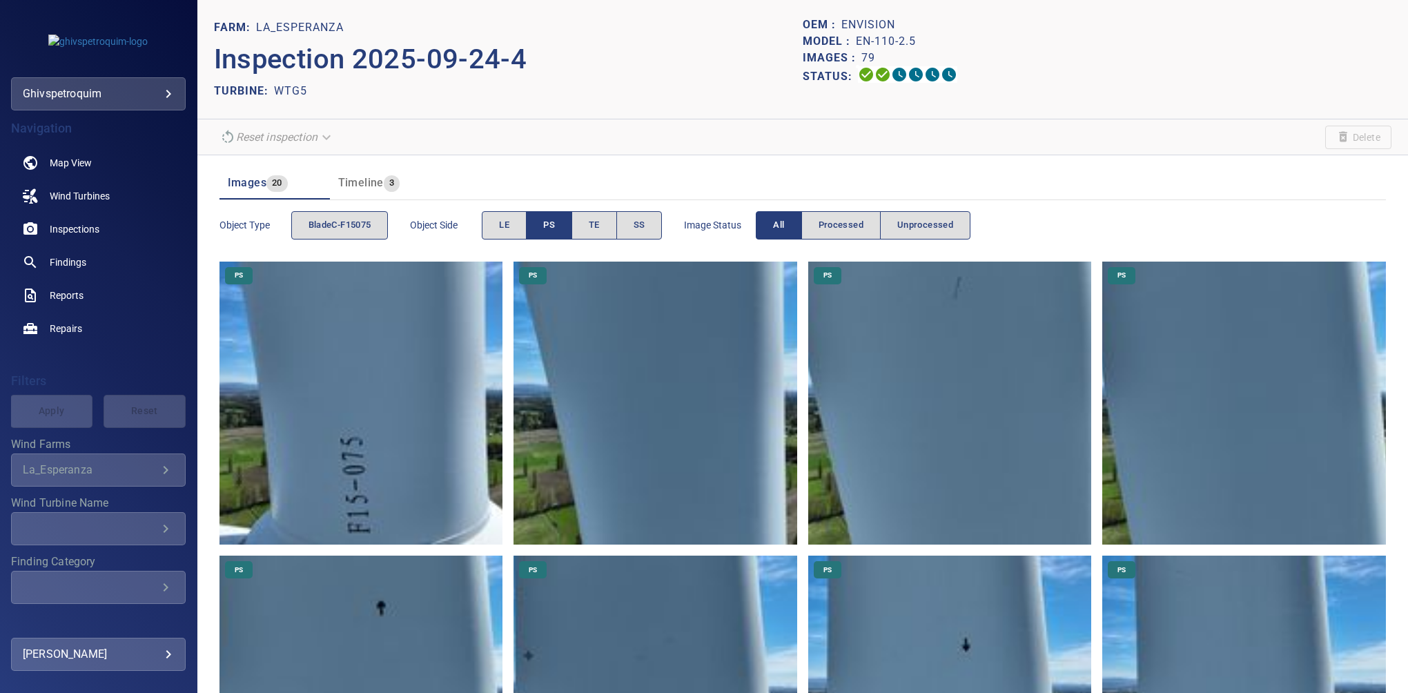
click at [547, 221] on span "PS" at bounding box center [549, 225] width 12 height 16
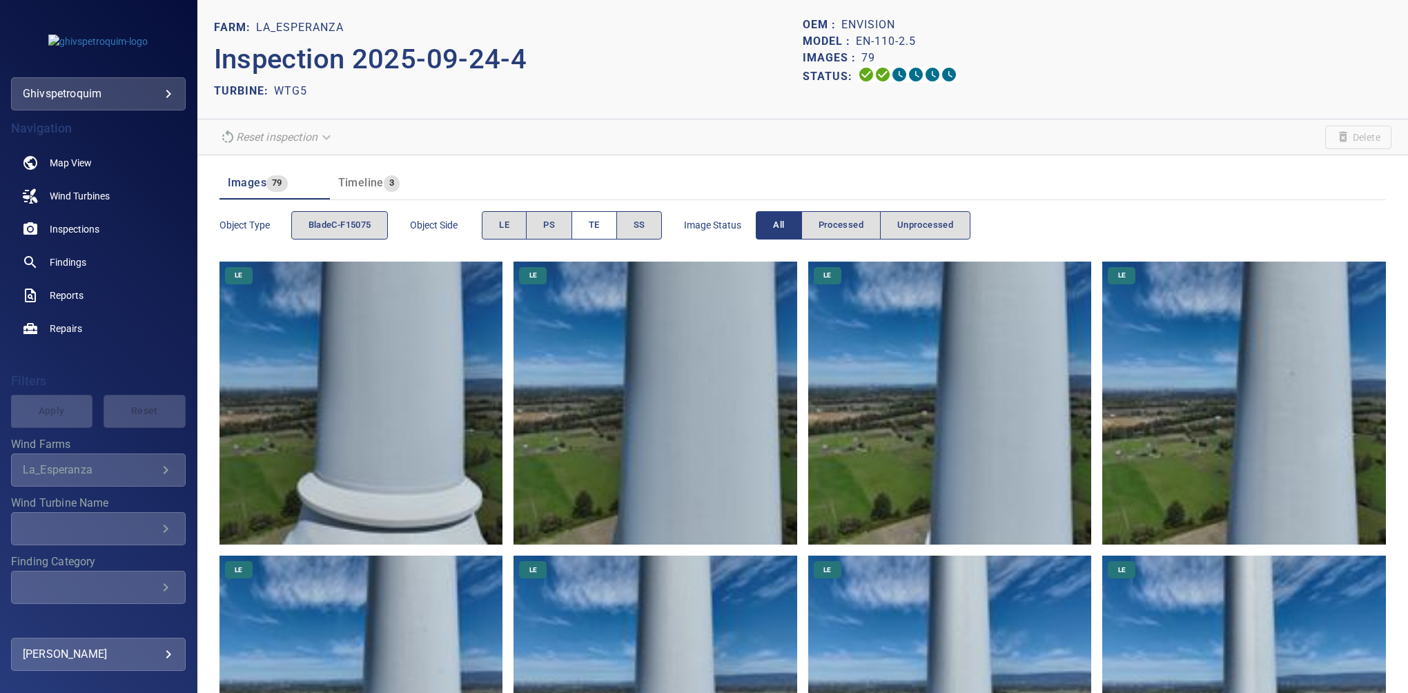
click at [591, 218] on span "TE" at bounding box center [594, 225] width 11 height 16
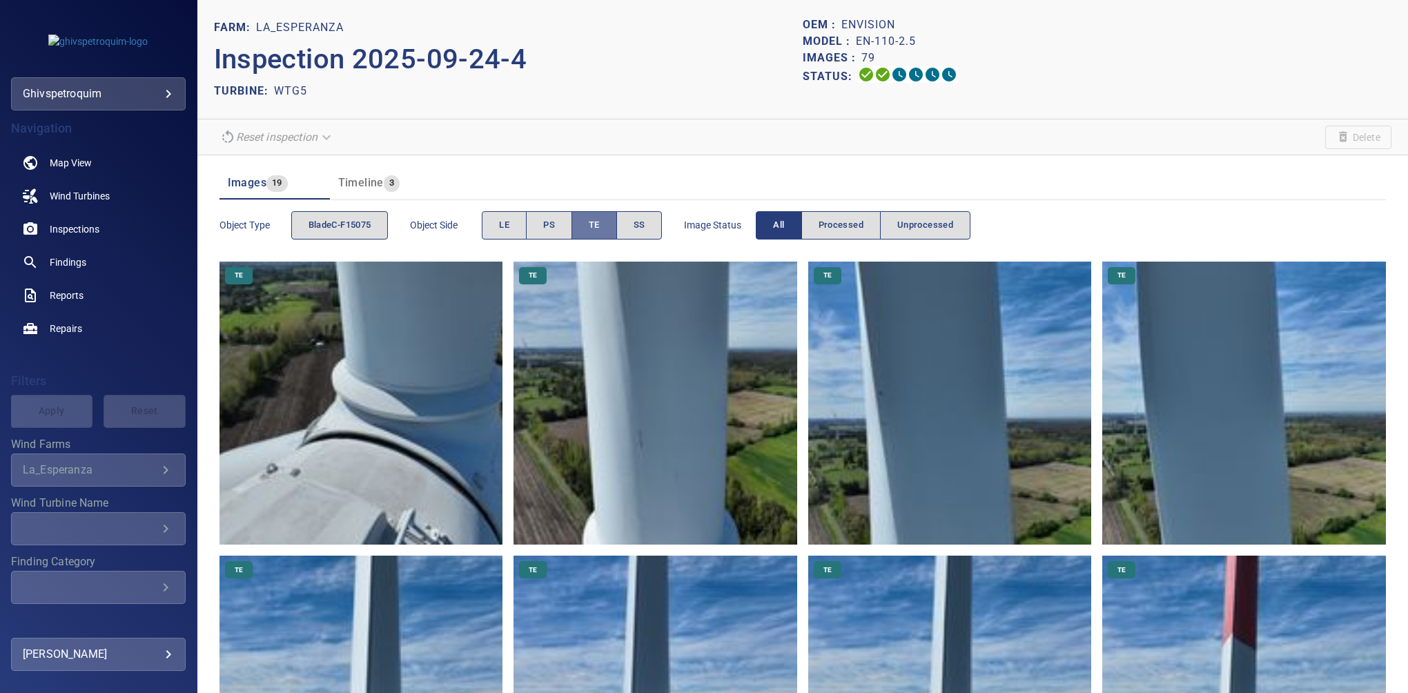
click at [591, 218] on span "TE" at bounding box center [594, 225] width 11 height 16
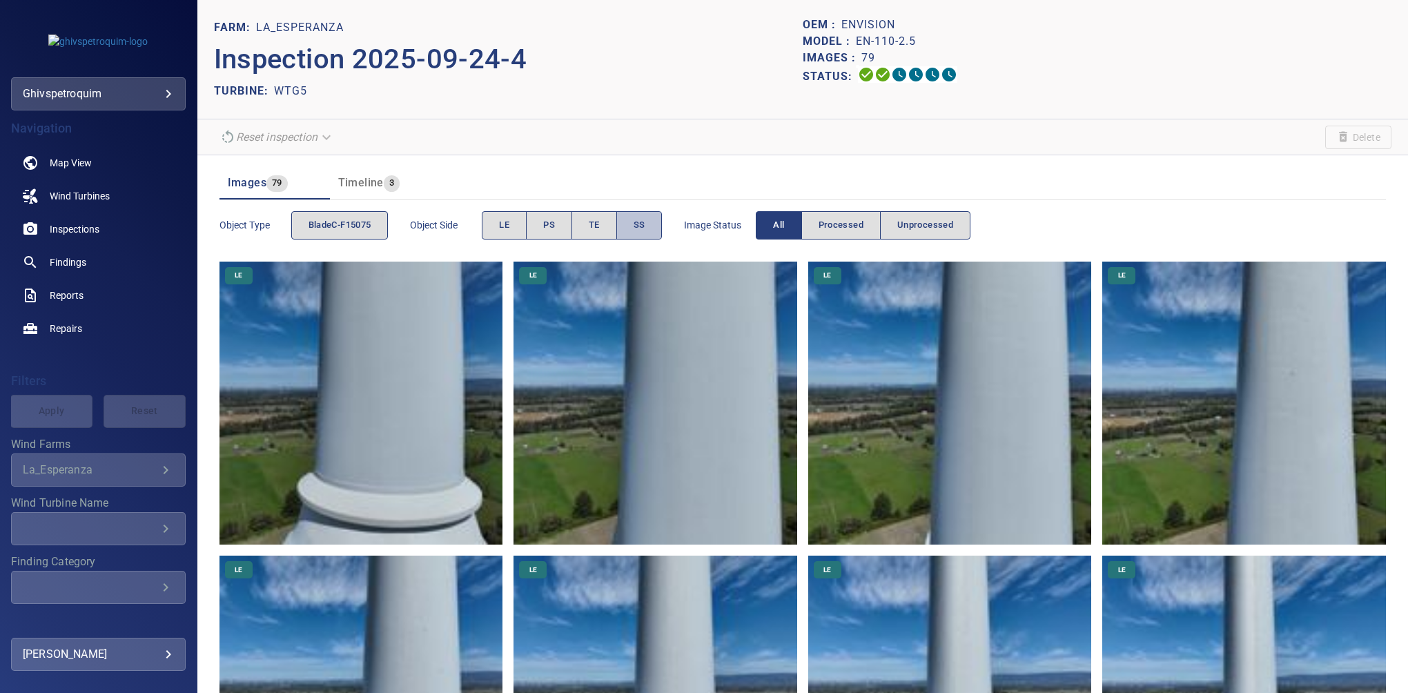
click at [639, 220] on span "SS" at bounding box center [639, 225] width 12 height 16
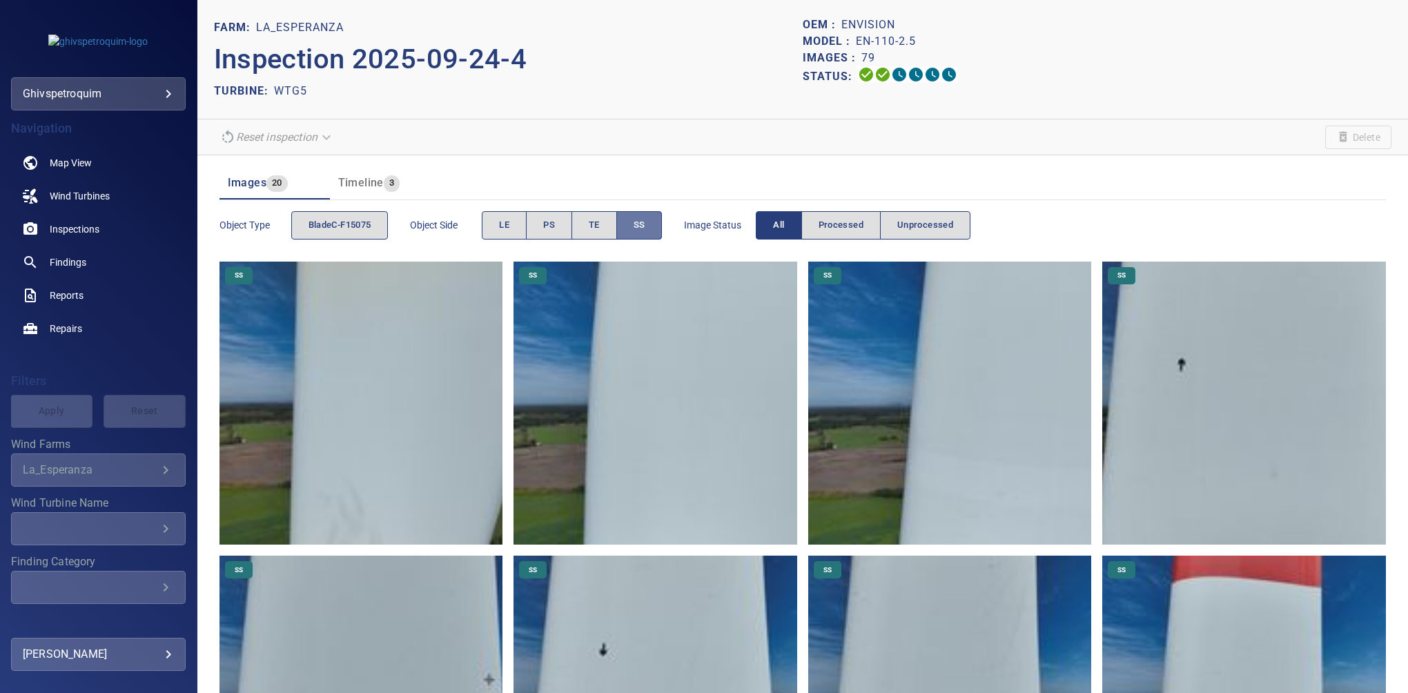
click at [632, 225] on button "SS" at bounding box center [639, 225] width 46 height 28
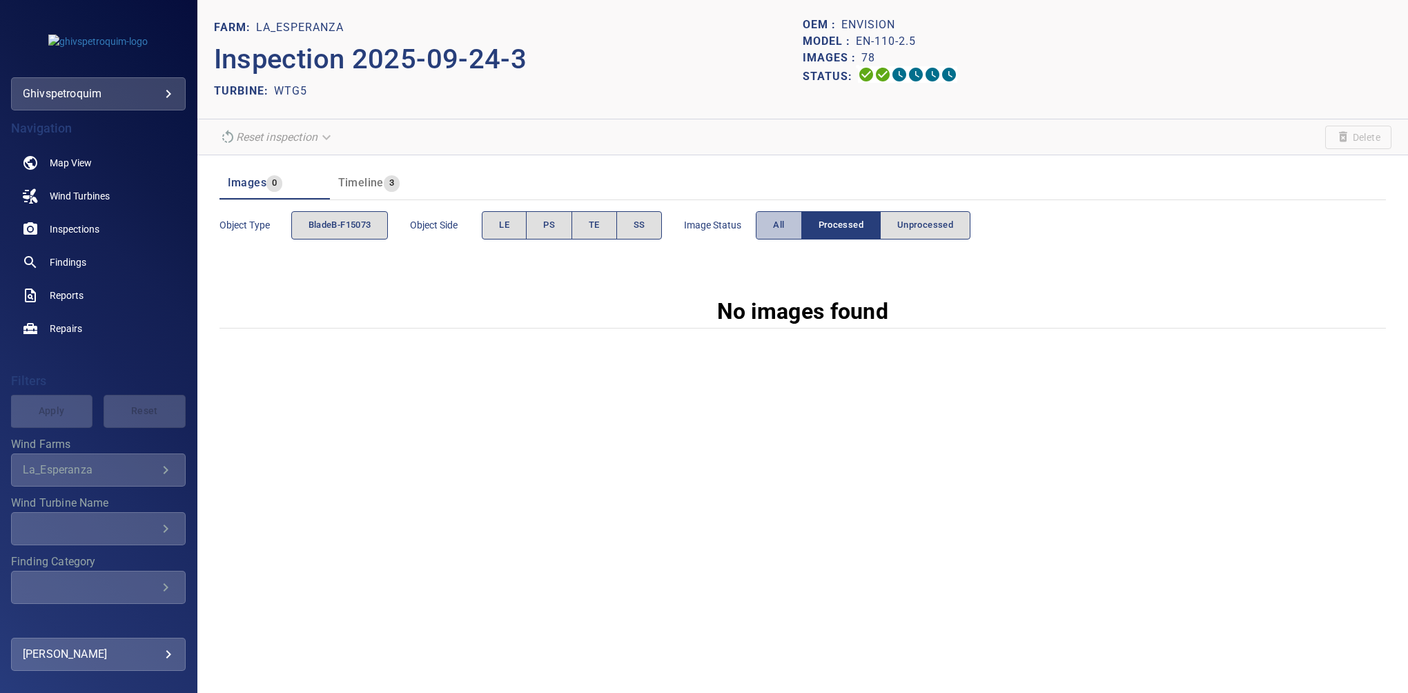
click at [775, 227] on span "All" at bounding box center [778, 225] width 11 height 16
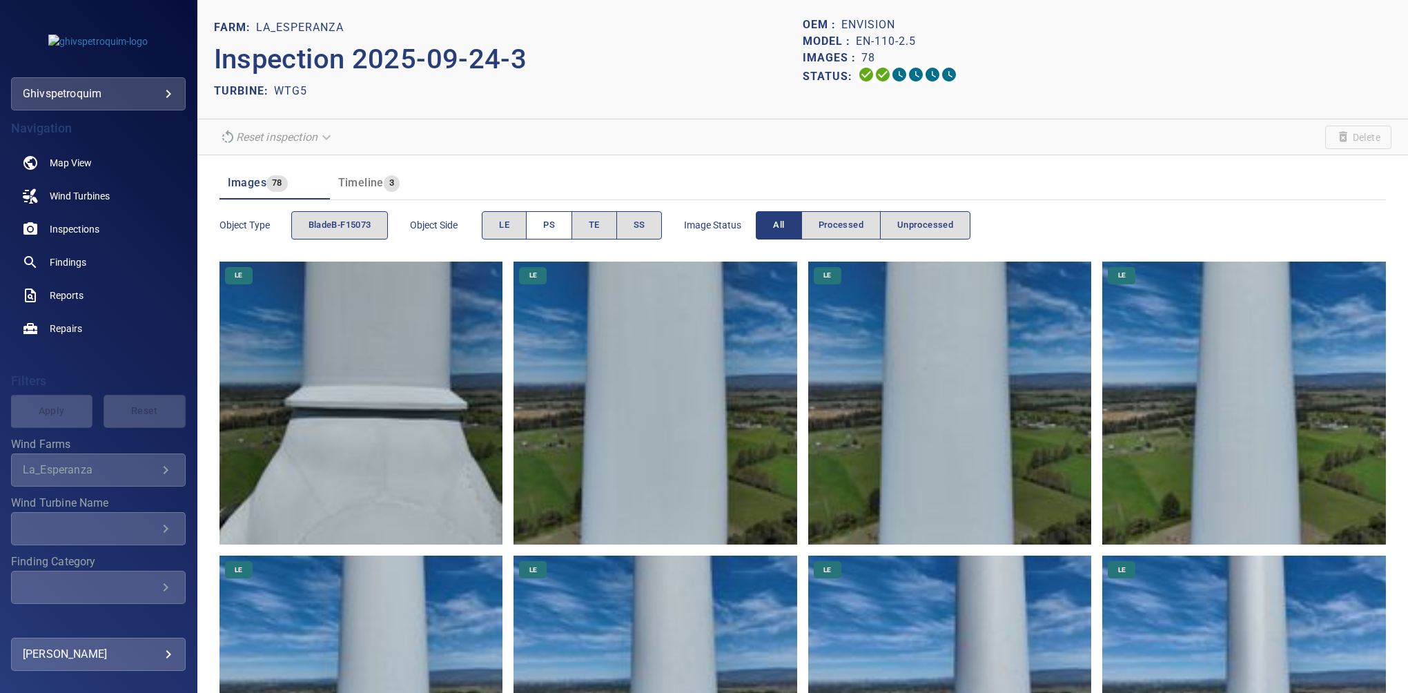
click at [558, 223] on button "PS" at bounding box center [549, 225] width 46 height 28
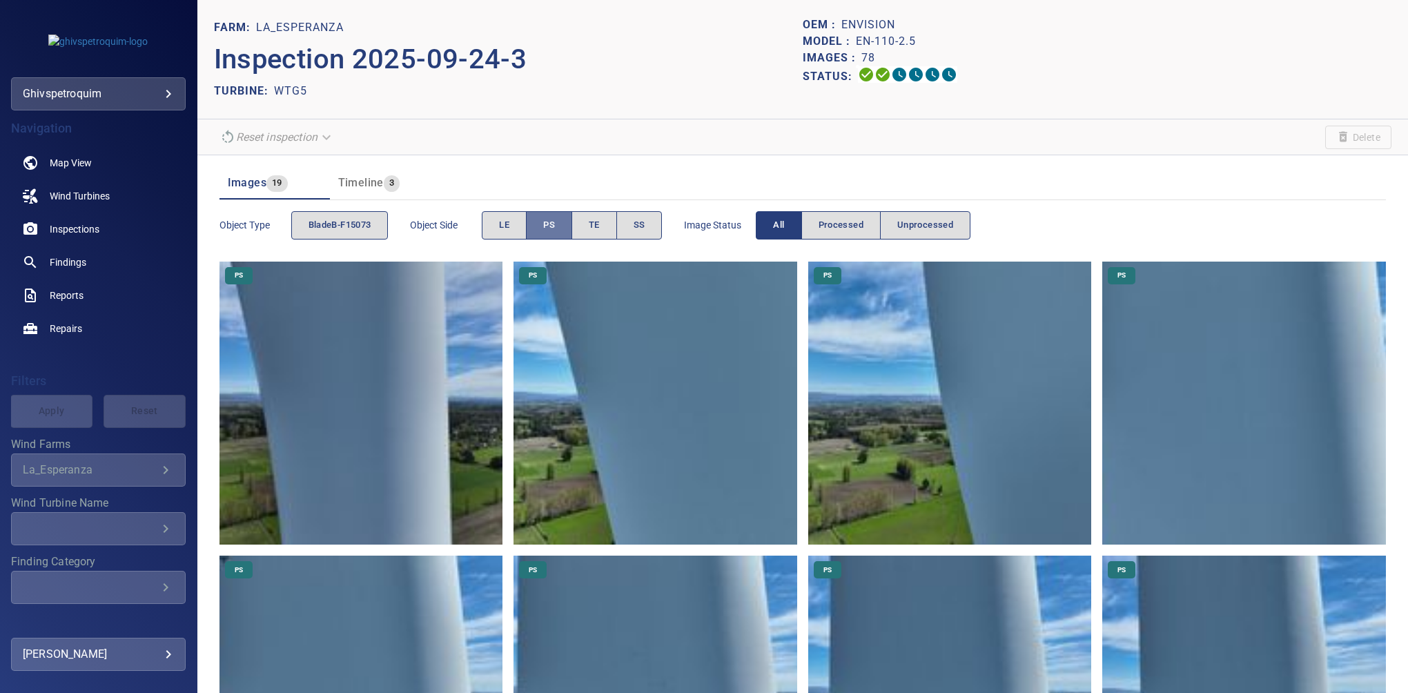
click at [558, 223] on button "PS" at bounding box center [549, 225] width 46 height 28
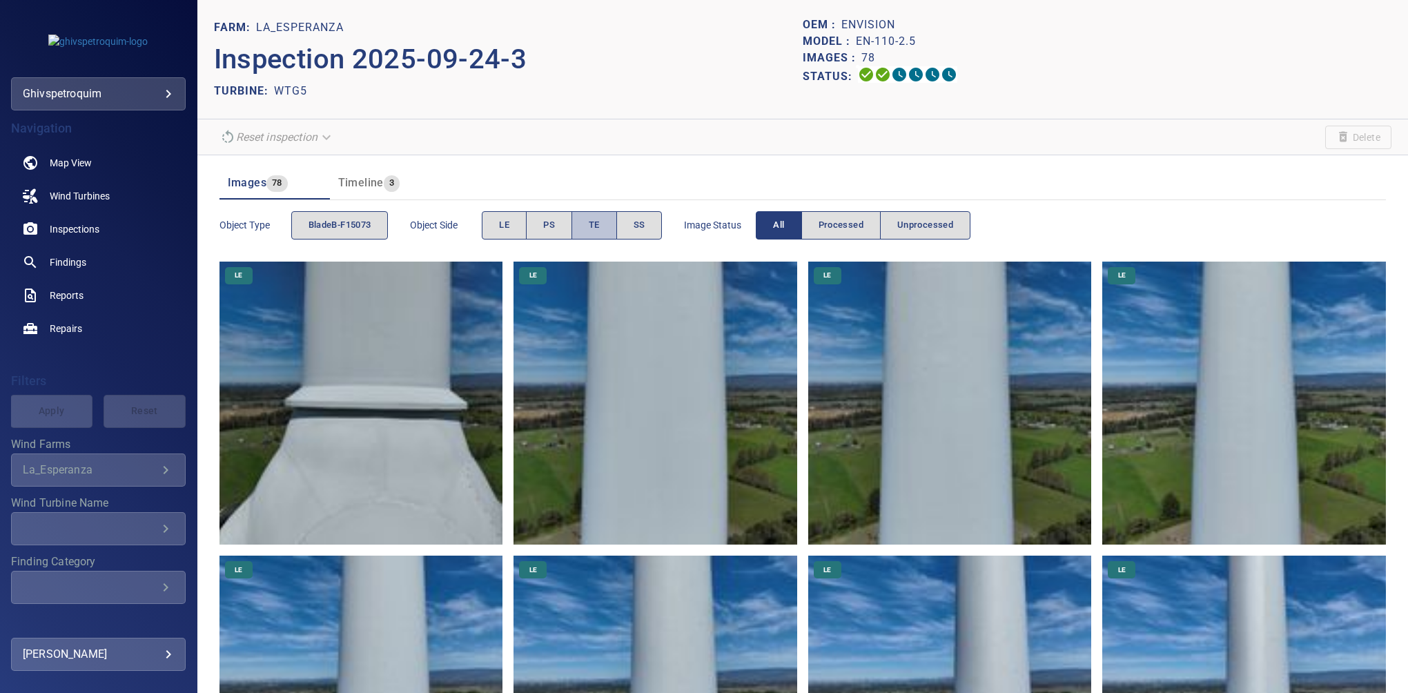
click at [574, 225] on button "TE" at bounding box center [594, 225] width 46 height 28
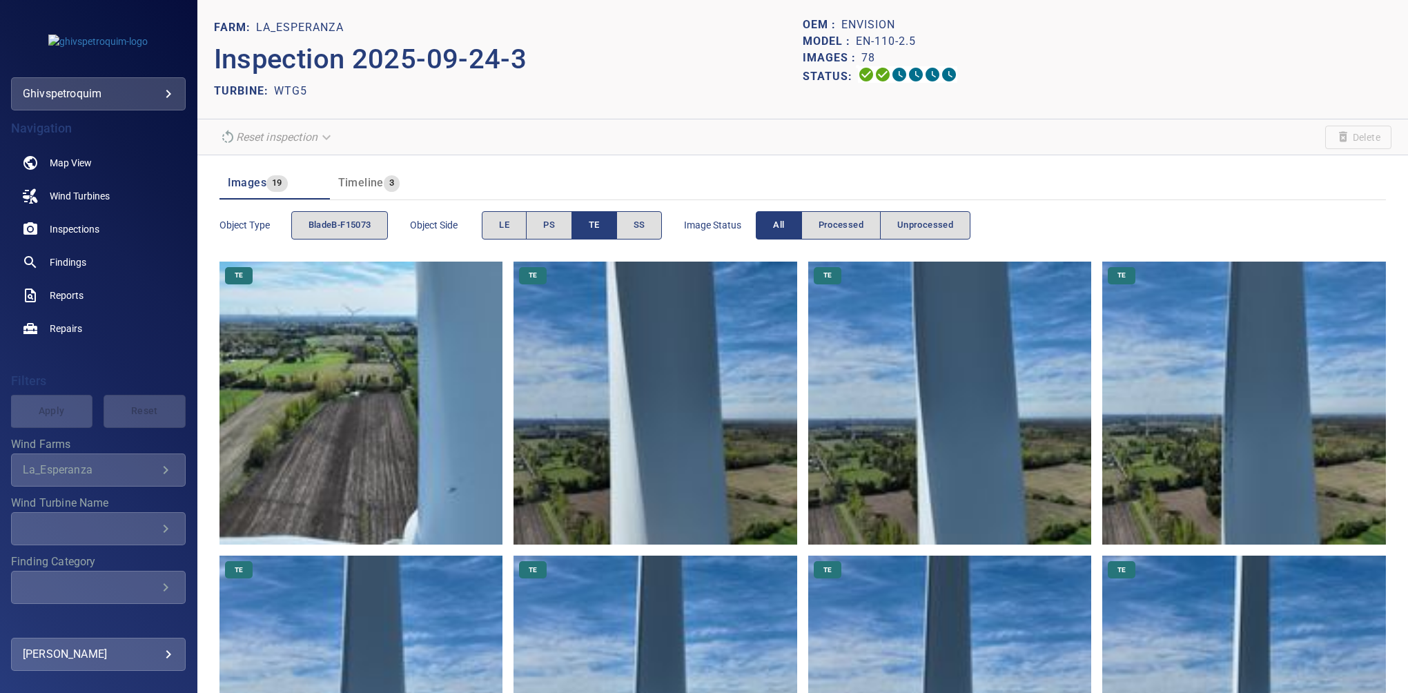
click at [593, 223] on span "TE" at bounding box center [594, 225] width 11 height 16
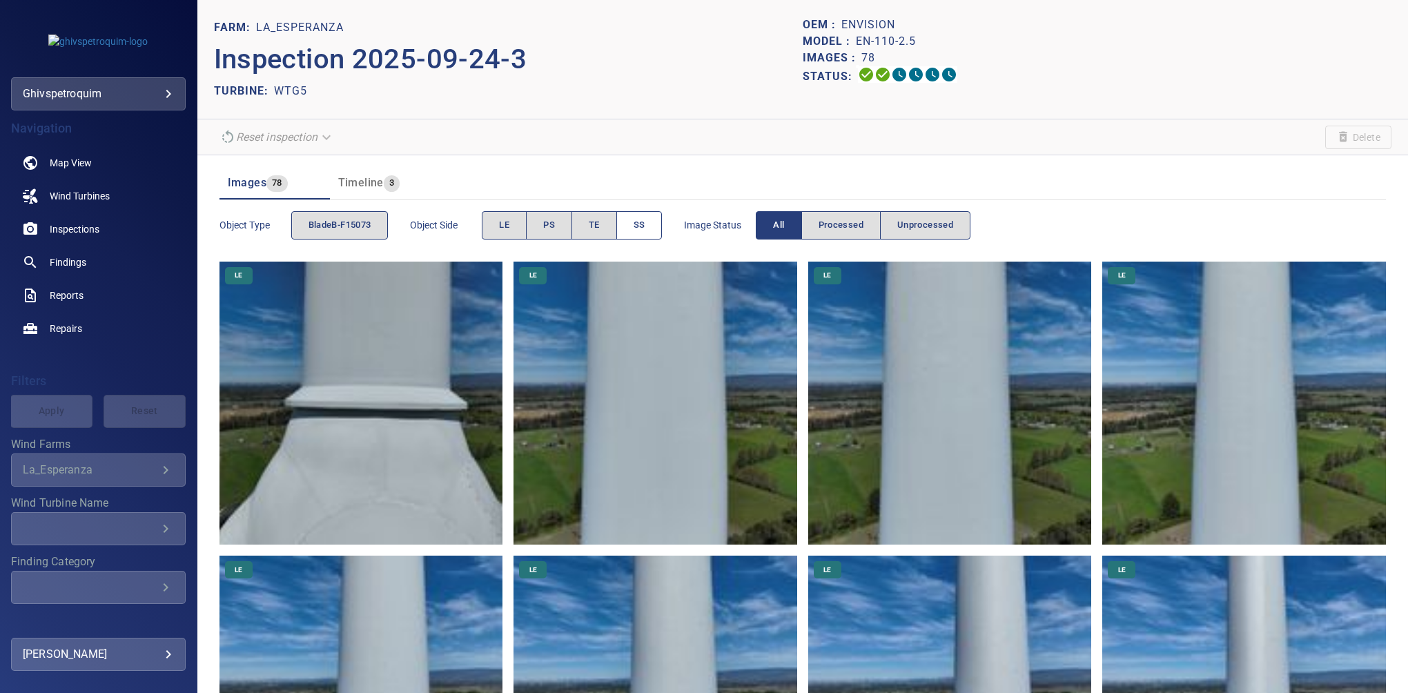
click at [629, 225] on button "SS" at bounding box center [639, 225] width 46 height 28
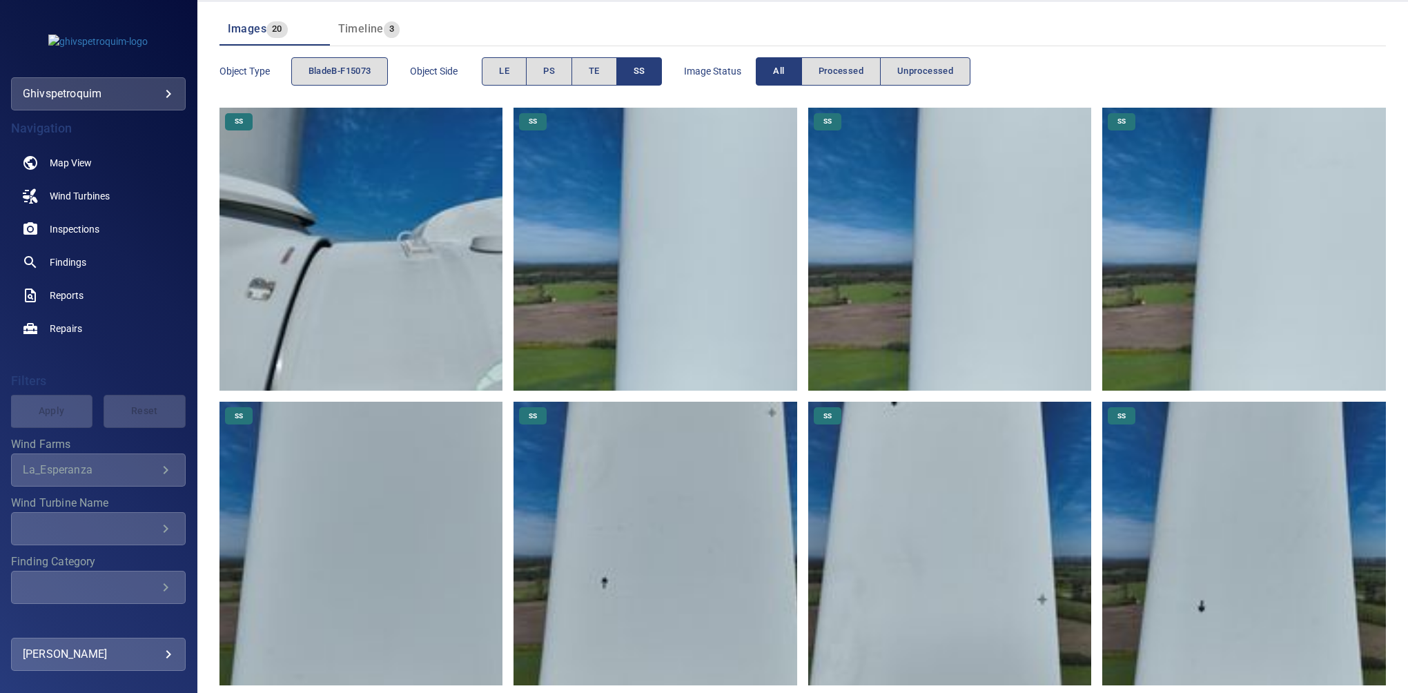
scroll to position [146, 0]
